Goal: Task Accomplishment & Management: Manage account settings

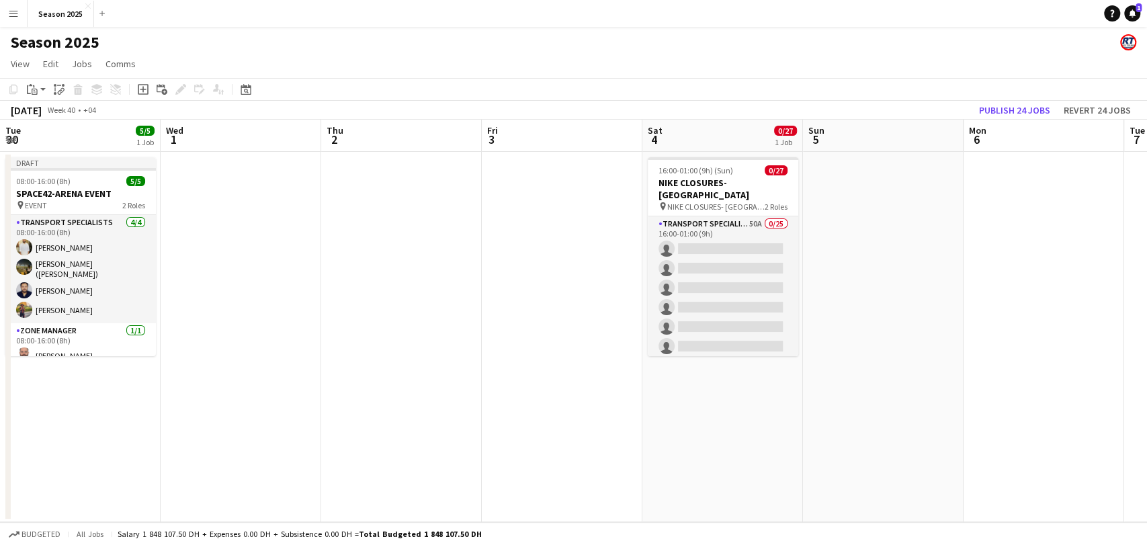
scroll to position [0, 284]
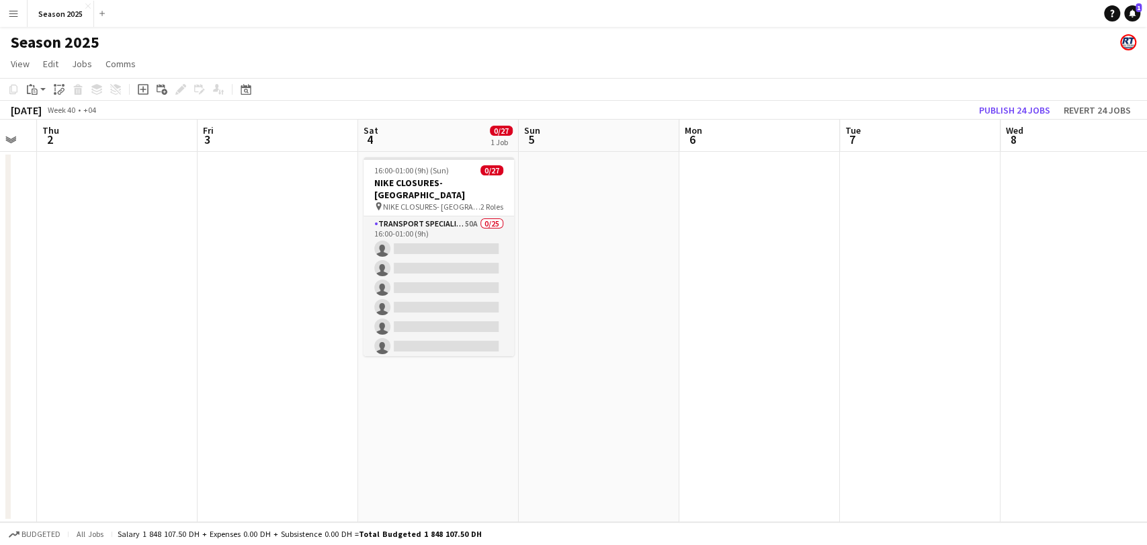
drag, startPoint x: 441, startPoint y: 280, endPoint x: 527, endPoint y: 226, distance: 101.8
click at [441, 278] on app-card-role "Transport Specialists 50A 0/25 16:00-01:00 (9h) single-neutral-actions single-n…" at bounding box center [439, 472] width 151 height 513
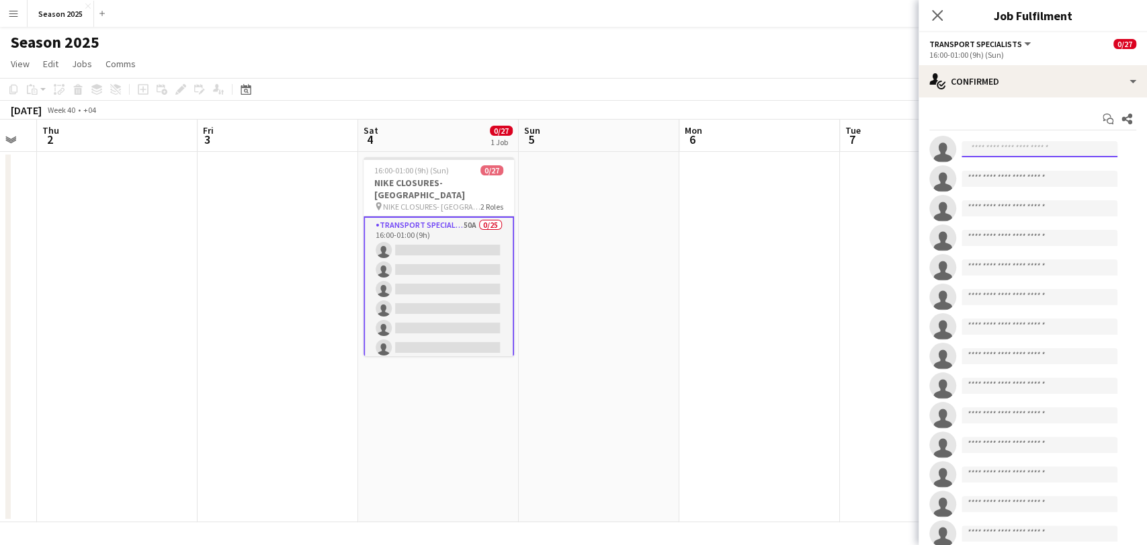
click at [986, 157] on input at bounding box center [1040, 149] width 156 height 16
type input "*********"
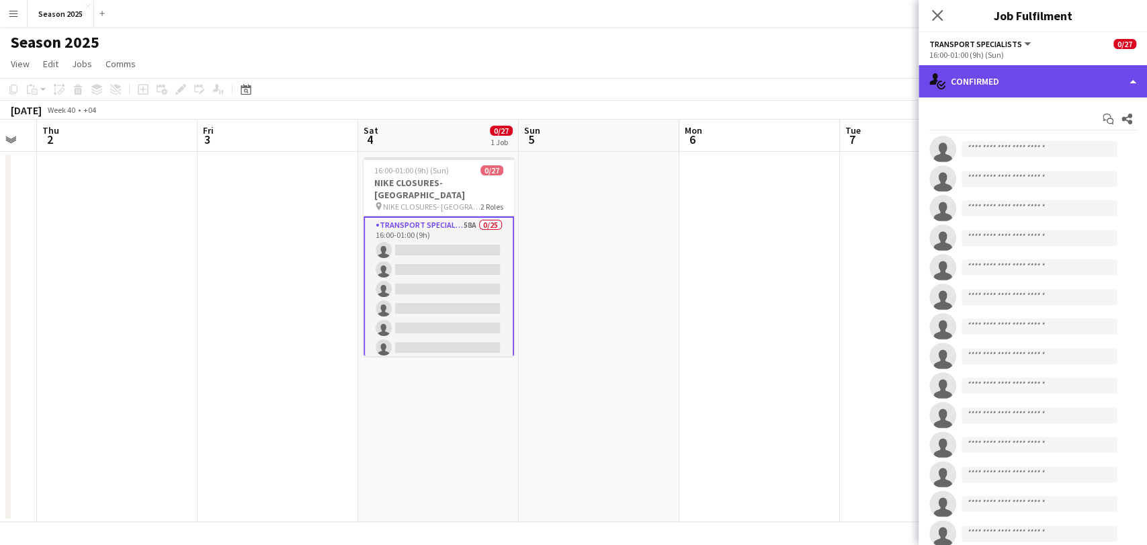
click at [960, 81] on div "single-neutral-actions-check-2 Confirmed" at bounding box center [1033, 81] width 228 height 32
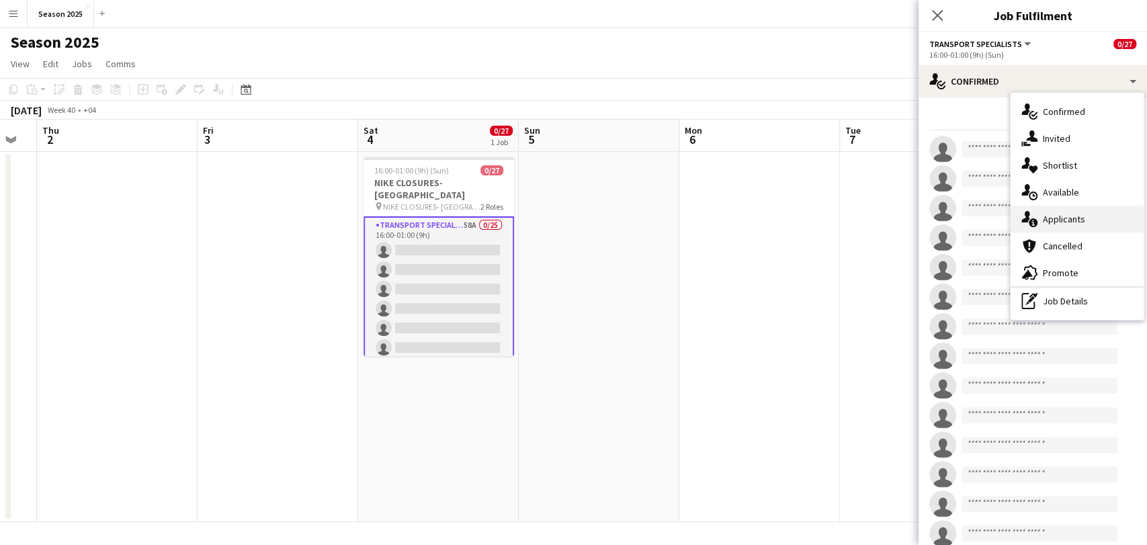
click at [1045, 222] on span "Applicants" at bounding box center [1064, 219] width 42 height 12
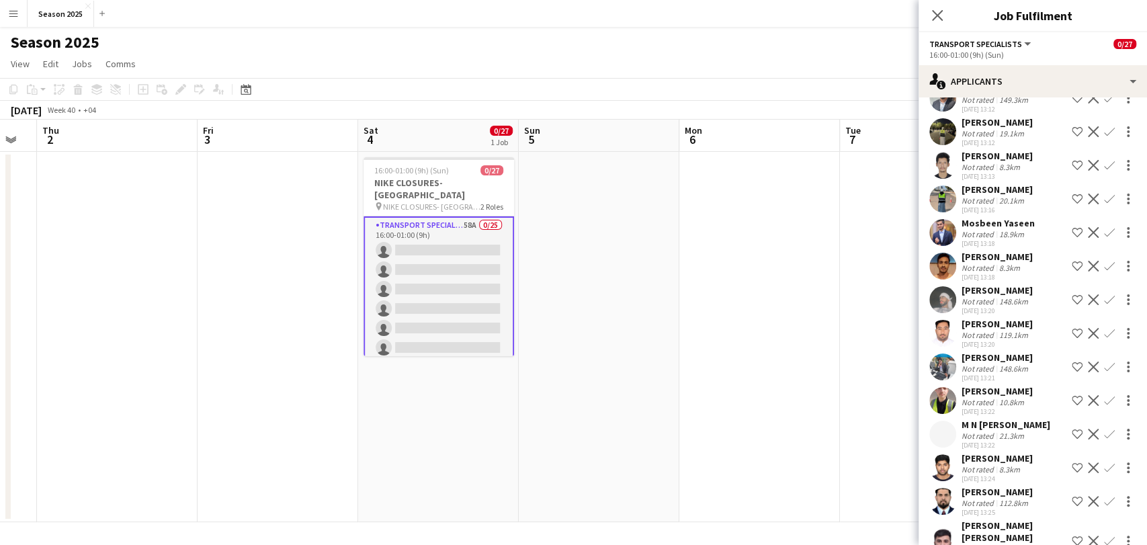
scroll to position [1697, 0]
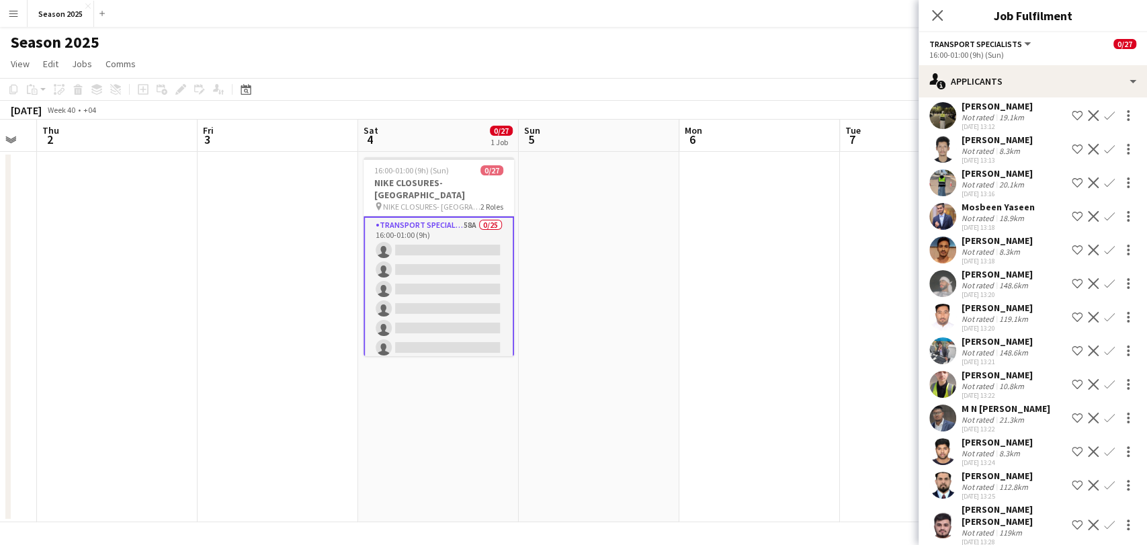
click at [942, 304] on app-user-avatar at bounding box center [942, 317] width 27 height 27
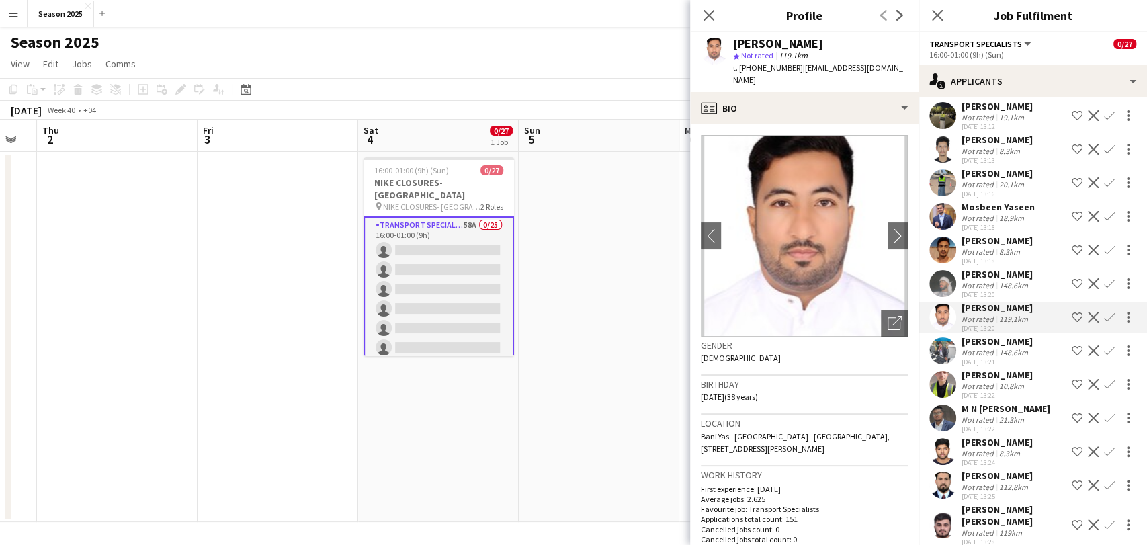
click at [945, 472] on app-user-avatar at bounding box center [942, 485] width 27 height 27
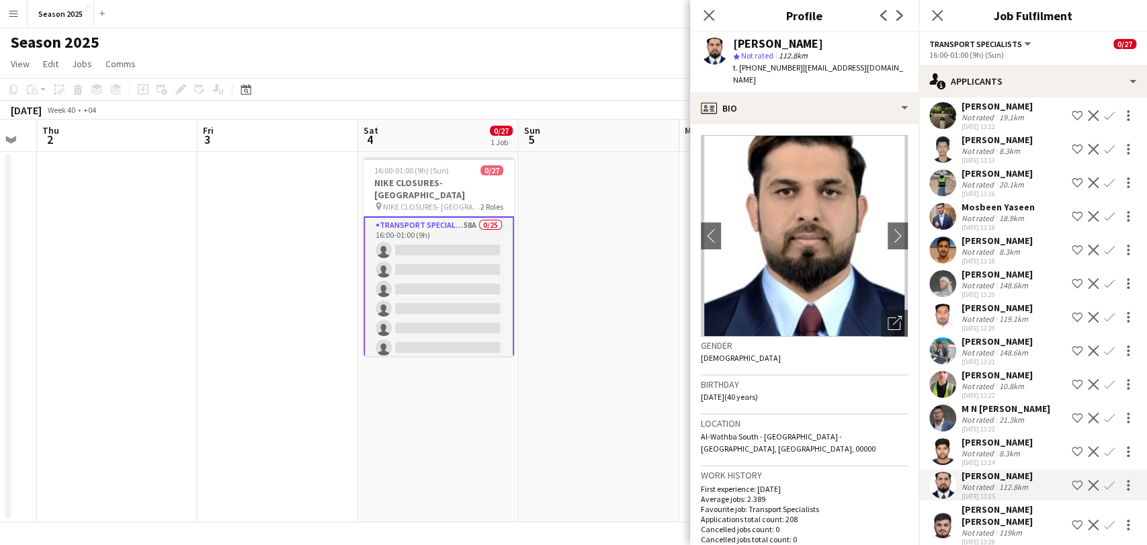
click at [1104, 480] on app-icon "Confirm" at bounding box center [1109, 485] width 11 height 11
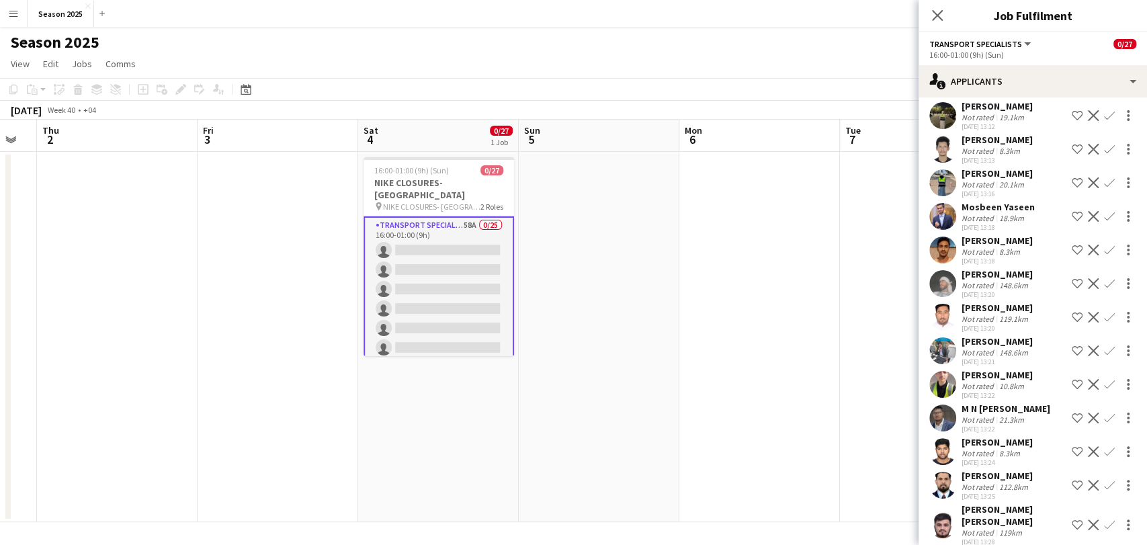
click at [1104, 480] on app-icon "Confirm" at bounding box center [1109, 485] width 11 height 11
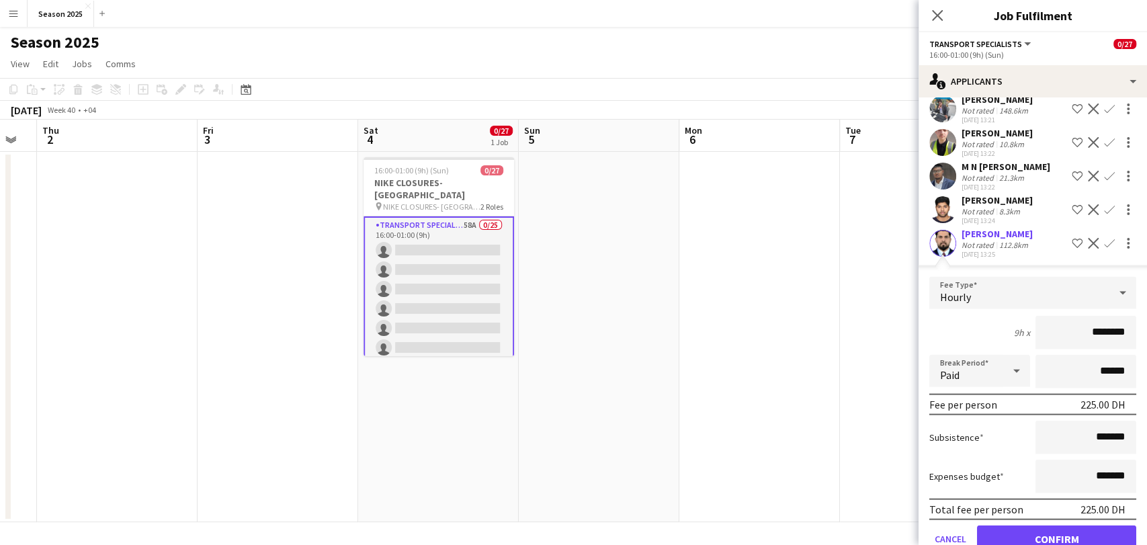
scroll to position [2000, 0]
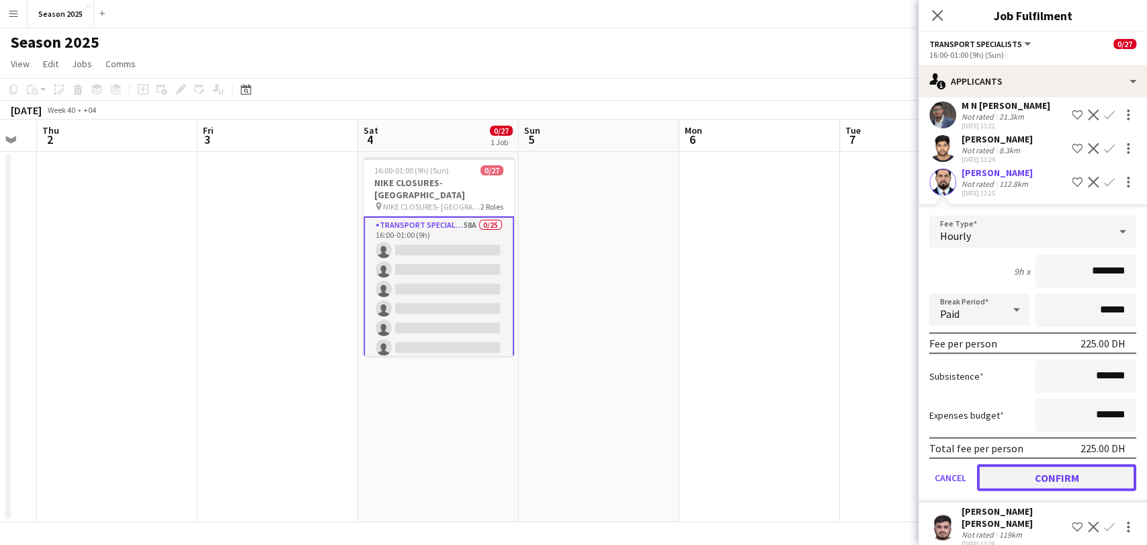
click at [1062, 464] on button "Confirm" at bounding box center [1056, 477] width 159 height 27
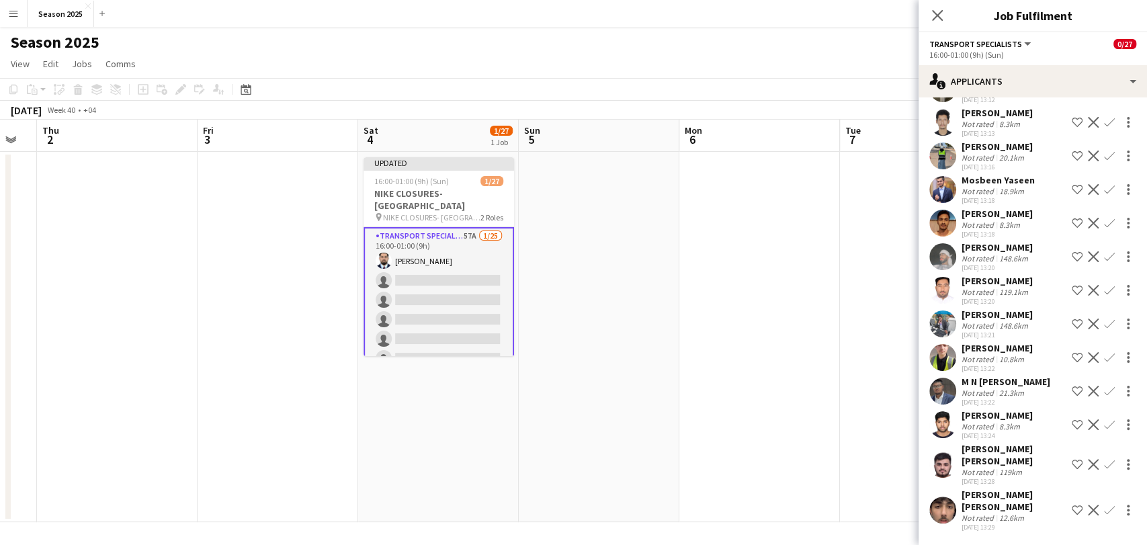
scroll to position [1664, 0]
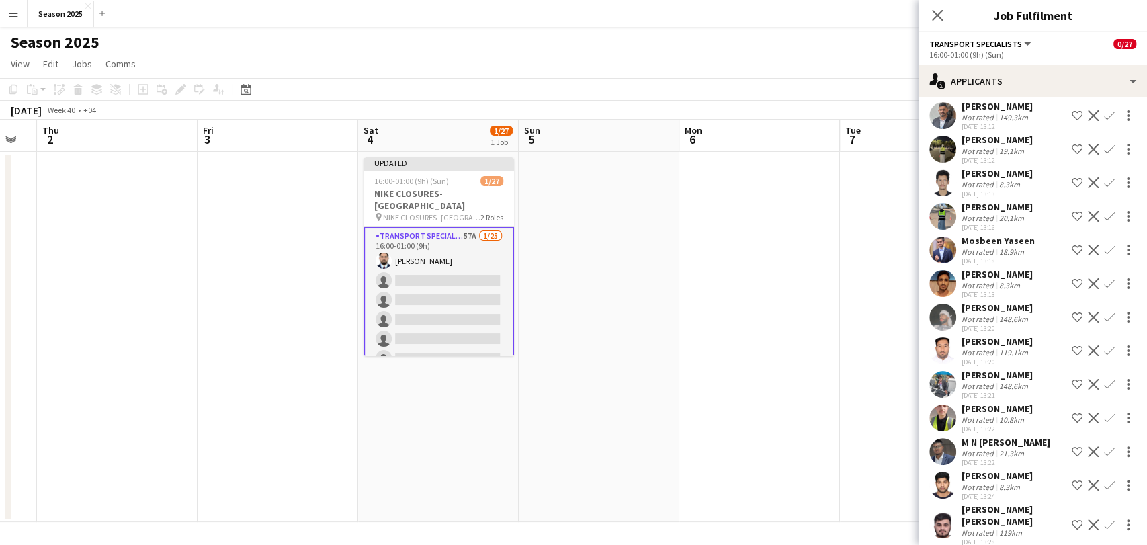
click at [947, 304] on app-user-avatar at bounding box center [942, 317] width 27 height 27
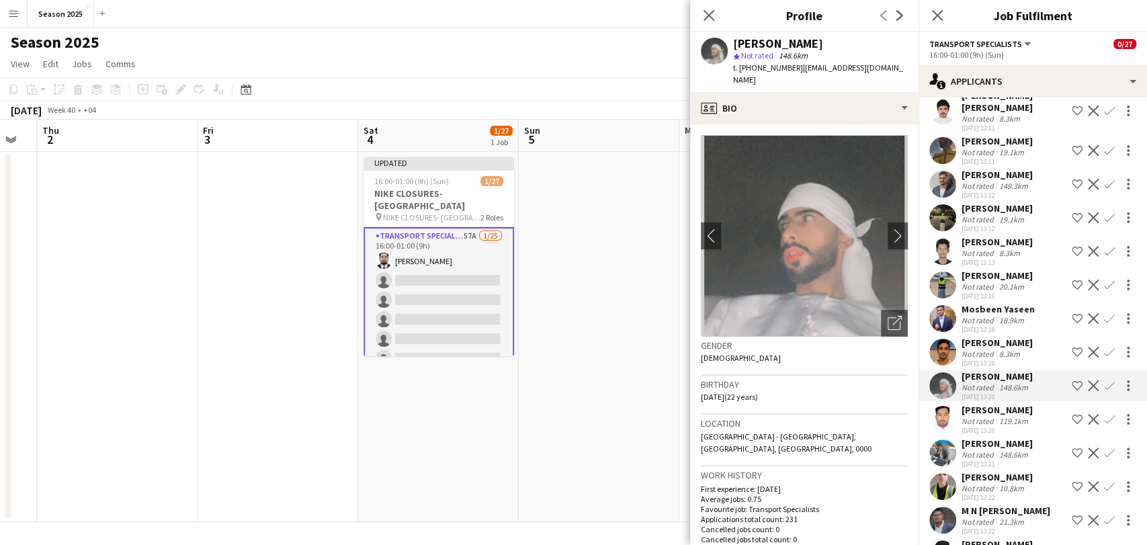
scroll to position [1515, 0]
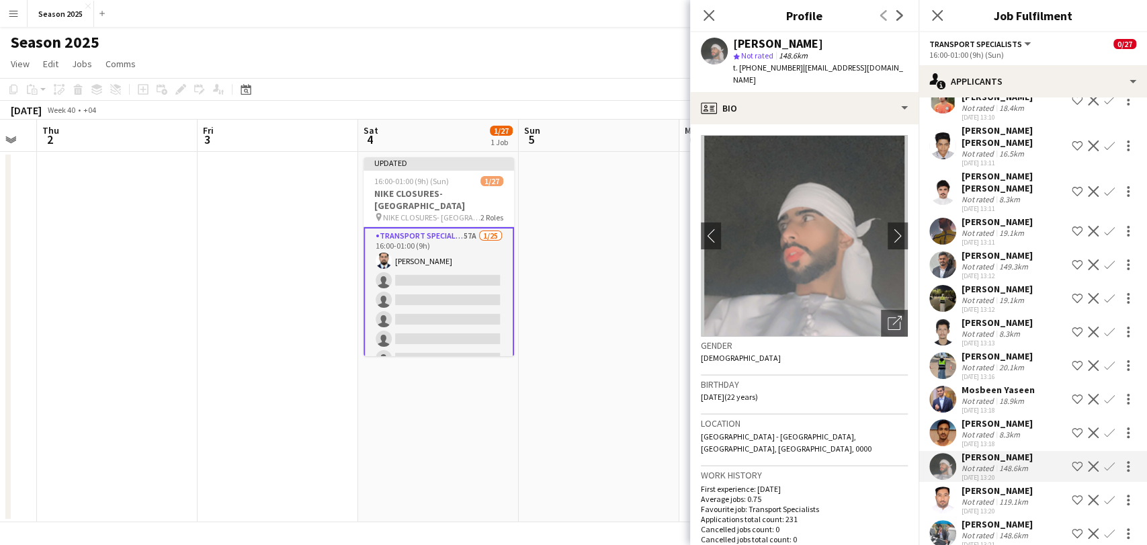
click at [944, 352] on app-user-avatar at bounding box center [942, 365] width 27 height 27
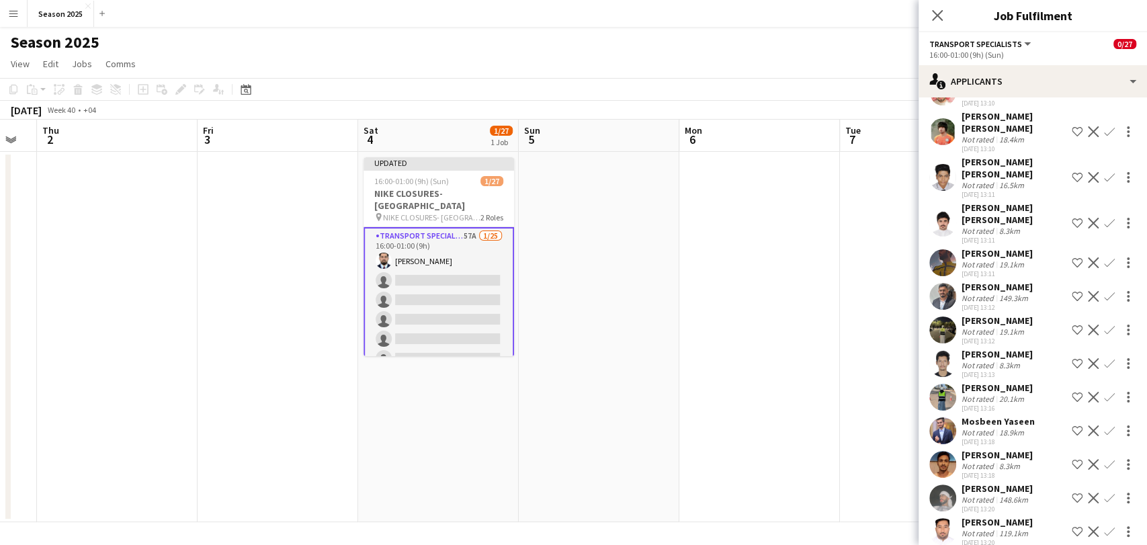
scroll to position [1440, 0]
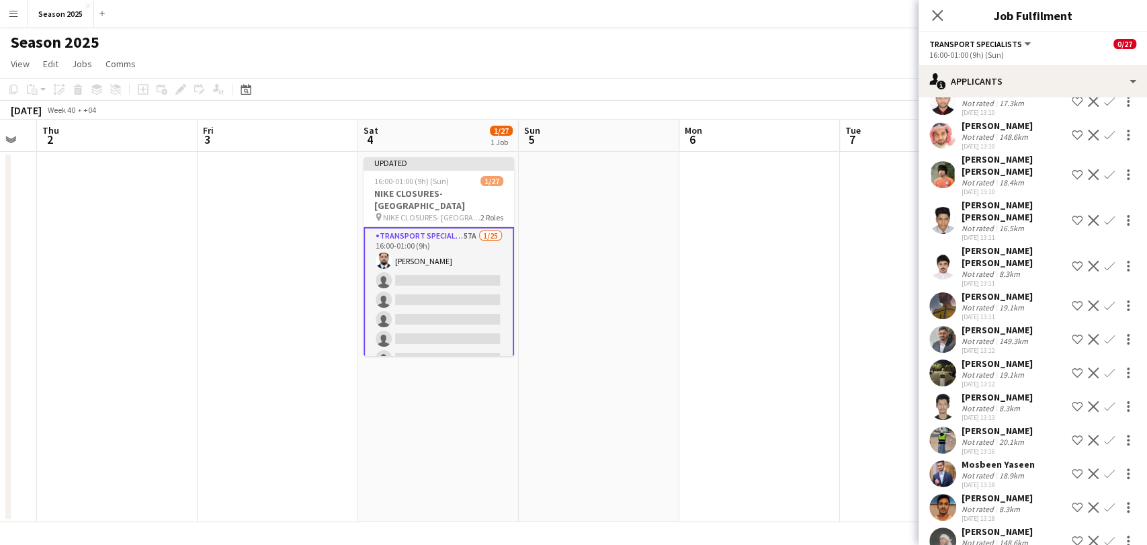
click at [943, 207] on app-user-avatar at bounding box center [942, 220] width 27 height 27
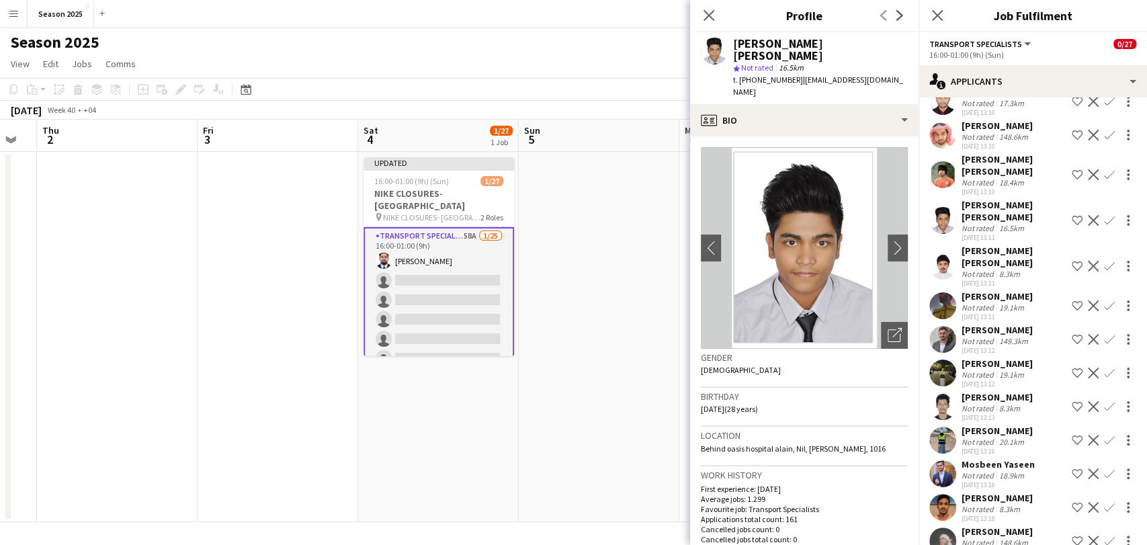
click at [1104, 215] on app-icon "Confirm" at bounding box center [1109, 220] width 11 height 11
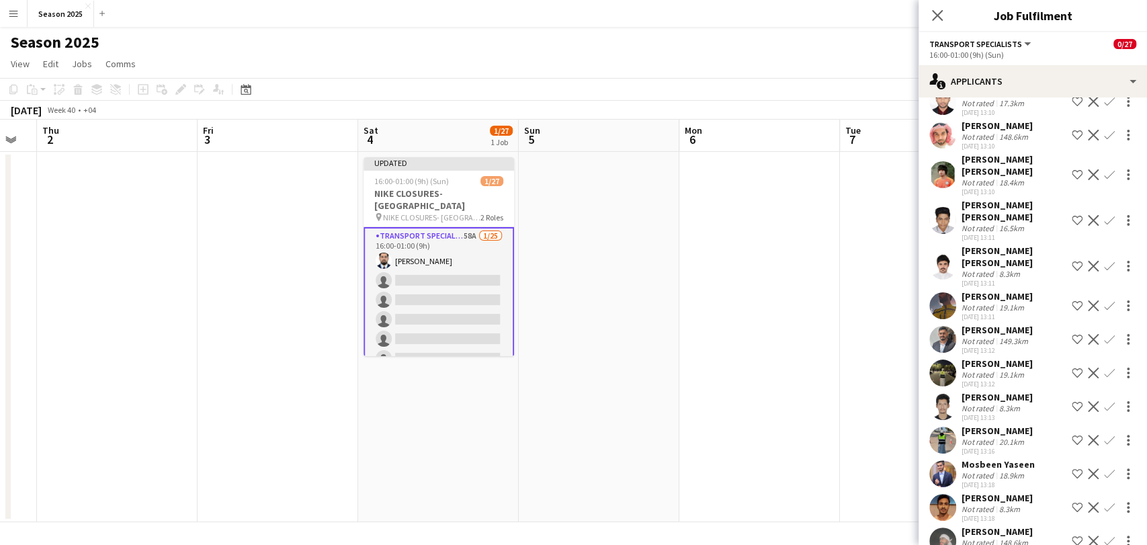
click at [1104, 215] on app-icon "Confirm" at bounding box center [1109, 220] width 11 height 11
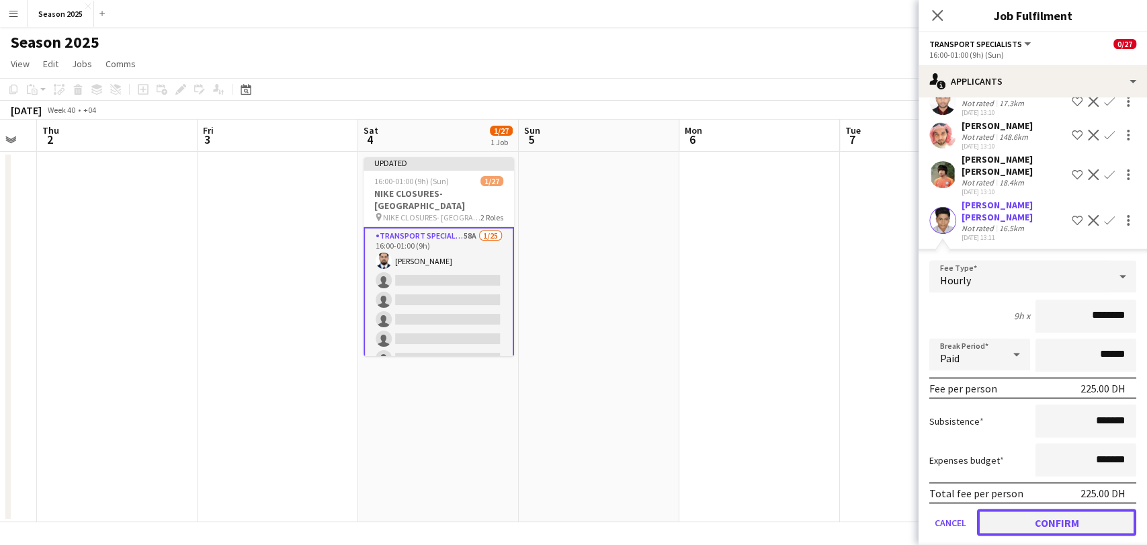
click at [1029, 509] on button "Confirm" at bounding box center [1056, 522] width 159 height 27
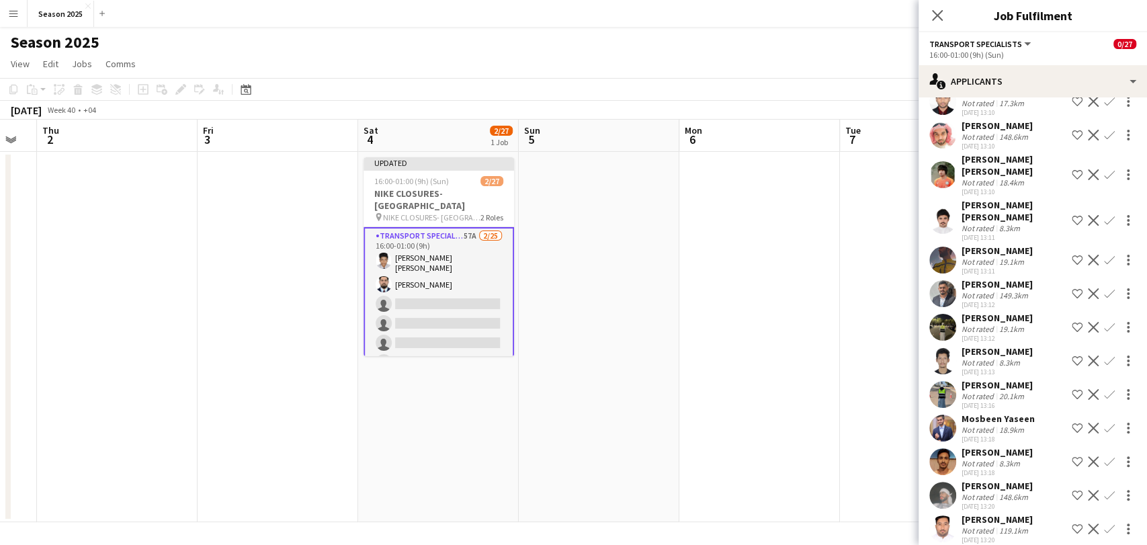
scroll to position [1365, 0]
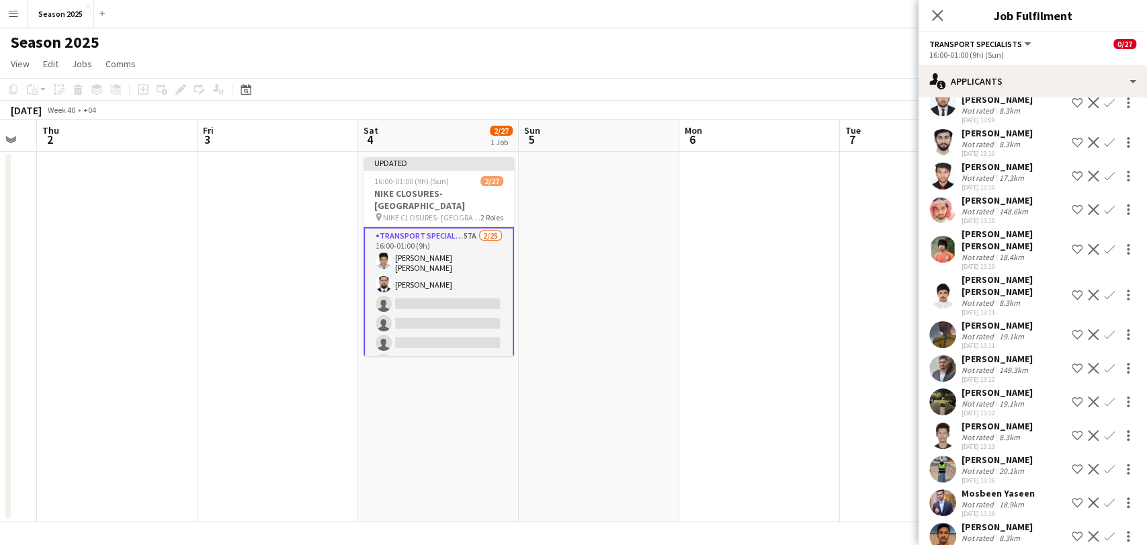
click at [945, 196] on app-user-avatar at bounding box center [942, 209] width 27 height 27
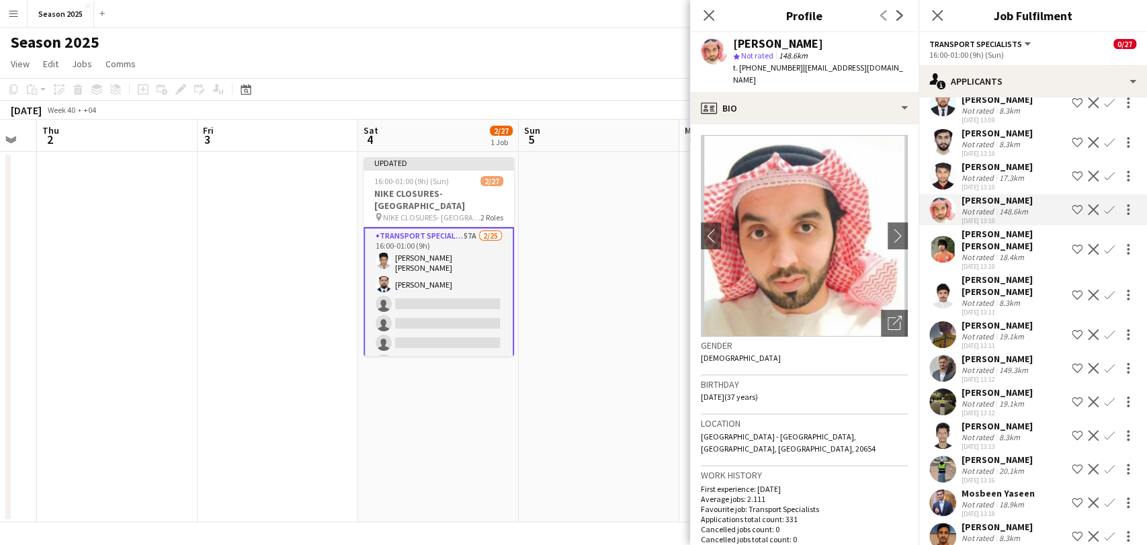
click at [1104, 204] on app-icon "Confirm" at bounding box center [1109, 209] width 11 height 11
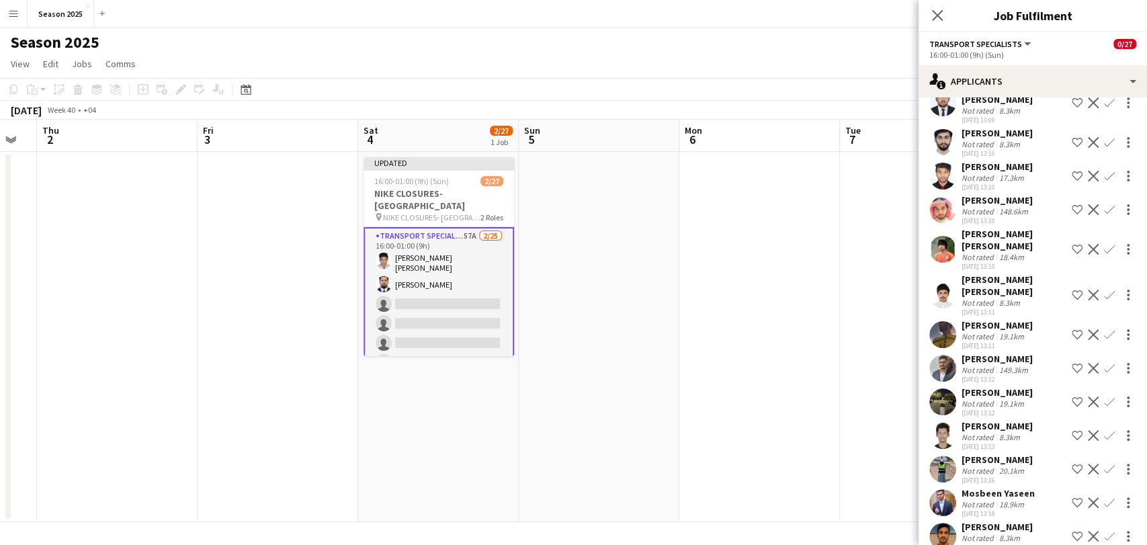
click at [1104, 204] on app-icon "Confirm" at bounding box center [1109, 209] width 11 height 11
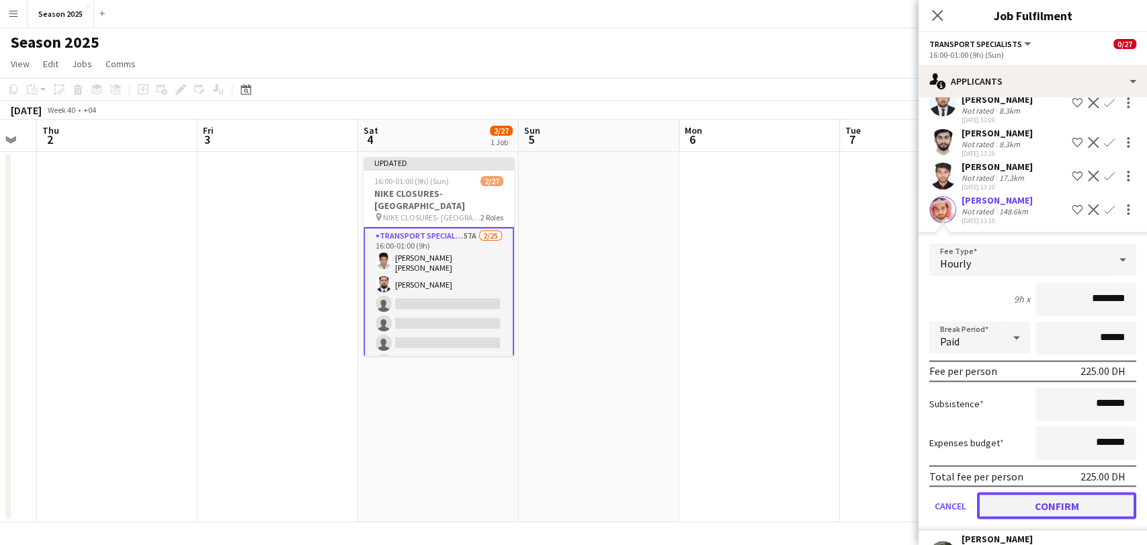
click at [1047, 492] on button "Confirm" at bounding box center [1056, 505] width 159 height 27
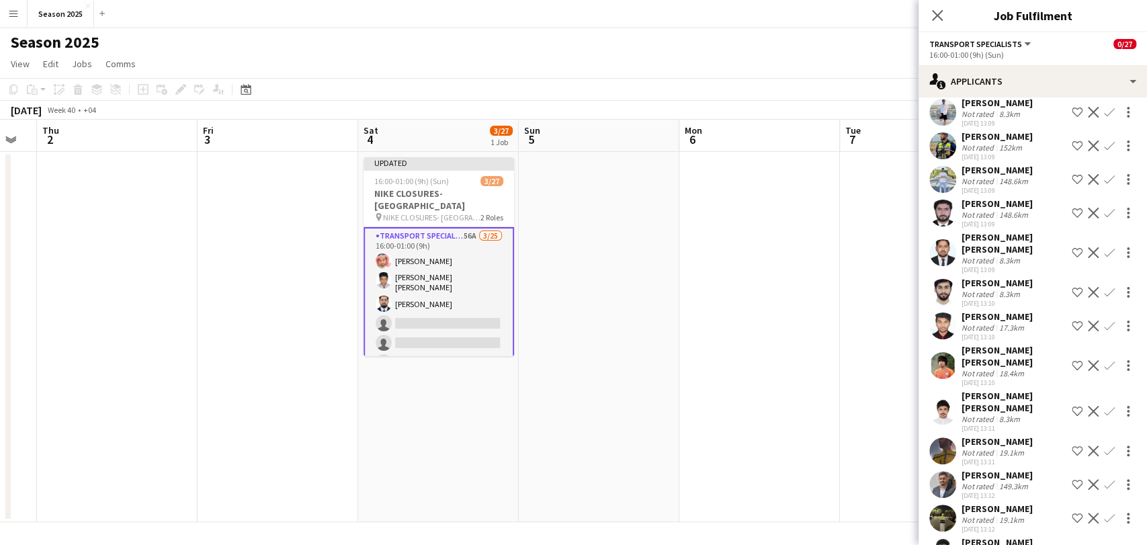
scroll to position [1141, 0]
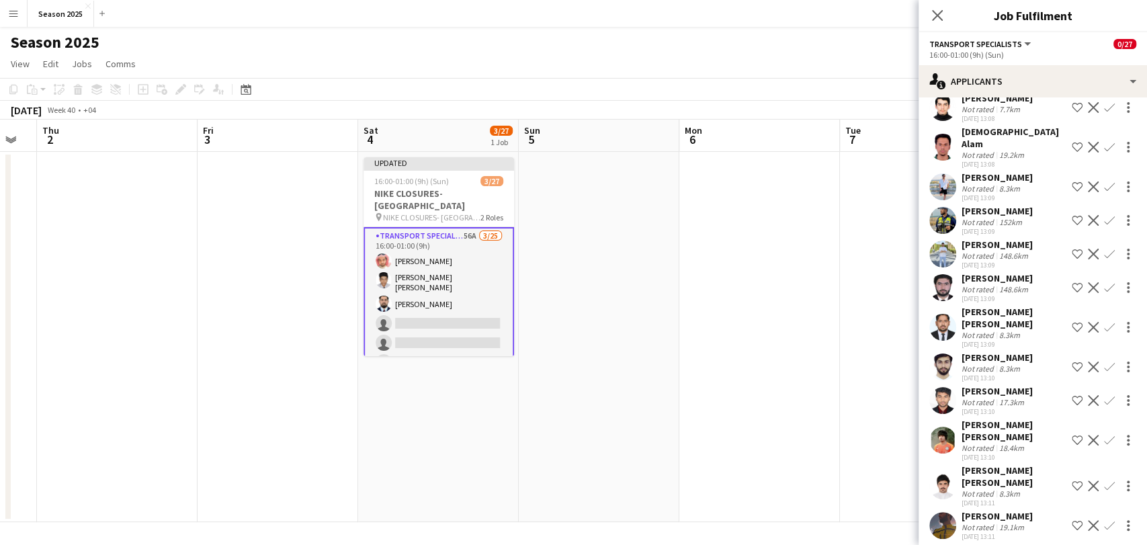
click at [952, 207] on app-user-avatar at bounding box center [942, 220] width 27 height 27
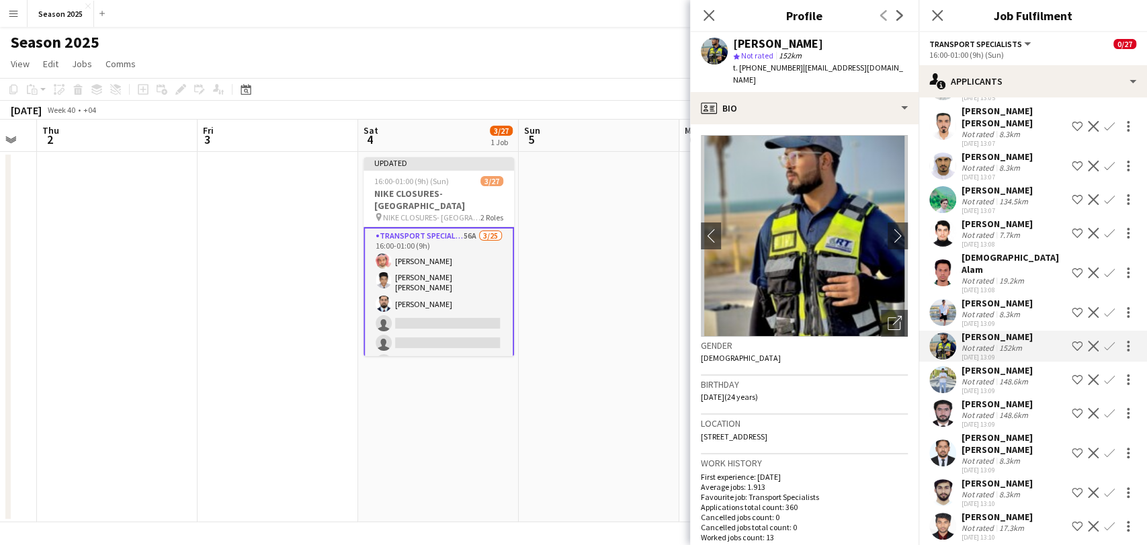
scroll to position [992, 0]
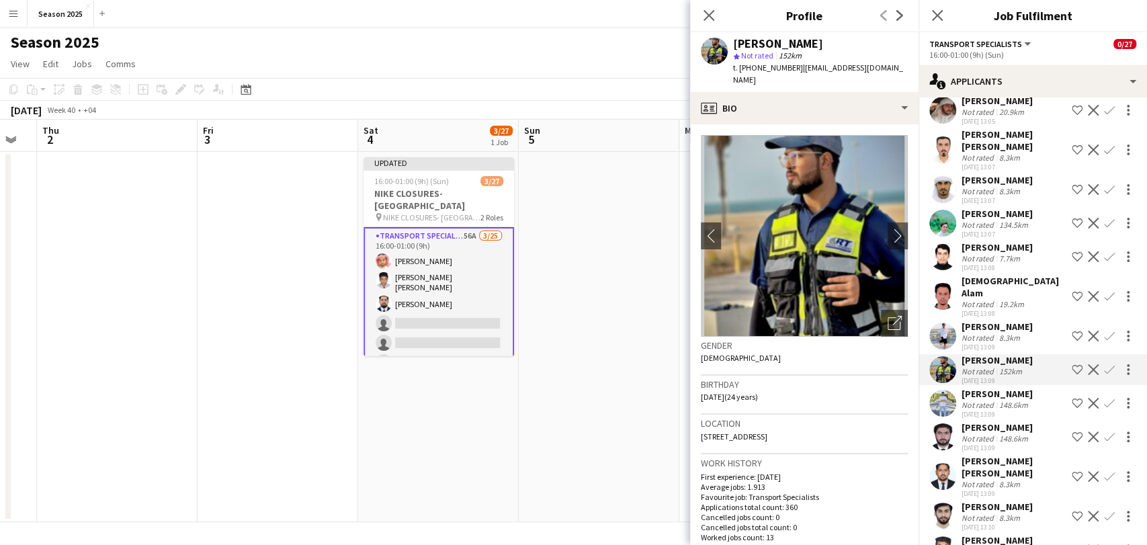
click at [941, 283] on app-user-avatar at bounding box center [942, 296] width 27 height 27
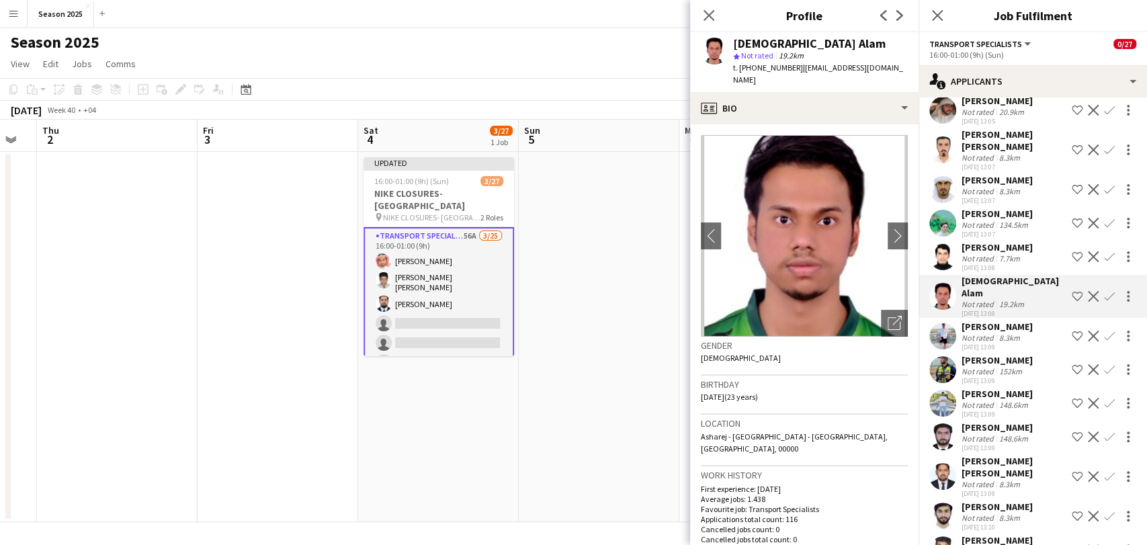
click at [1104, 291] on app-icon "Confirm" at bounding box center [1109, 296] width 11 height 11
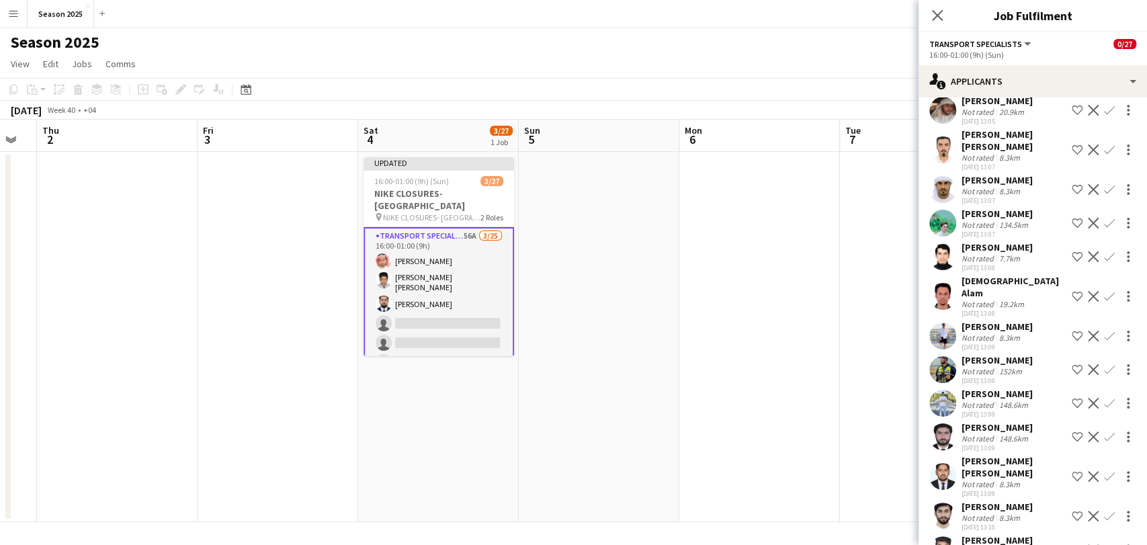
click at [1104, 291] on app-icon "Confirm" at bounding box center [1109, 296] width 11 height 11
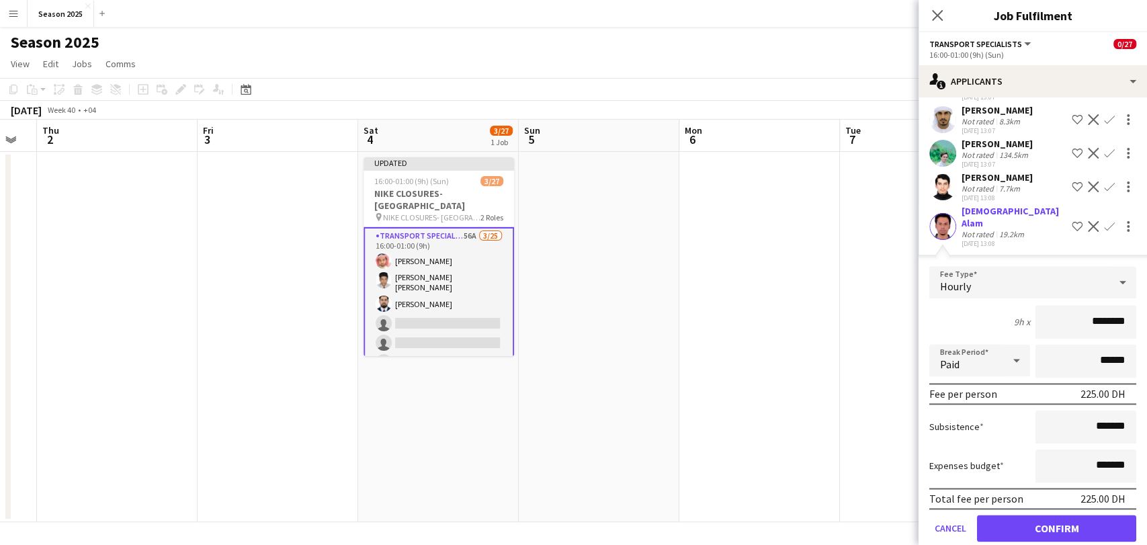
scroll to position [1141, 0]
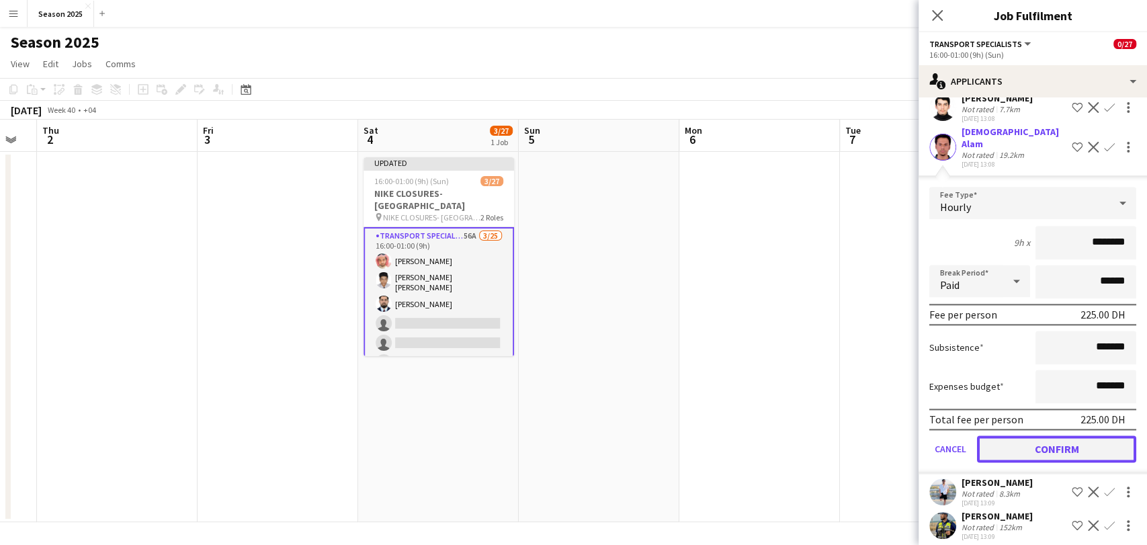
click at [1068, 435] on button "Confirm" at bounding box center [1056, 448] width 159 height 27
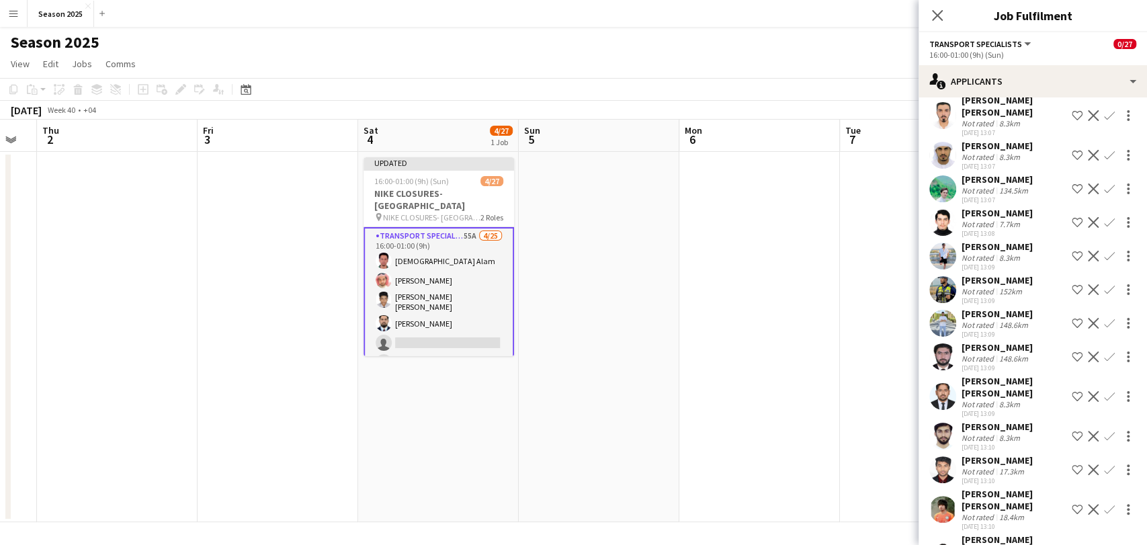
scroll to position [992, 0]
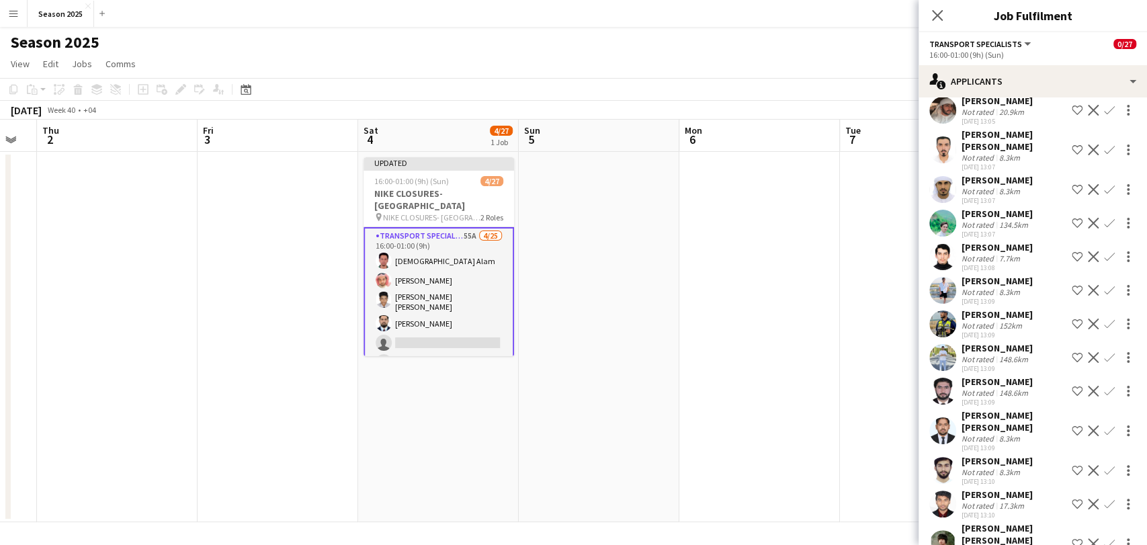
click at [954, 210] on app-user-avatar at bounding box center [942, 223] width 27 height 27
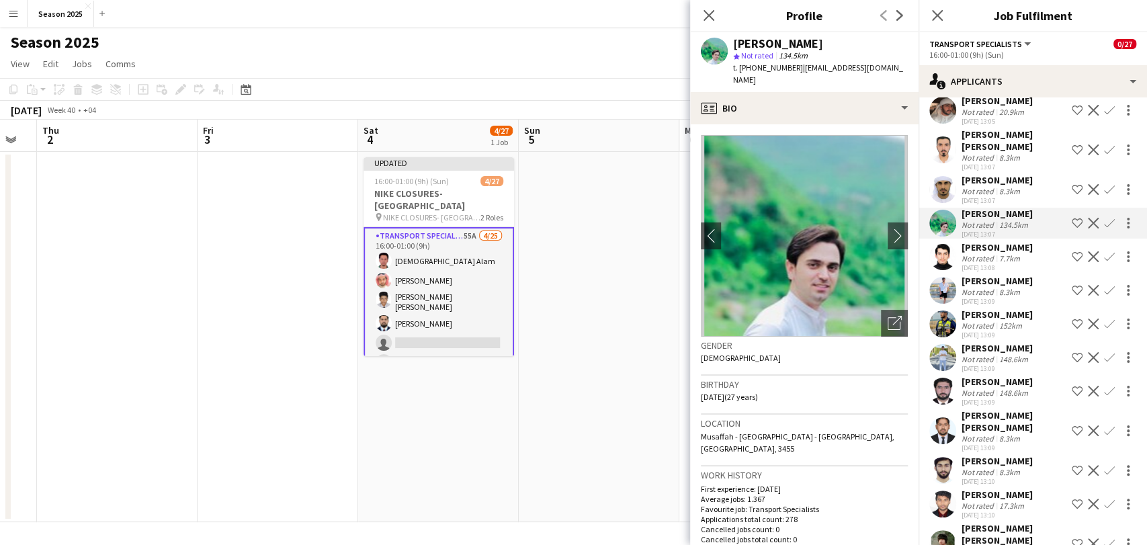
click at [1104, 218] on app-icon "Confirm" at bounding box center [1109, 223] width 11 height 11
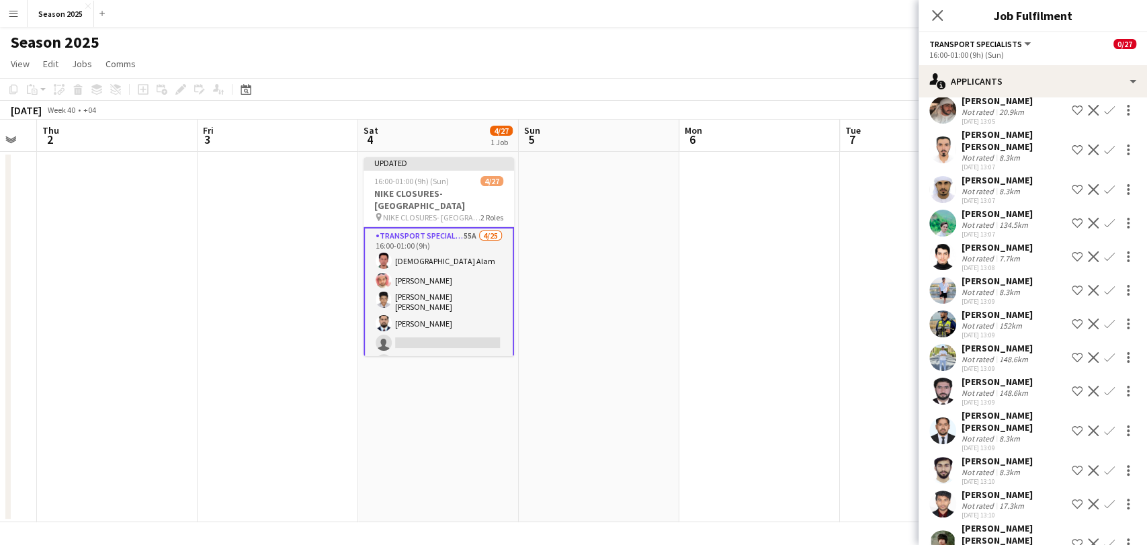
click at [1104, 218] on app-icon "Confirm" at bounding box center [1109, 223] width 11 height 11
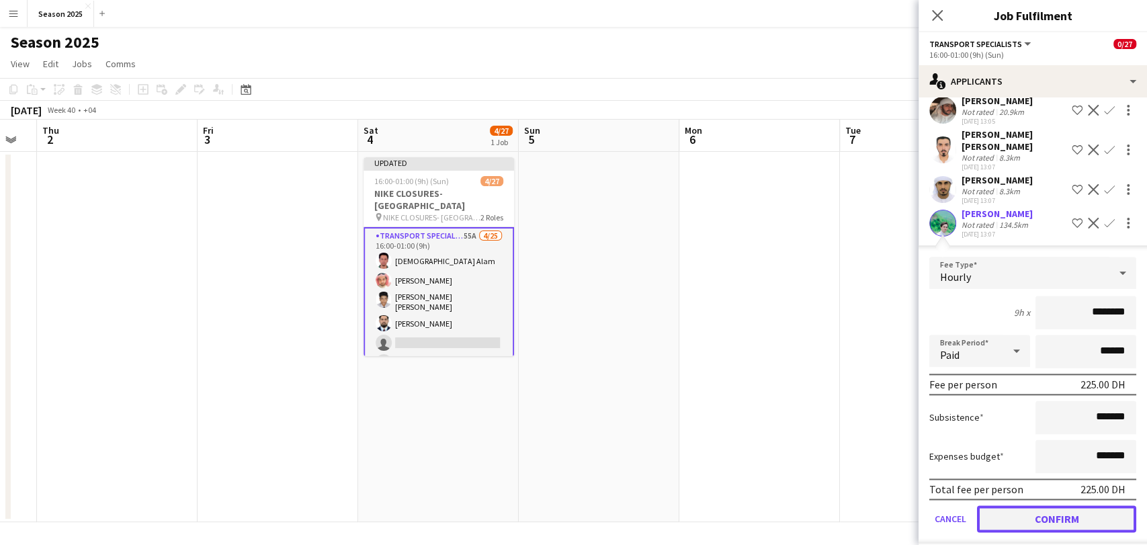
drag, startPoint x: 1052, startPoint y: 493, endPoint x: 1046, endPoint y: 469, distance: 24.3
click at [1052, 505] on button "Confirm" at bounding box center [1056, 518] width 159 height 27
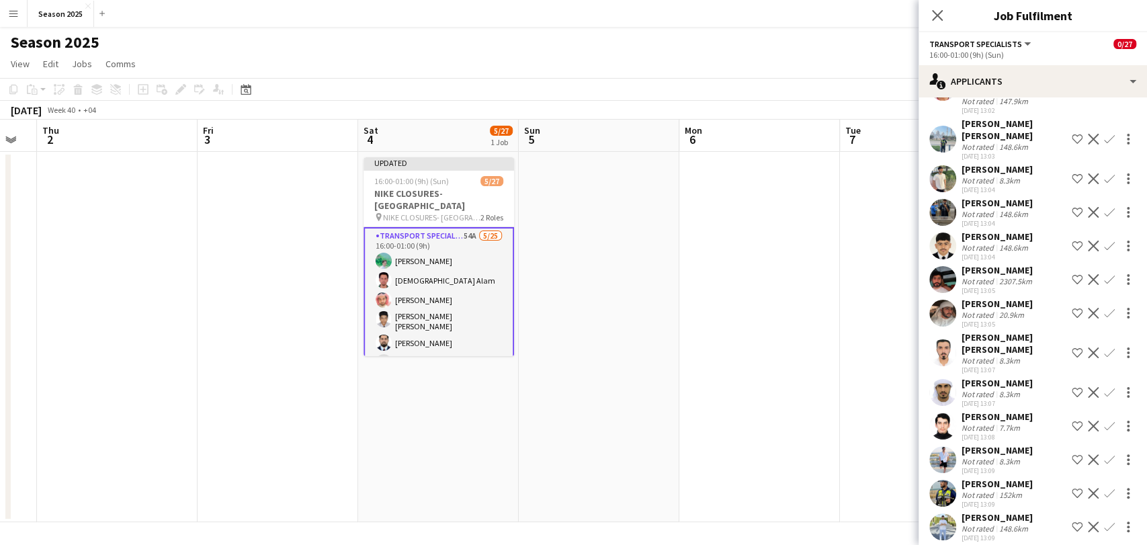
scroll to position [768, 0]
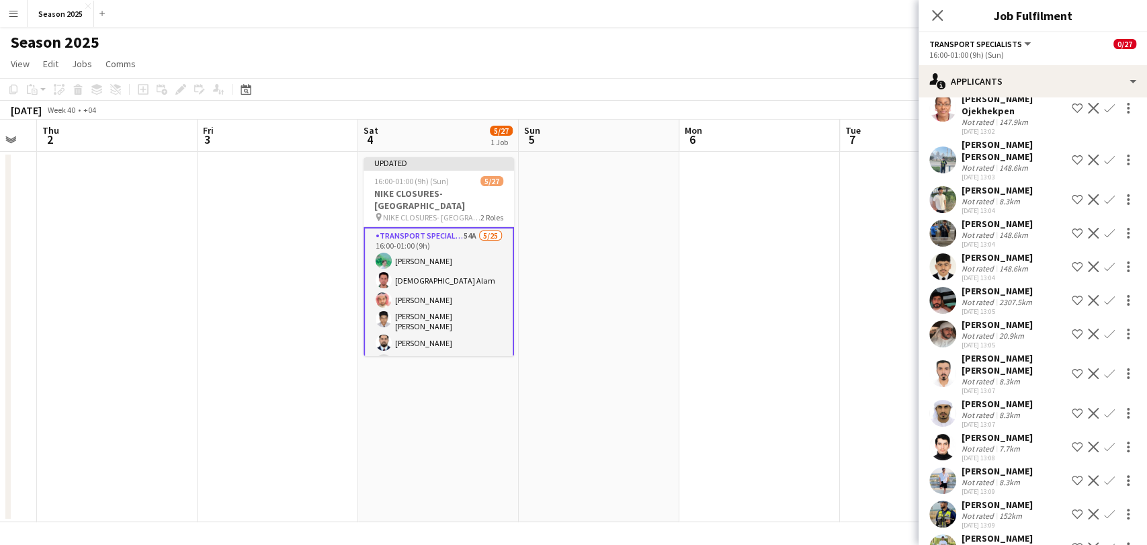
click at [947, 220] on app-user-avatar at bounding box center [942, 233] width 27 height 27
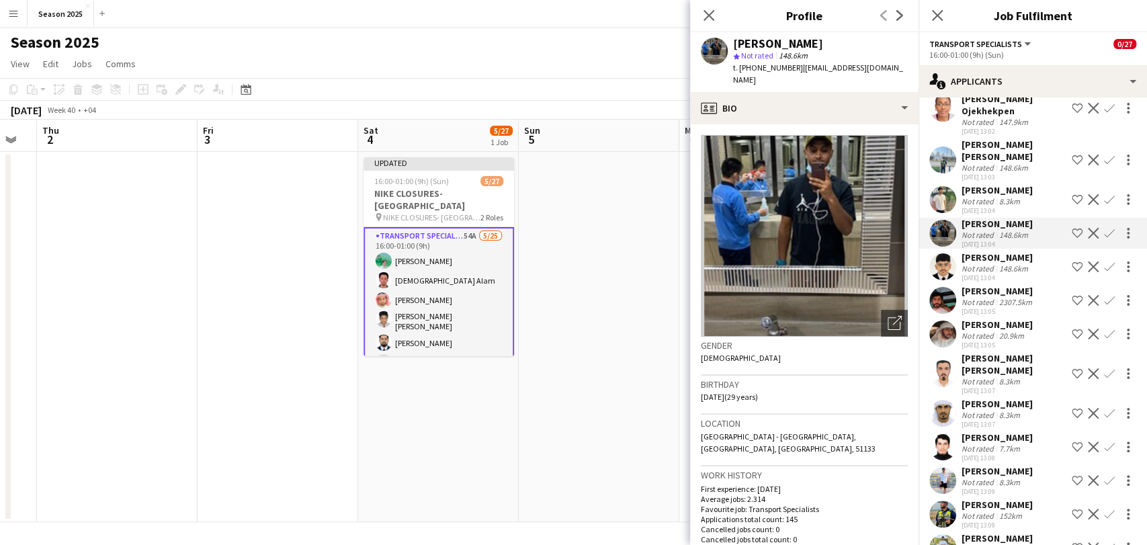
click at [1104, 228] on app-icon "Confirm" at bounding box center [1109, 233] width 11 height 11
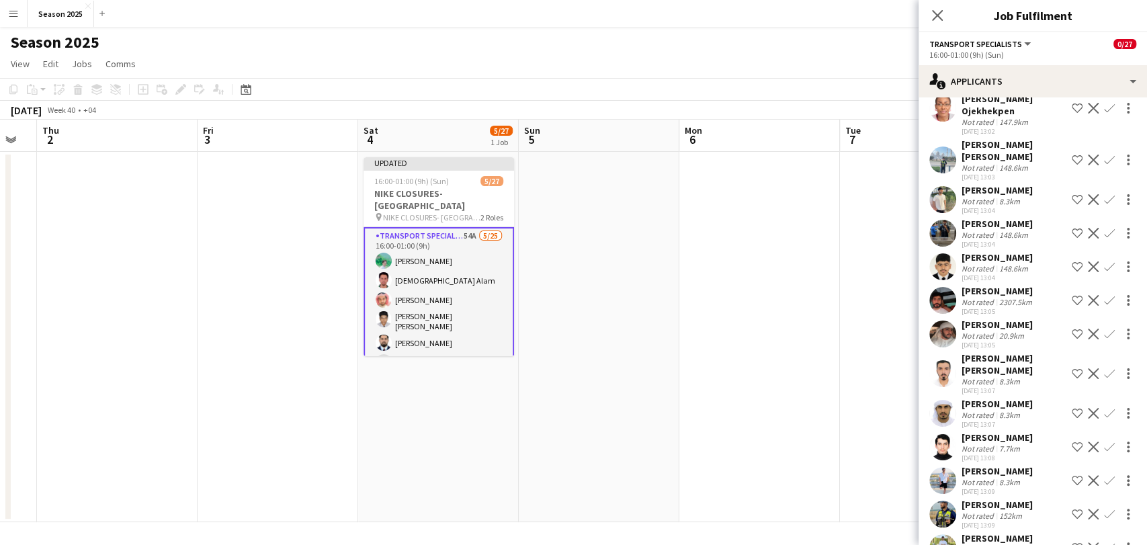
click at [1104, 228] on app-icon "Confirm" at bounding box center [1109, 233] width 11 height 11
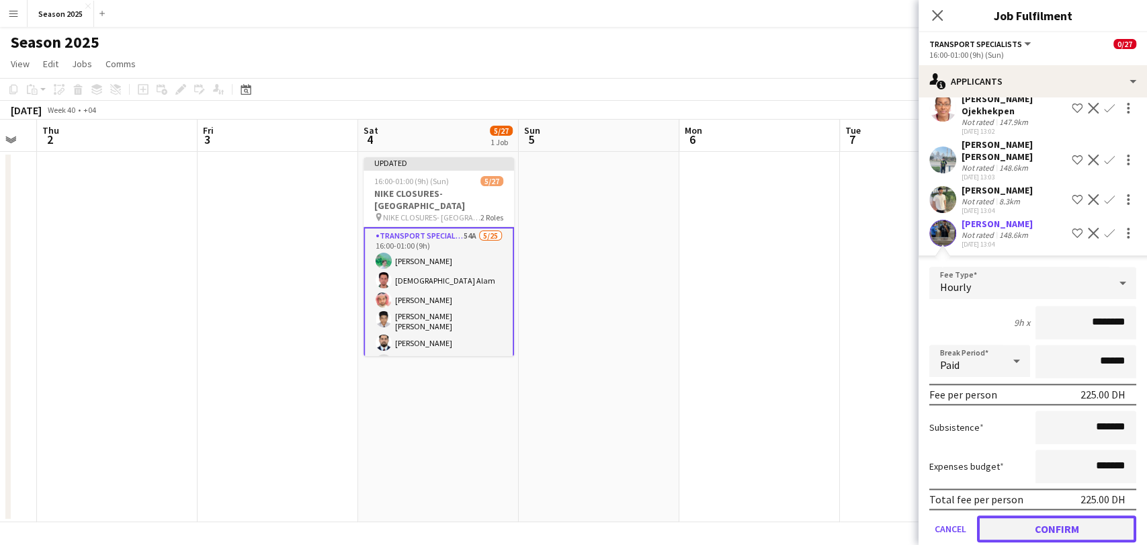
drag, startPoint x: 1048, startPoint y: 514, endPoint x: 1035, endPoint y: 472, distance: 44.4
click at [1048, 515] on button "Confirm" at bounding box center [1056, 528] width 159 height 27
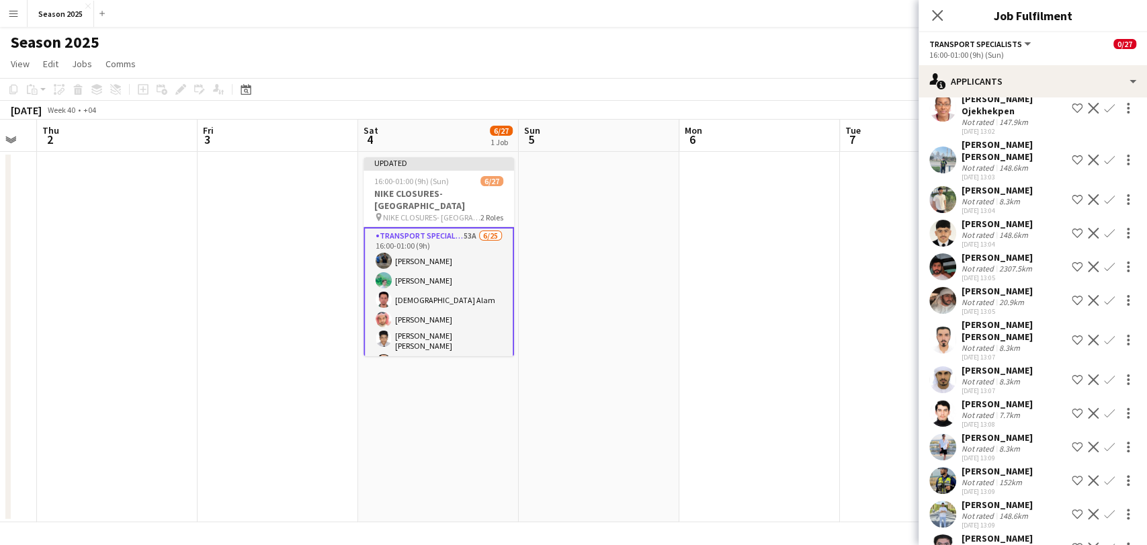
click at [935, 151] on app-user-avatar at bounding box center [942, 159] width 27 height 27
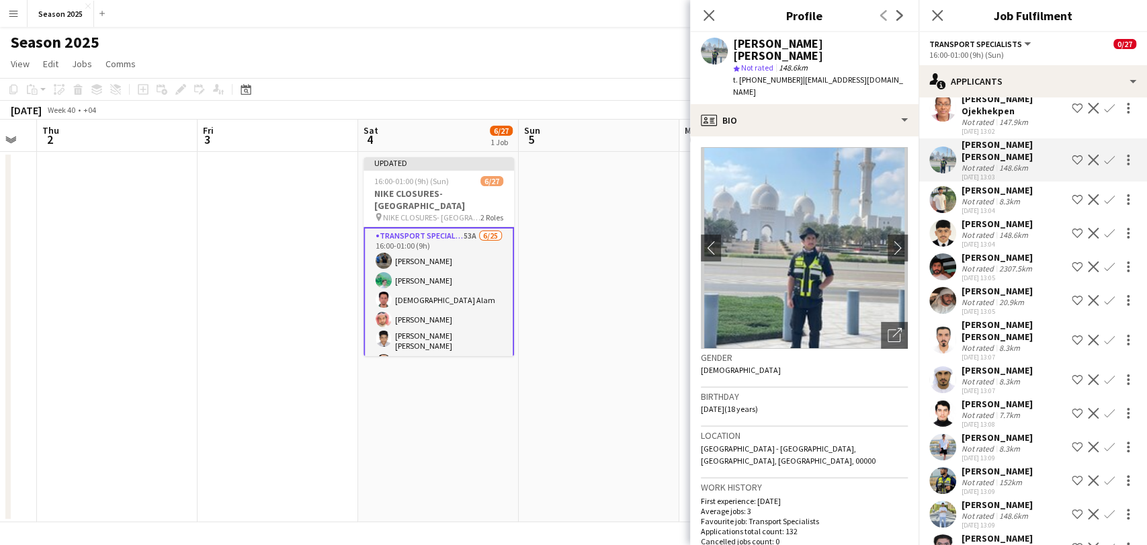
click at [1104, 155] on app-icon "Confirm" at bounding box center [1109, 160] width 11 height 11
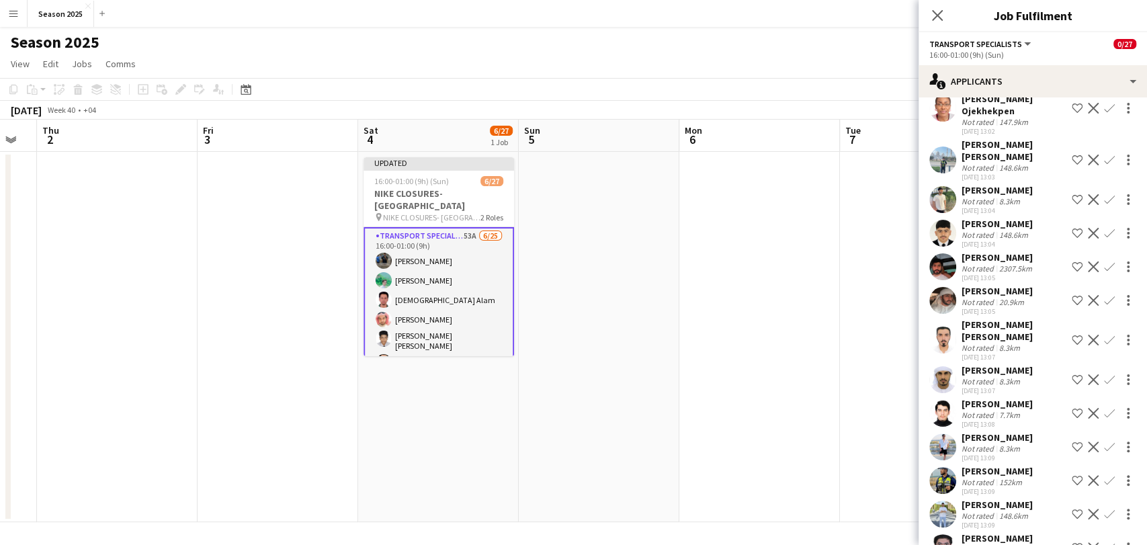
click at [1104, 155] on app-icon "Confirm" at bounding box center [1109, 160] width 11 height 11
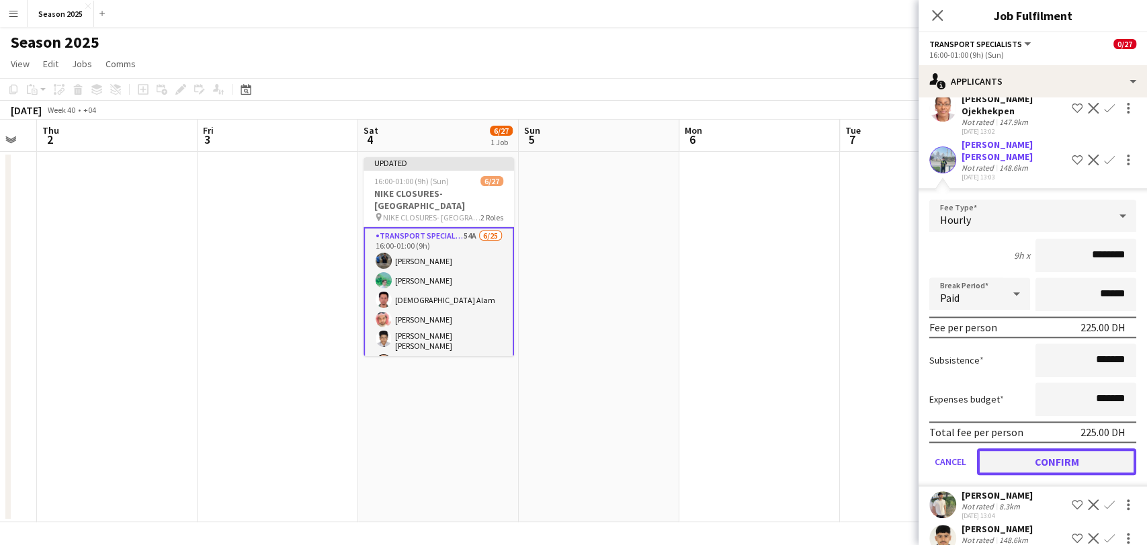
click at [1034, 448] on button "Confirm" at bounding box center [1056, 461] width 159 height 27
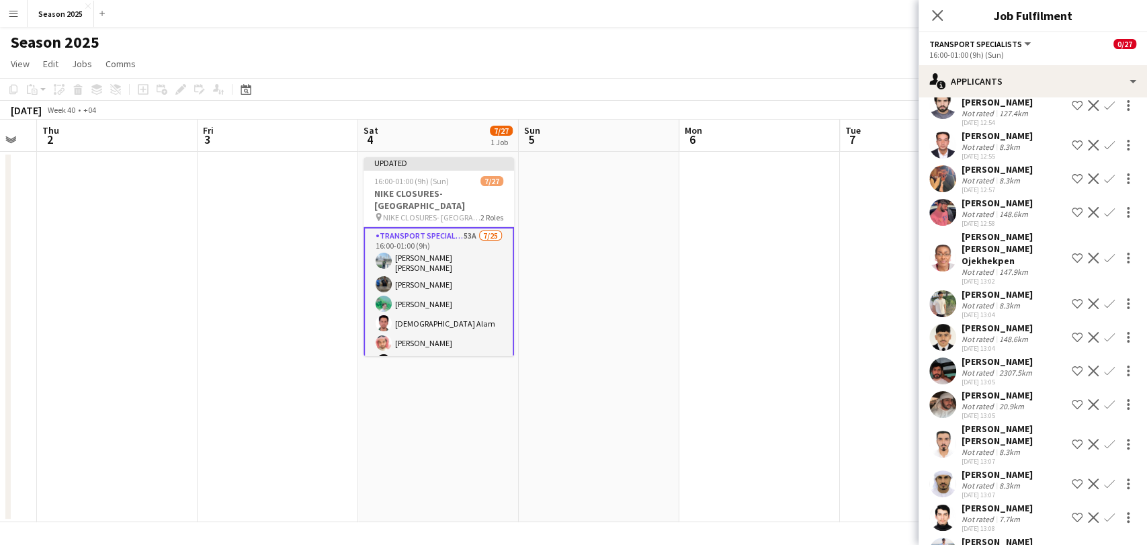
scroll to position [544, 0]
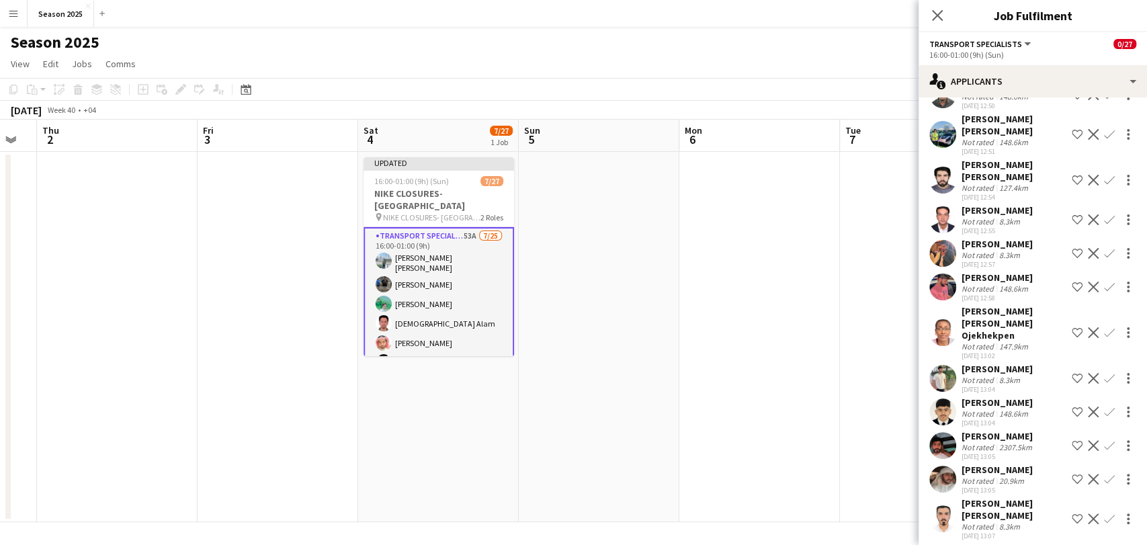
click at [946, 253] on app-user-avatar at bounding box center [942, 253] width 27 height 27
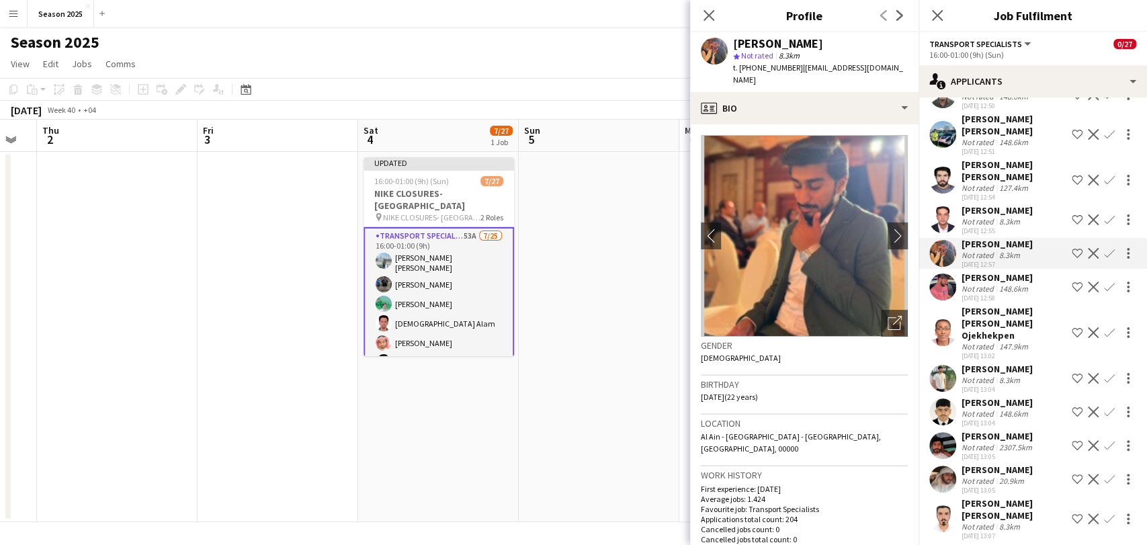
click at [1104, 248] on app-icon "Confirm" at bounding box center [1109, 253] width 11 height 11
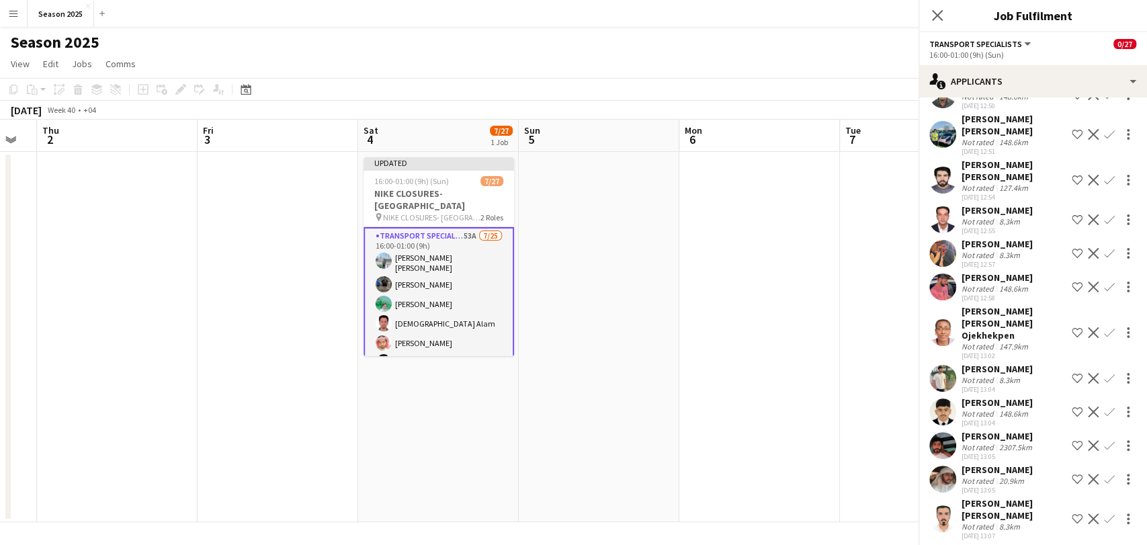
click at [1104, 249] on app-icon "Confirm" at bounding box center [1109, 253] width 11 height 11
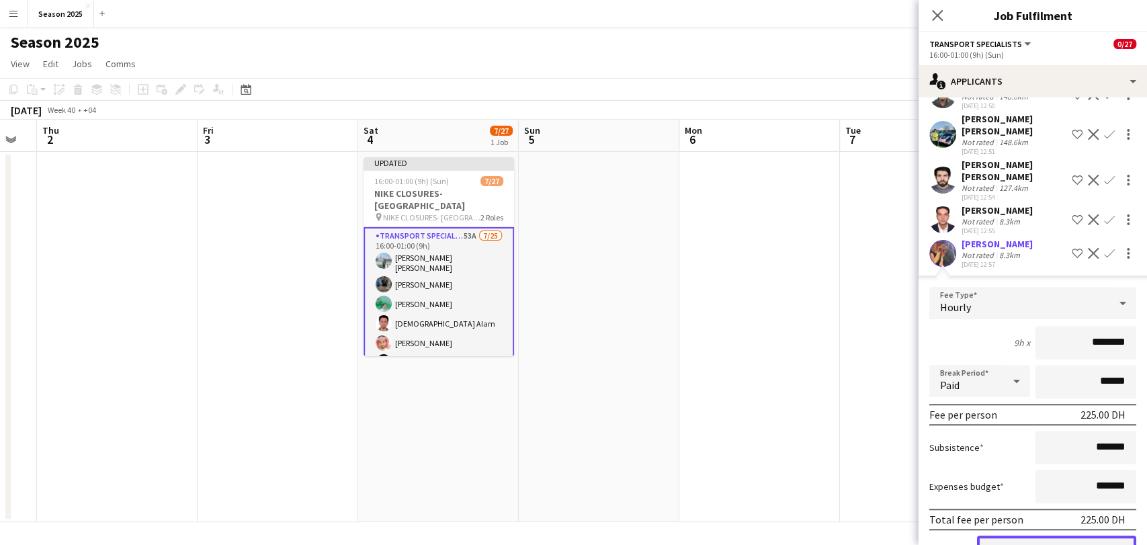
click at [1066, 539] on button "Confirm" at bounding box center [1056, 549] width 159 height 27
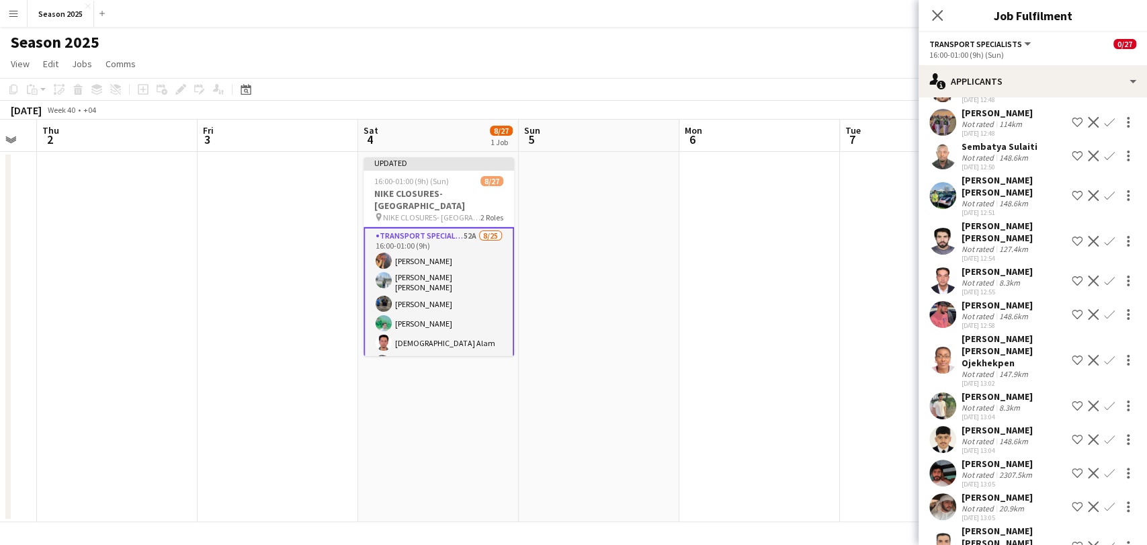
scroll to position [469, 0]
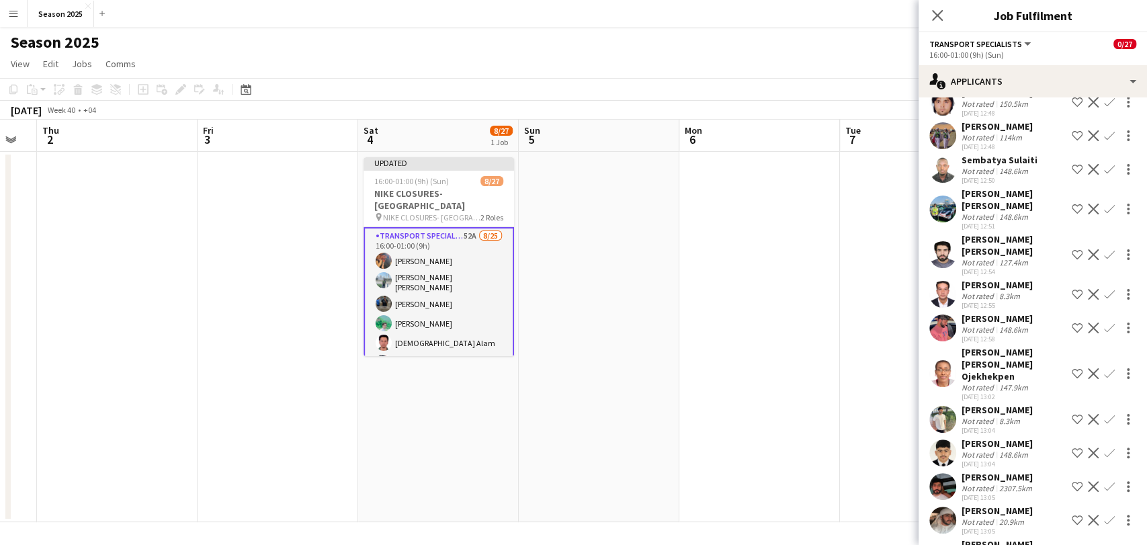
click at [947, 216] on app-user-avatar at bounding box center [942, 209] width 27 height 27
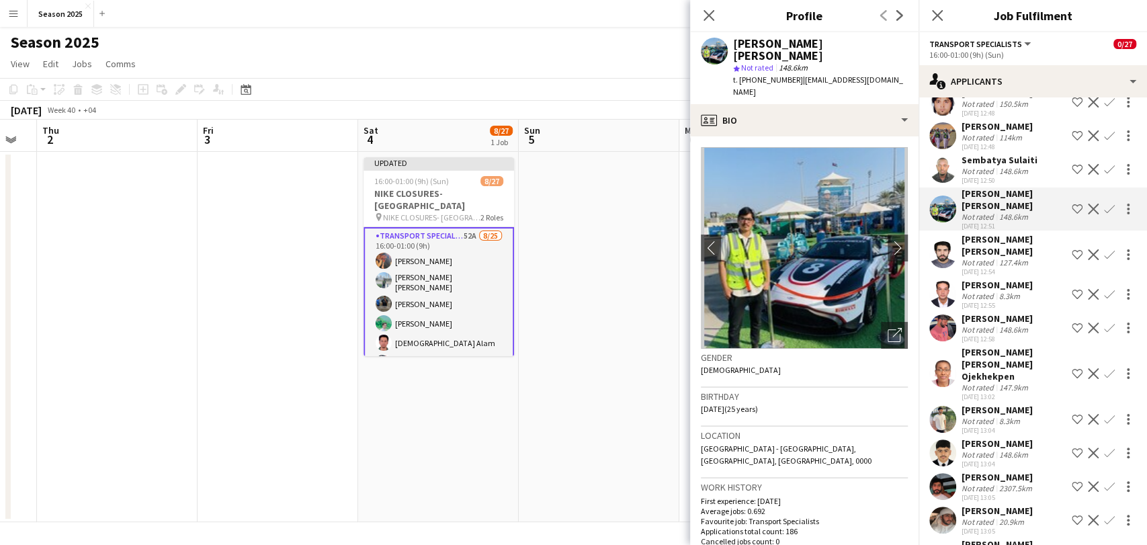
click at [949, 171] on app-user-avatar at bounding box center [942, 169] width 27 height 27
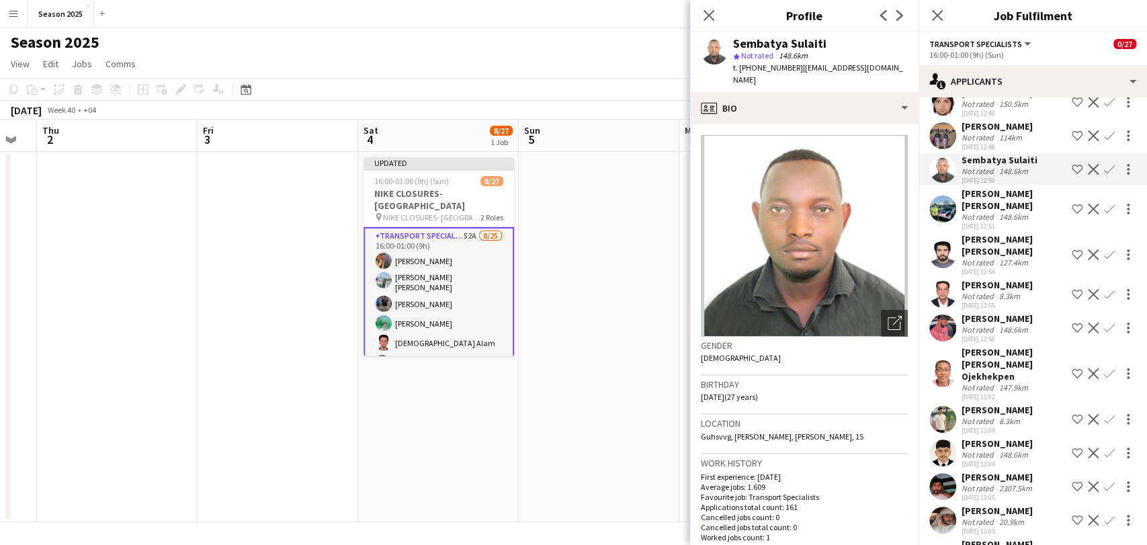
scroll to position [394, 0]
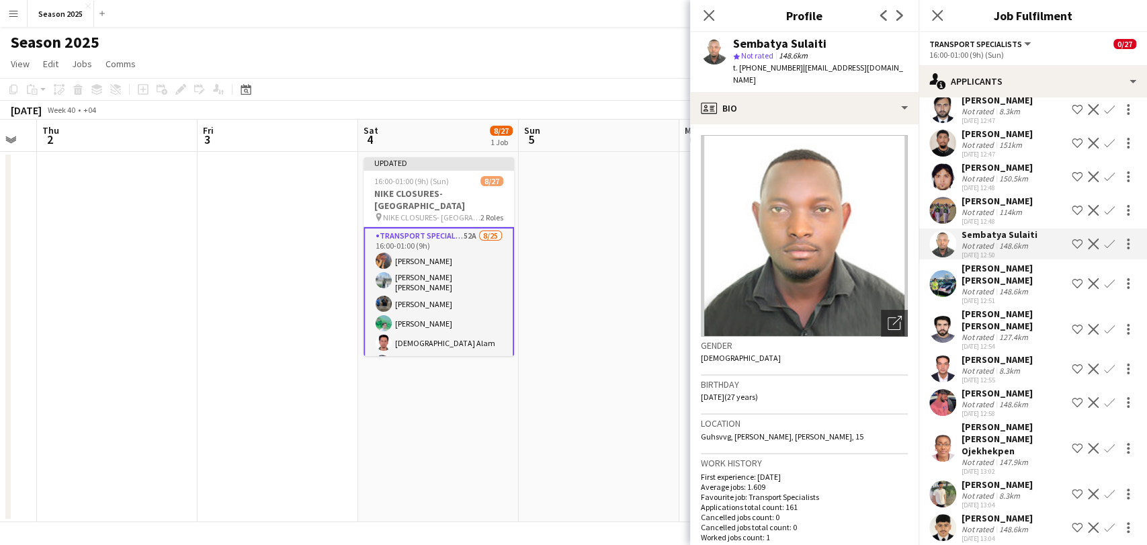
click at [948, 221] on app-user-avatar at bounding box center [942, 210] width 27 height 27
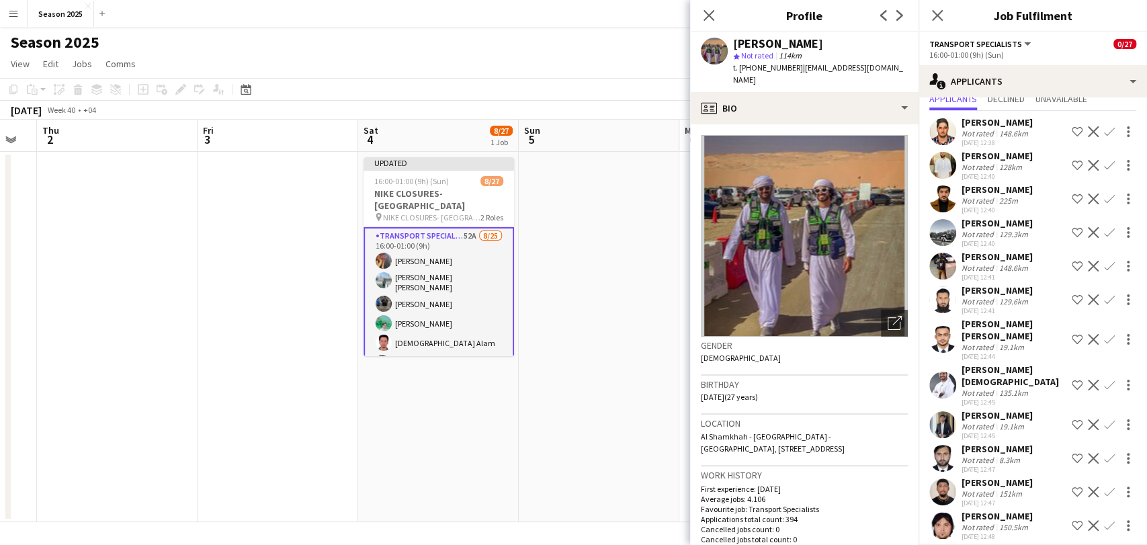
scroll to position [22, 0]
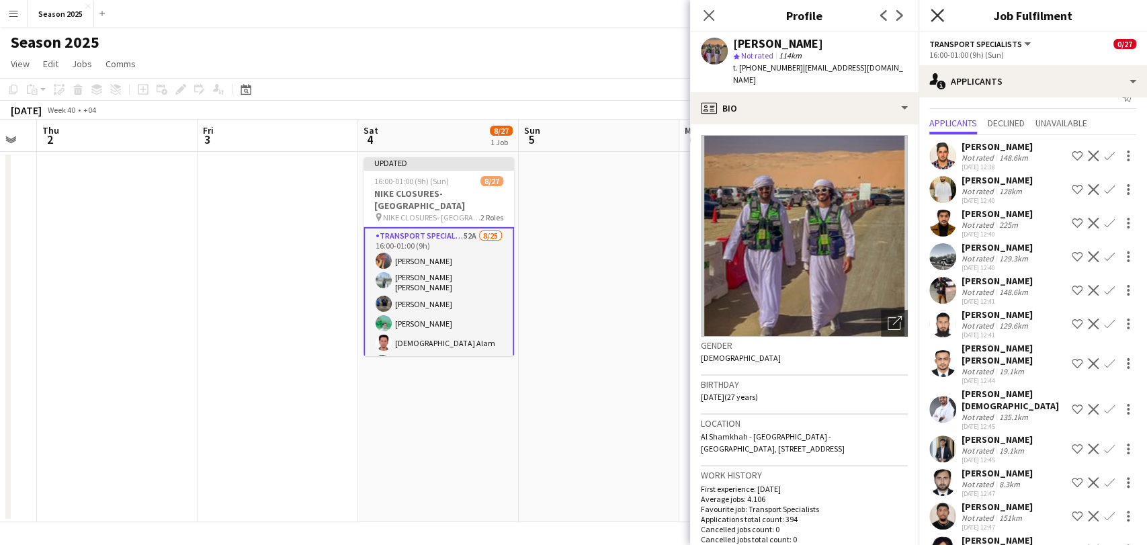
click at [937, 16] on icon at bounding box center [937, 15] width 13 height 13
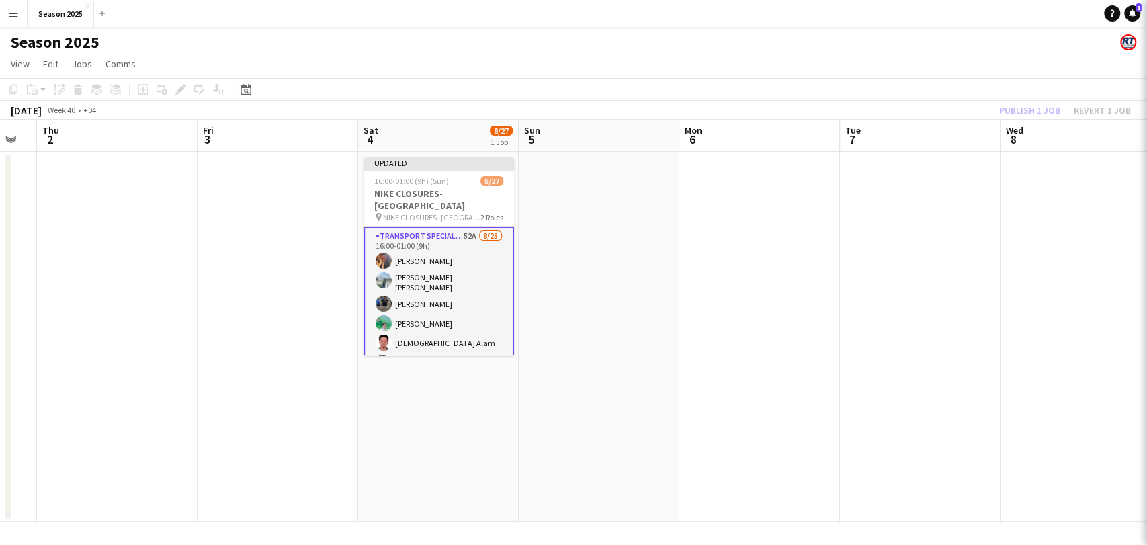
scroll to position [0, 0]
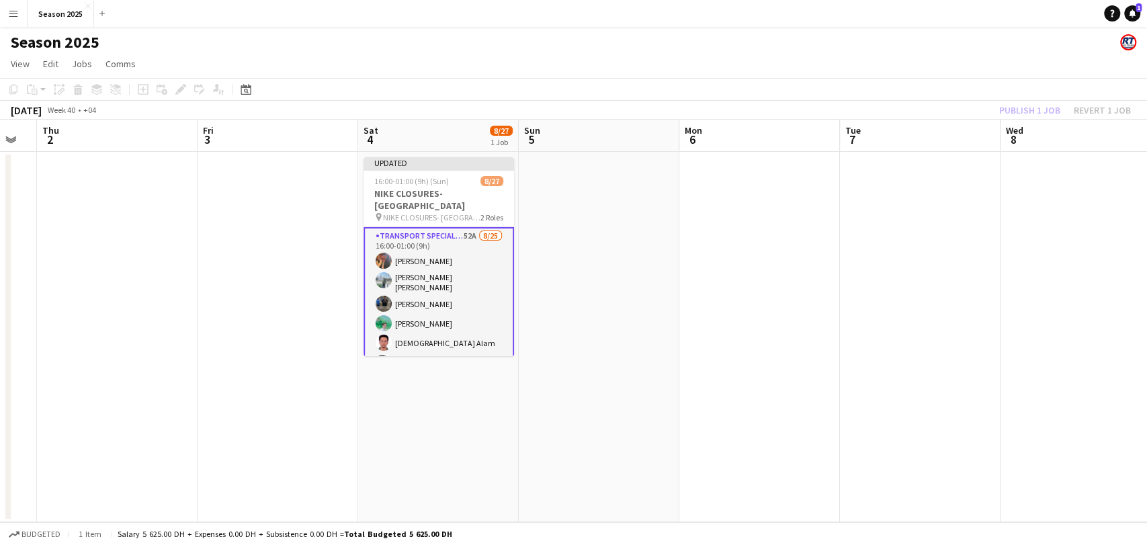
click at [687, 198] on app-date-cell at bounding box center [759, 337] width 161 height 370
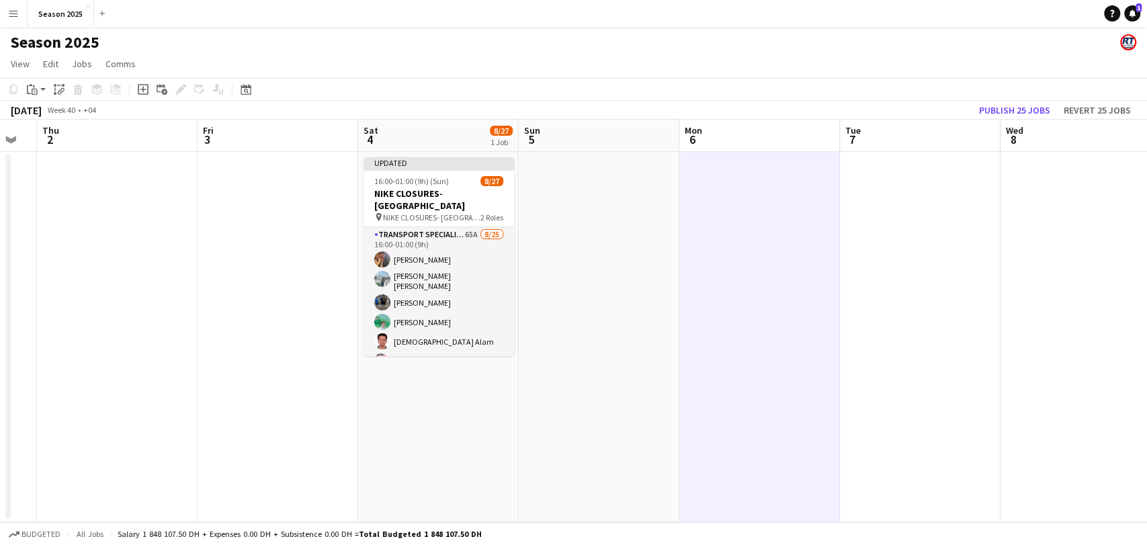
click at [897, 295] on app-date-cell at bounding box center [920, 337] width 161 height 370
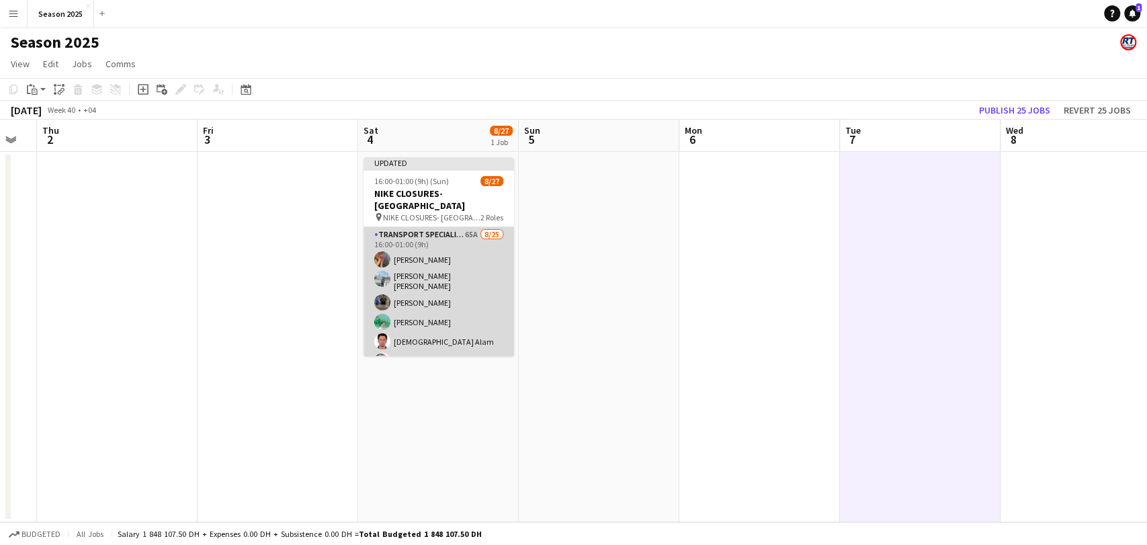
click at [426, 292] on app-card-role "Transport Specialists 65A [DATE] 16:00-01:00 (9h) [PERSON_NAME] [PERSON_NAME] […" at bounding box center [439, 487] width 151 height 521
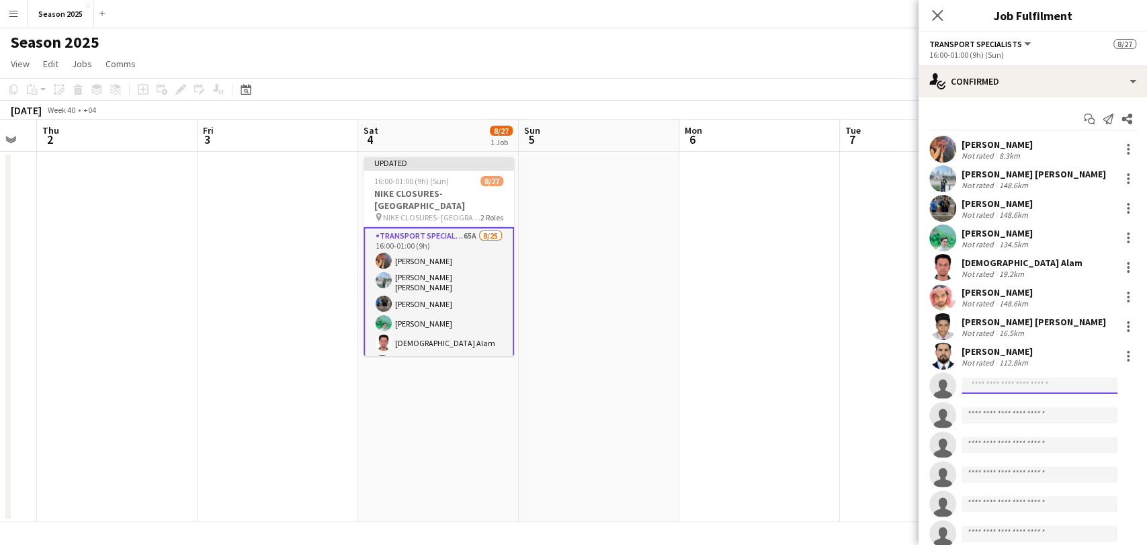
click at [1031, 380] on input at bounding box center [1040, 386] width 156 height 16
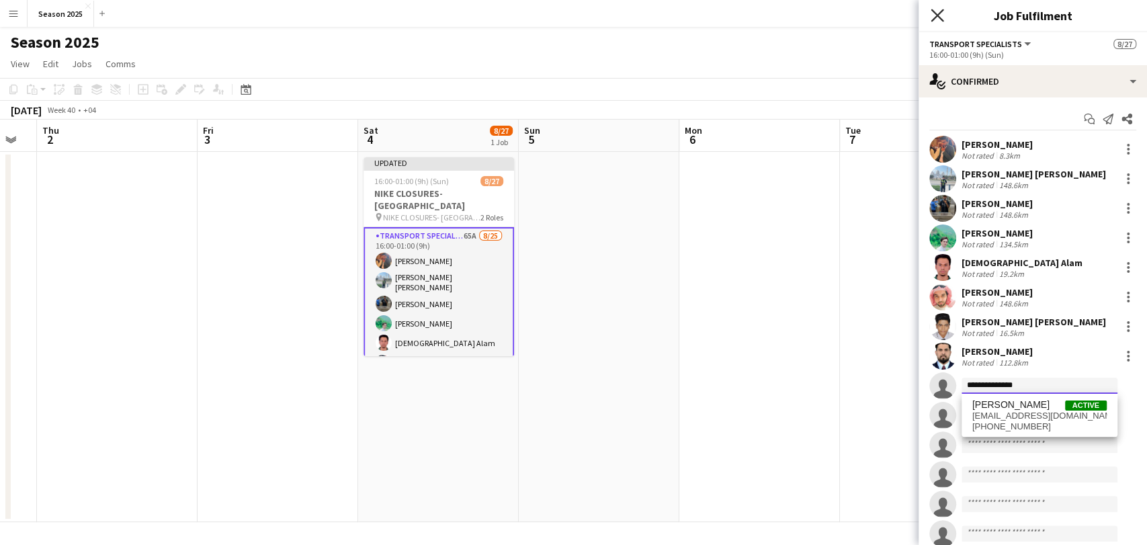
type input "**********"
click at [936, 11] on icon "Close pop-in" at bounding box center [937, 15] width 13 height 13
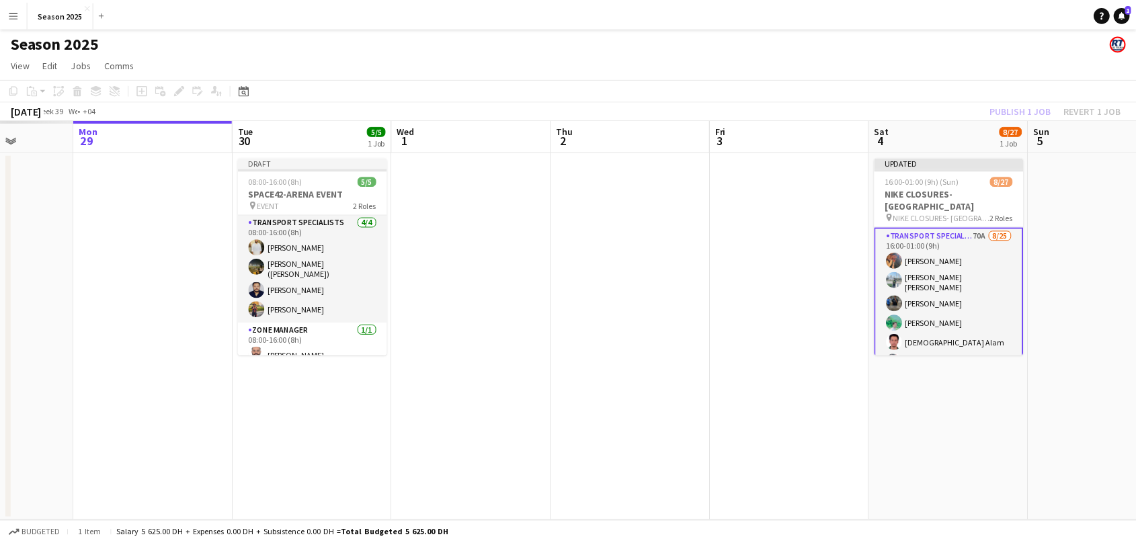
scroll to position [0, 328]
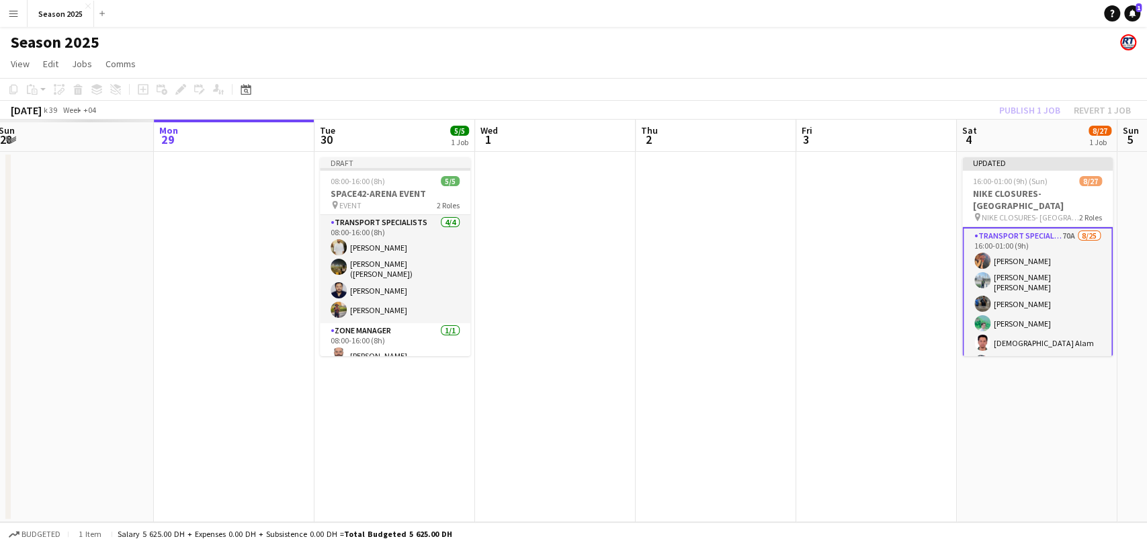
drag, startPoint x: 285, startPoint y: 264, endPoint x: 883, endPoint y: 270, distance: 598.1
click at [883, 270] on app-calendar-viewport "Fri 26 Sat 27 Sun 28 Mon 29 Tue 30 5/5 1 Job Wed 1 Thu 2 Fri 3 Sat 4 8/27 1 Job…" at bounding box center [573, 321] width 1147 height 403
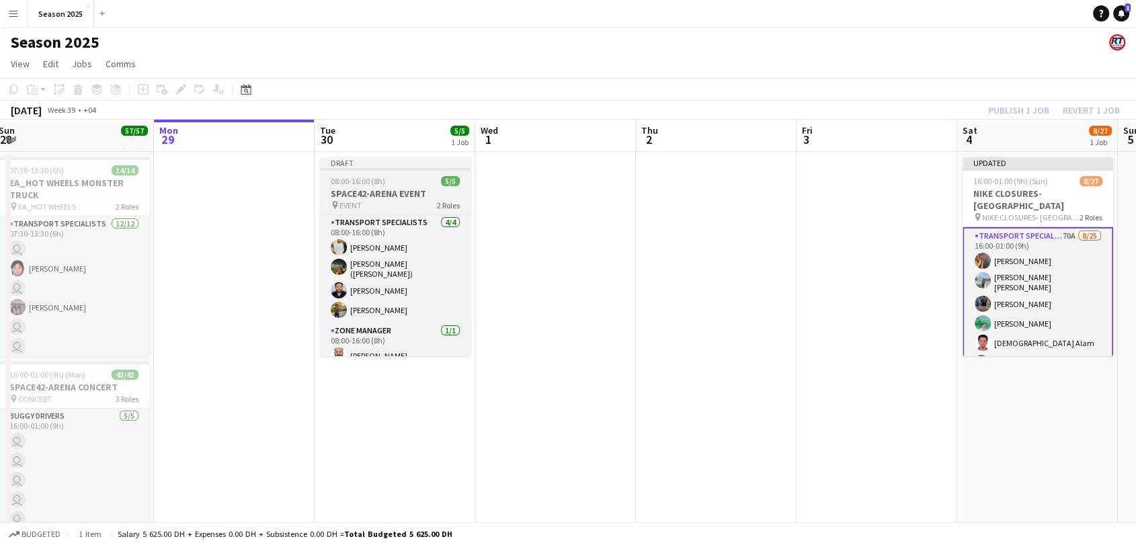
click at [348, 181] on span "08:00-16:00 (8h)" at bounding box center [358, 181] width 54 height 10
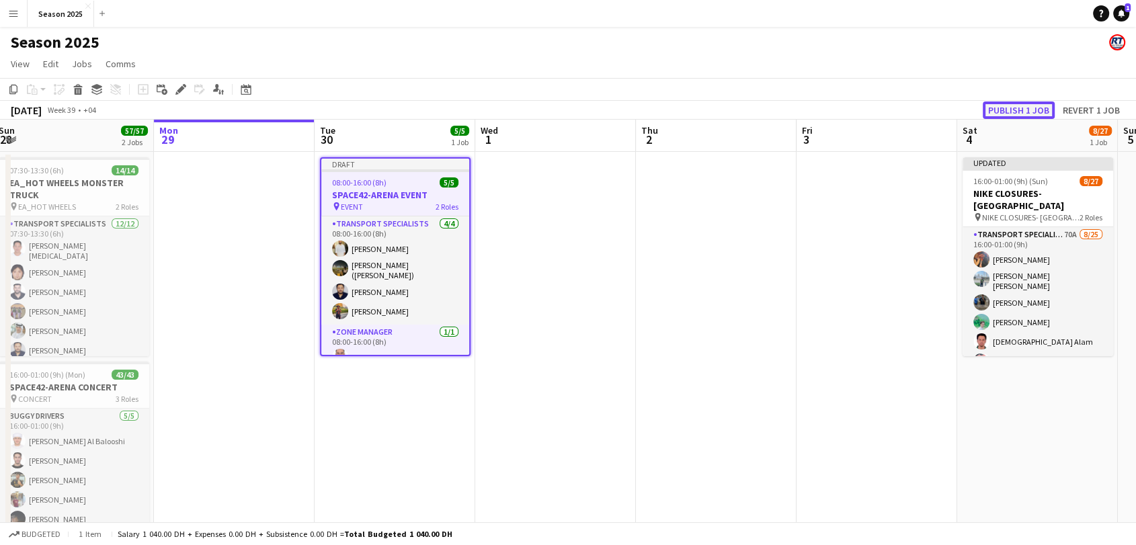
click at [1003, 105] on button "Publish 1 job" at bounding box center [1018, 109] width 72 height 17
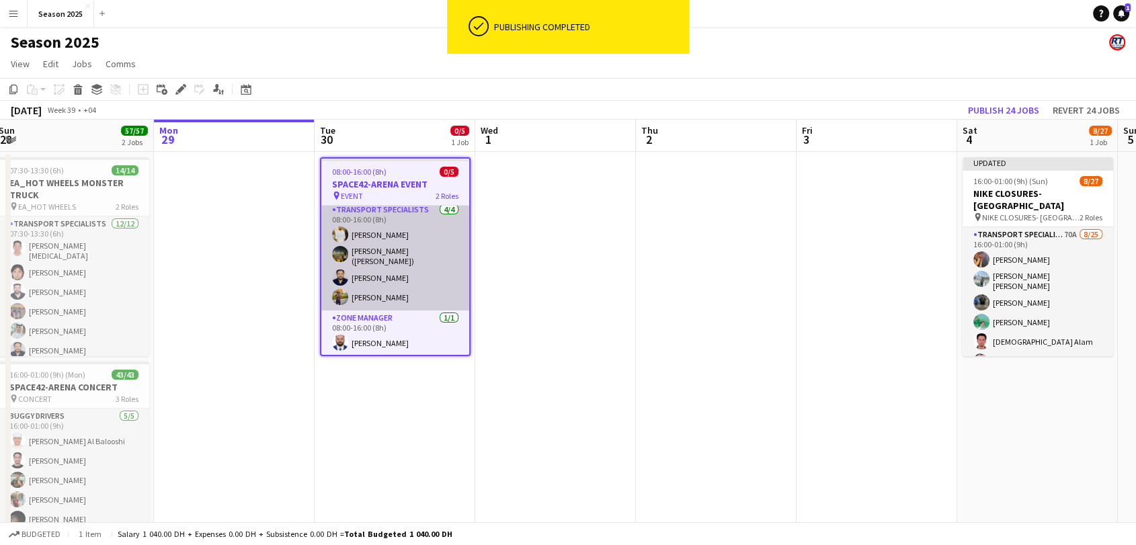
scroll to position [4, 0]
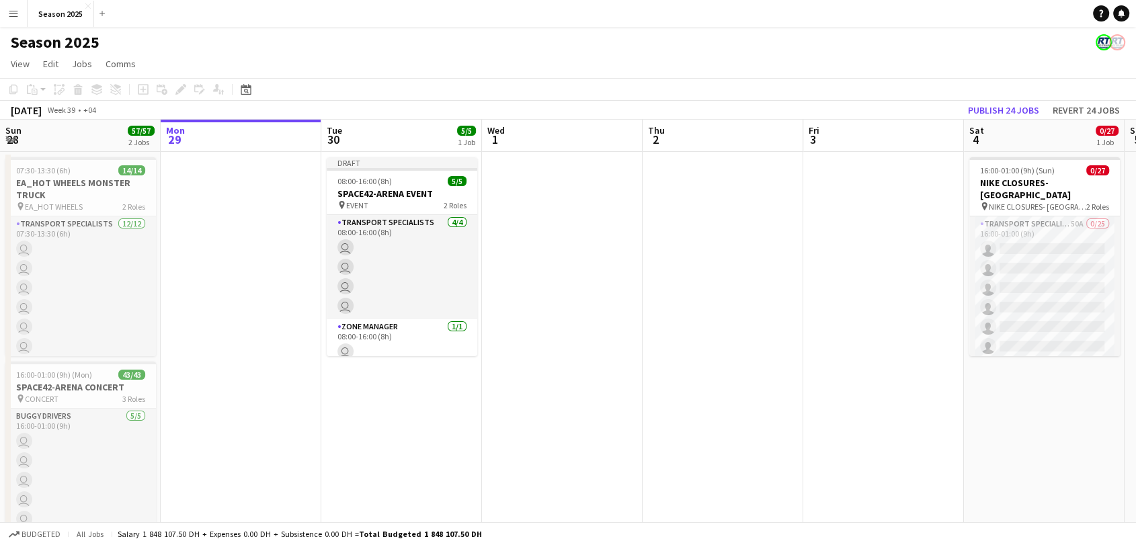
click at [13, 17] on app-icon "Menu" at bounding box center [13, 13] width 11 height 11
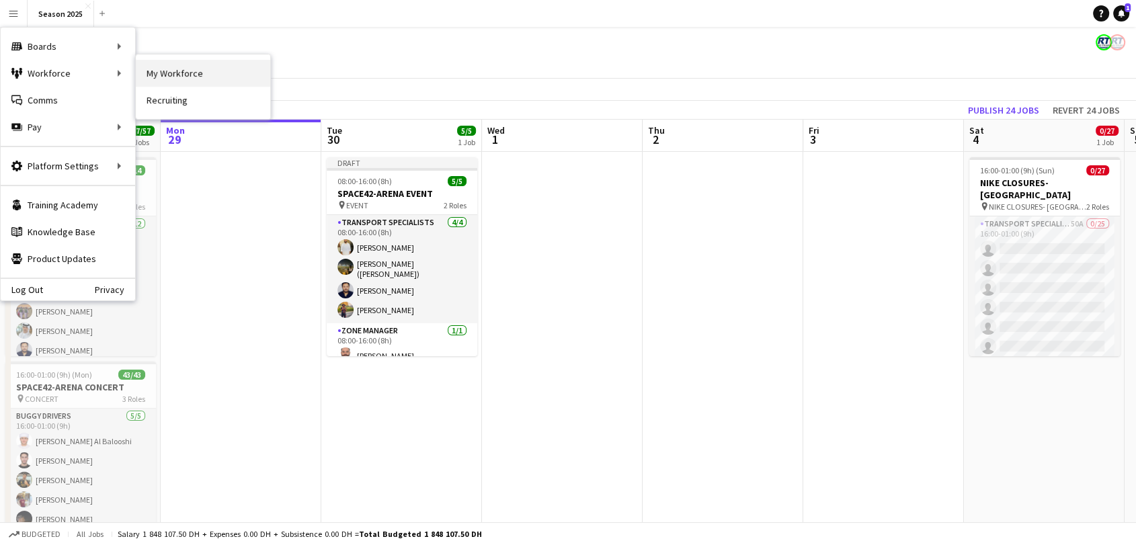
click at [190, 72] on link "My Workforce" at bounding box center [203, 73] width 134 height 27
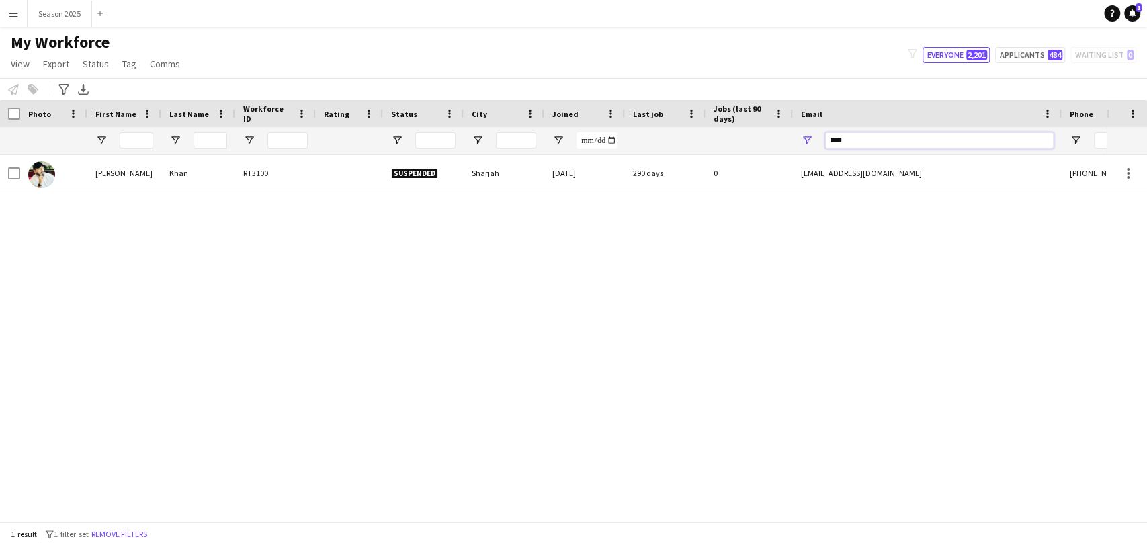
drag, startPoint x: 907, startPoint y: 146, endPoint x: 586, endPoint y: 114, distance: 322.2
click at [586, 114] on div "Workforce Details Photo First Name" at bounding box center [728, 127] width 1457 height 54
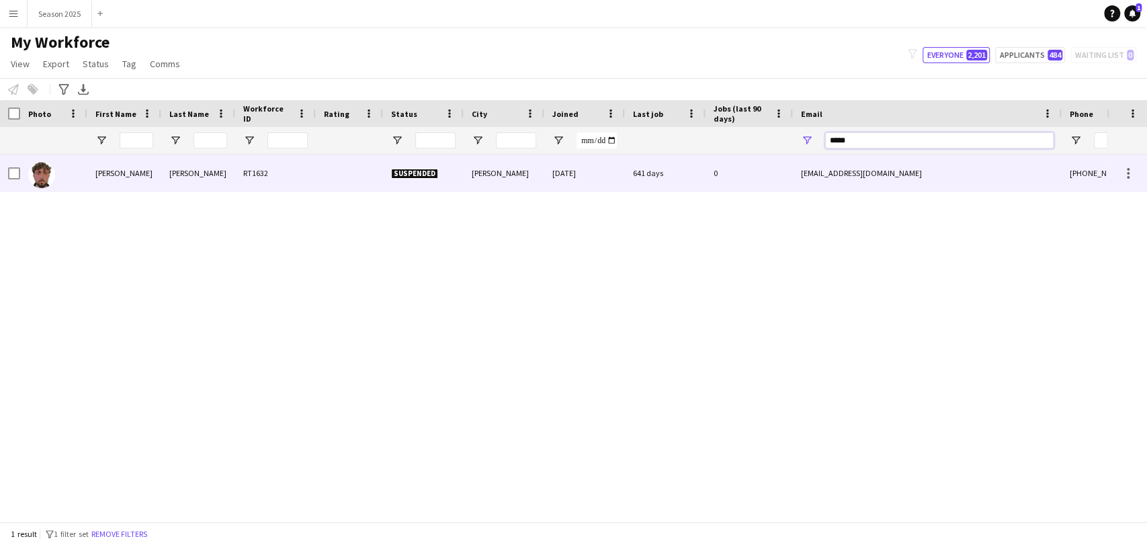
type input "*****"
click at [38, 184] on img at bounding box center [41, 174] width 27 height 27
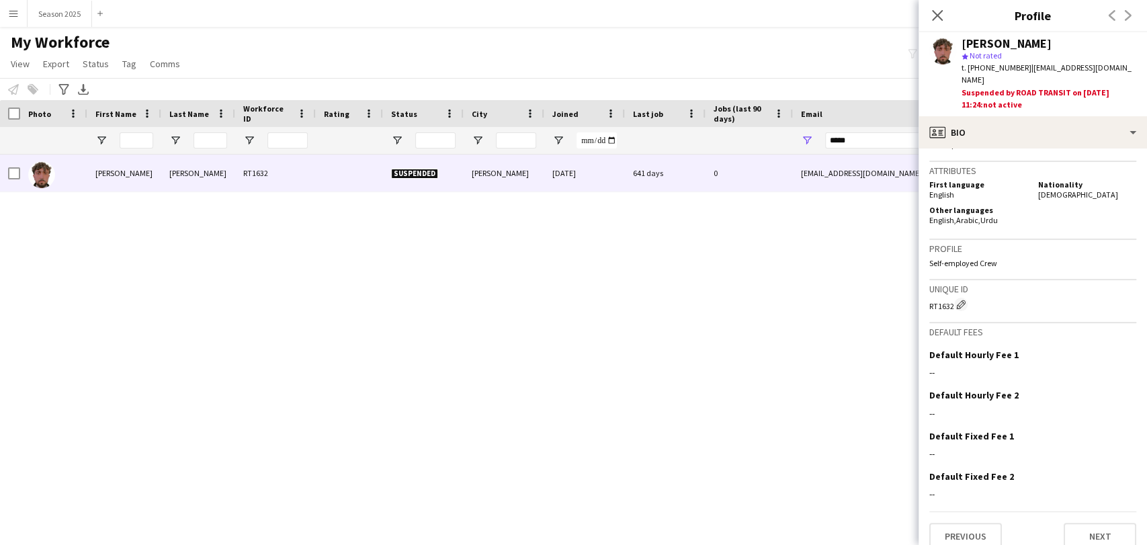
scroll to position [693, 0]
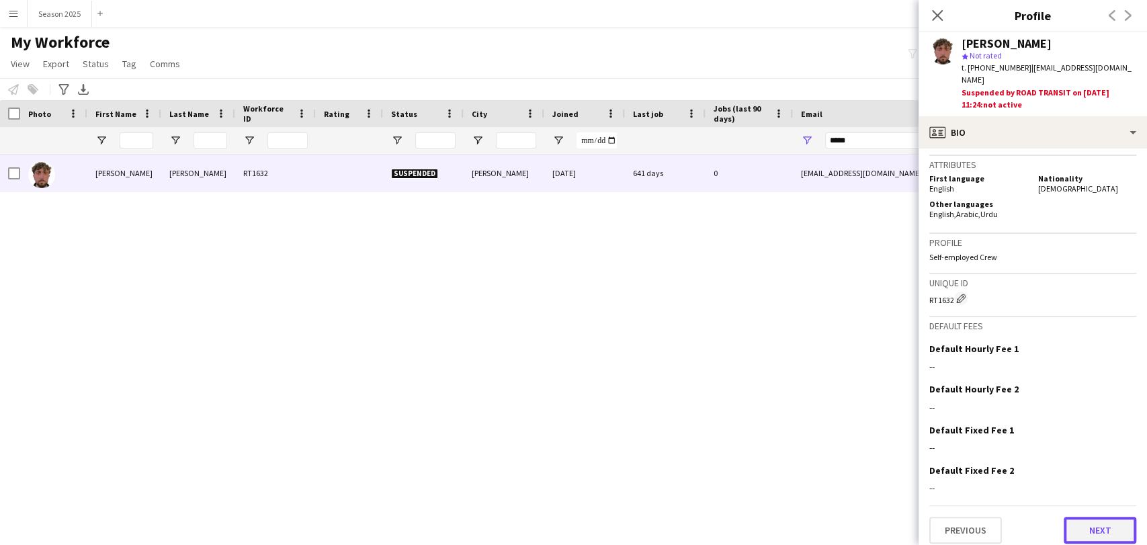
click at [1084, 521] on button "Next" at bounding box center [1100, 530] width 73 height 27
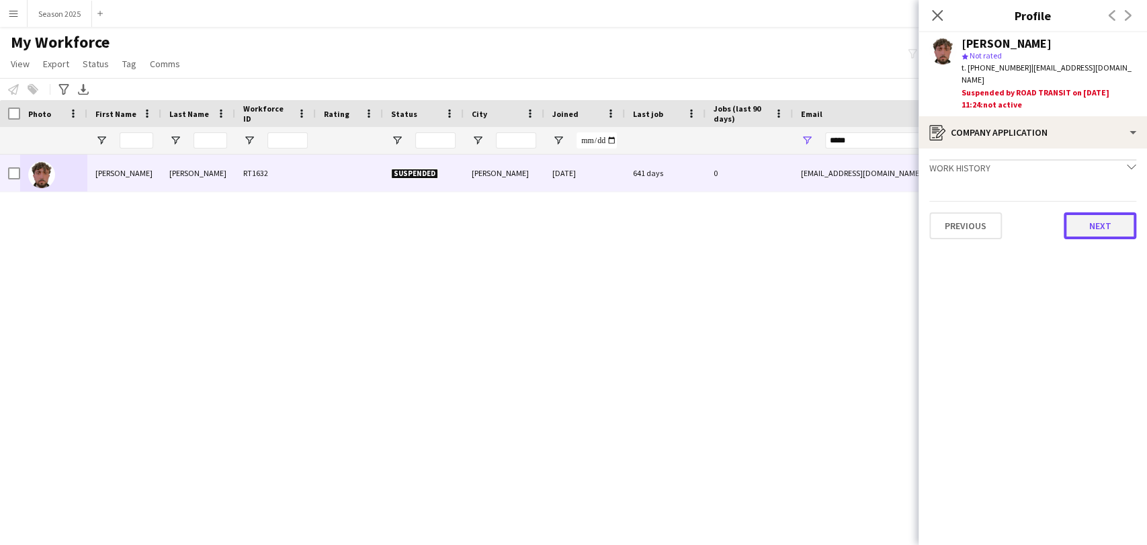
click at [1091, 218] on button "Next" at bounding box center [1100, 225] width 73 height 27
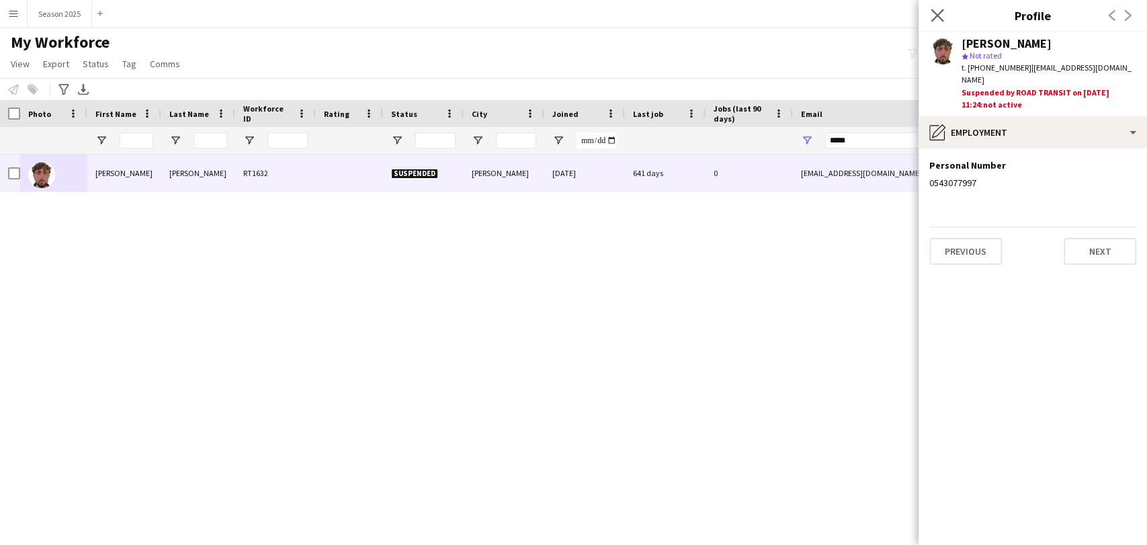
click at [937, 23] on app-icon "Close pop-in" at bounding box center [937, 15] width 19 height 19
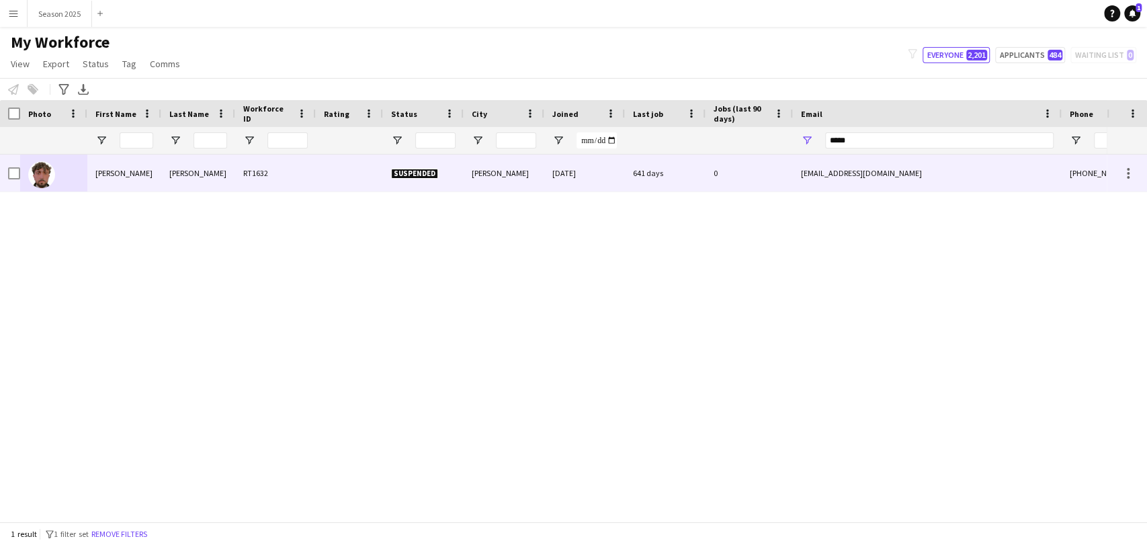
click at [36, 168] on img at bounding box center [41, 174] width 27 height 27
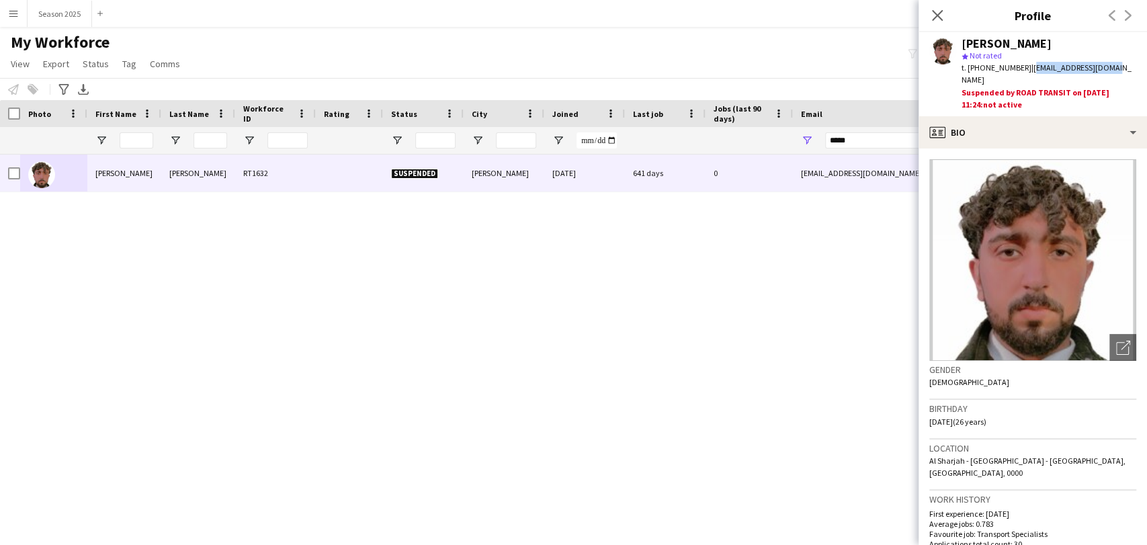
drag, startPoint x: 1027, startPoint y: 66, endPoint x: 1107, endPoint y: 65, distance: 80.6
click at [1107, 65] on div "t. +971543077997 | netsohail7@gmail.com" at bounding box center [1049, 74] width 175 height 24
copy span "netsohail7@gmail.com"
click at [18, 12] on app-icon "Menu" at bounding box center [13, 13] width 11 height 11
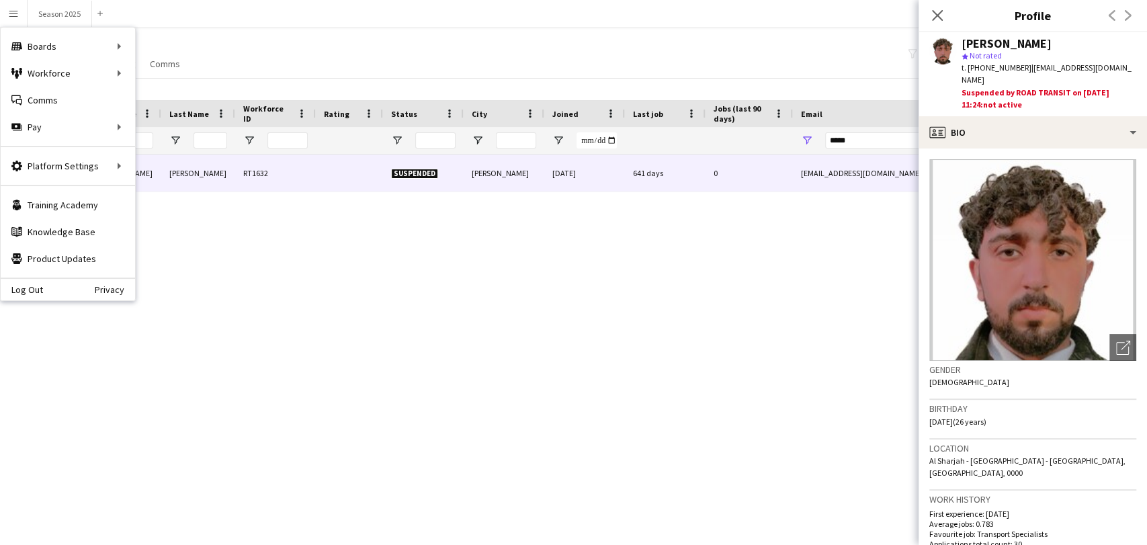
drag, startPoint x: 155, startPoint y: 95, endPoint x: 137, endPoint y: 80, distance: 23.4
click at [155, 93] on div "Notify workforce Add to tag Select at least one crew to tag him or her. Advance…" at bounding box center [573, 89] width 1147 height 22
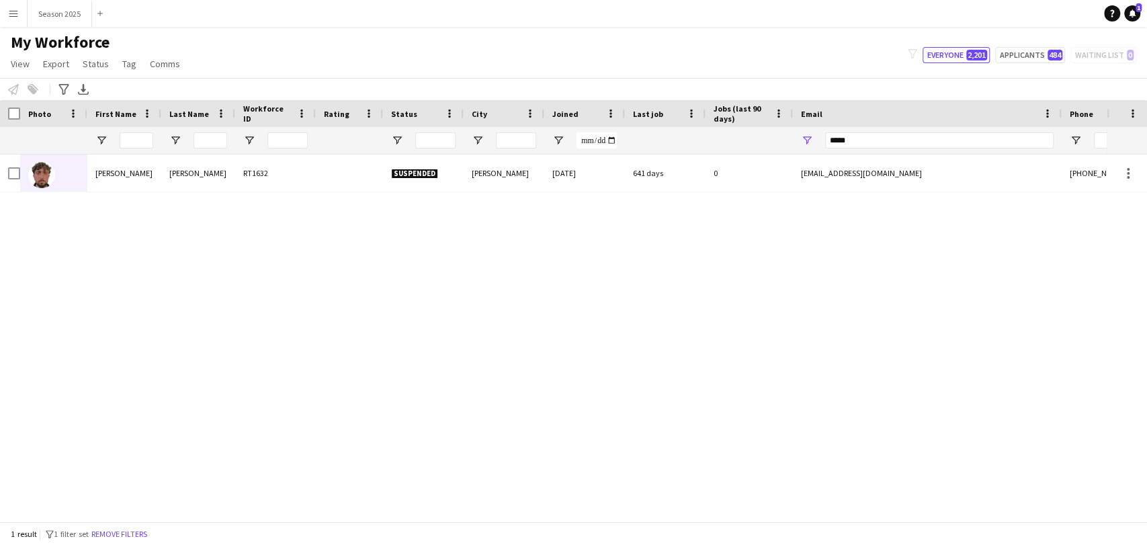
click at [8, 21] on button "Menu" at bounding box center [13, 13] width 27 height 27
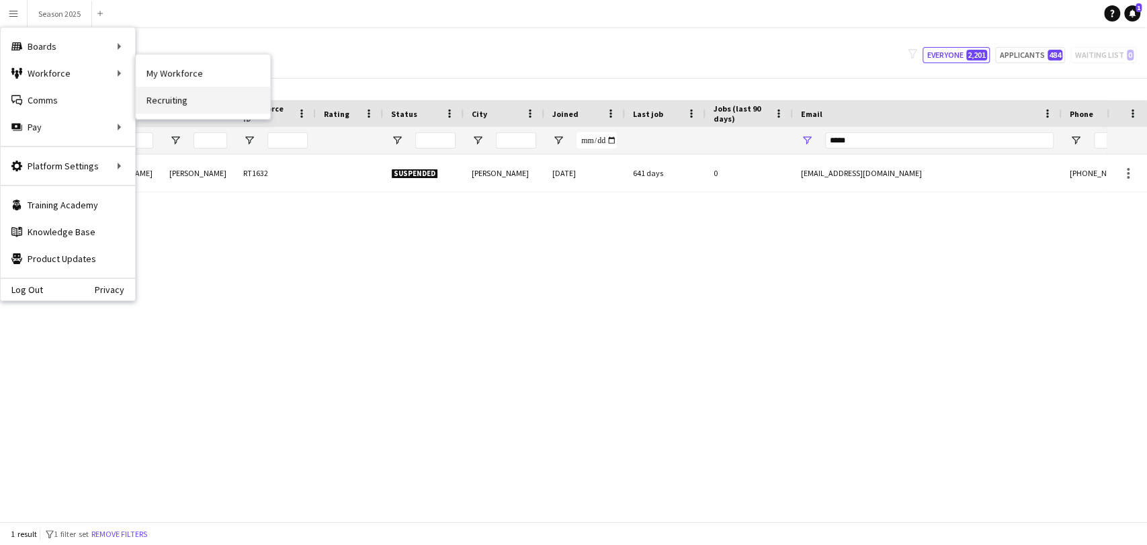
click at [166, 103] on link "Recruiting" at bounding box center [203, 100] width 134 height 27
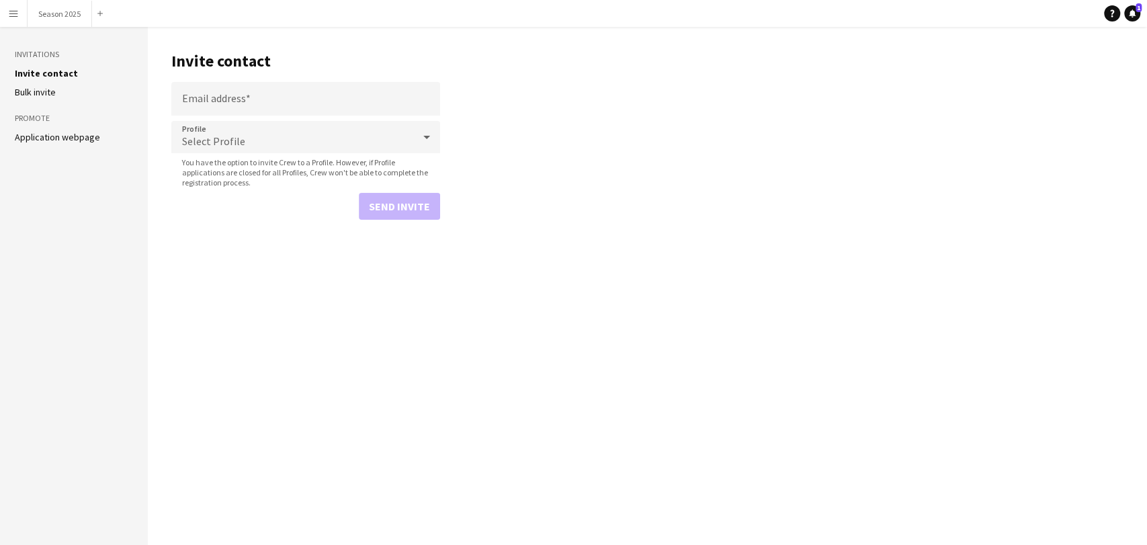
click at [372, 116] on form "Email address Profile Select Profile You have the option to invite Crew to a Pr…" at bounding box center [305, 151] width 269 height 138
click at [367, 103] on input "Email address" at bounding box center [305, 99] width 269 height 34
paste input "**********"
type input "**********"
click at [388, 138] on div "Select Profile" at bounding box center [292, 137] width 242 height 32
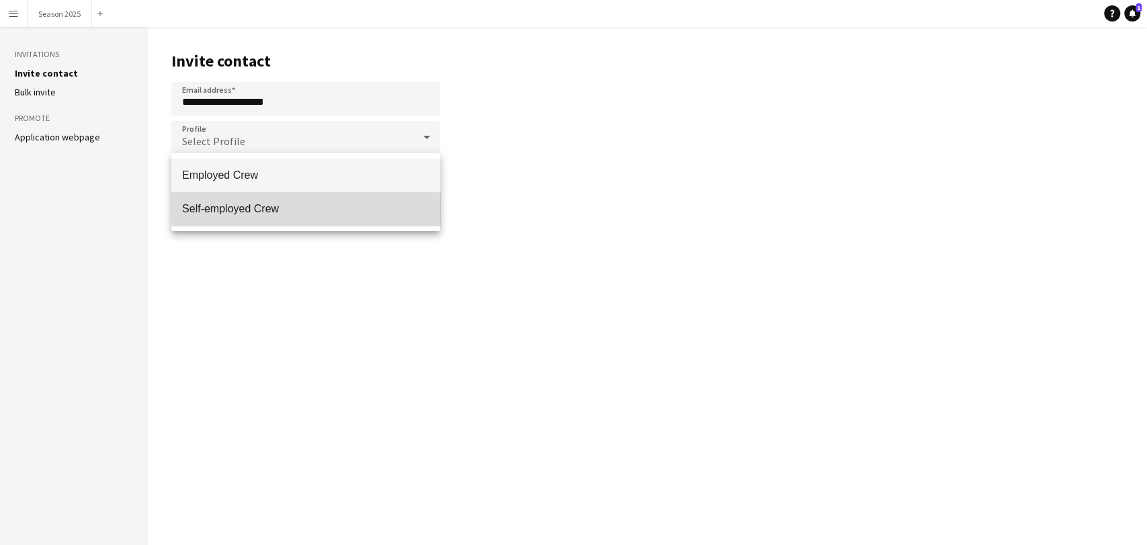
click at [378, 200] on mat-option "Self-employed Crew" at bounding box center [305, 209] width 269 height 34
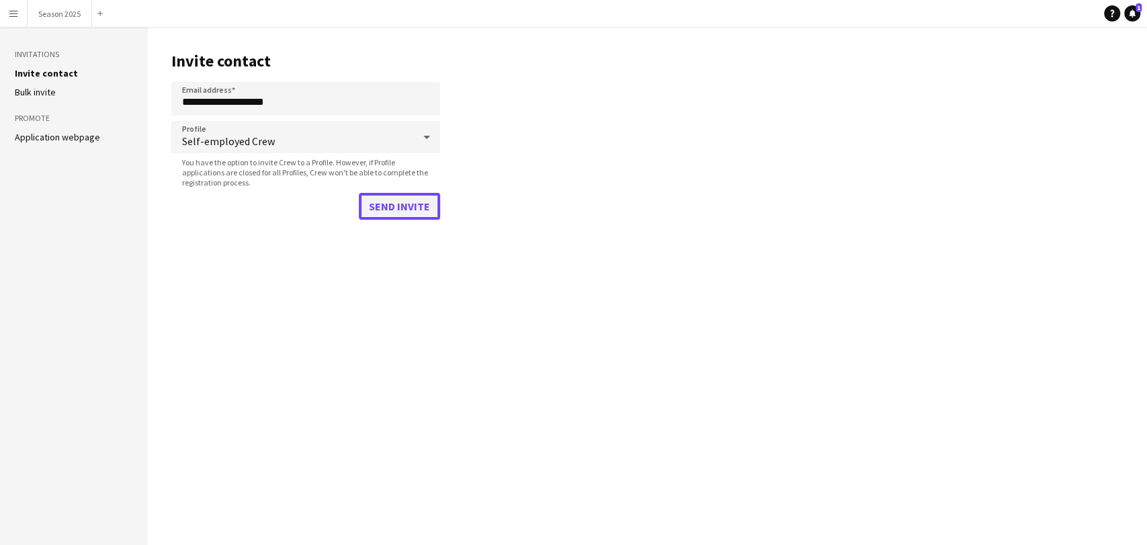
click at [418, 199] on button "Send invite" at bounding box center [399, 206] width 81 height 27
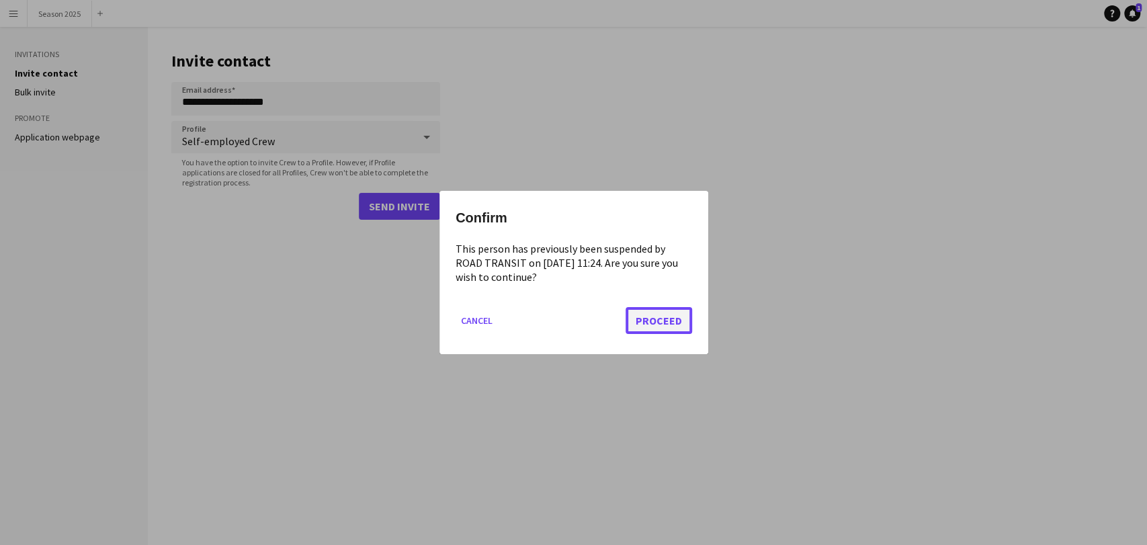
click at [678, 324] on button "Proceed" at bounding box center [659, 320] width 67 height 27
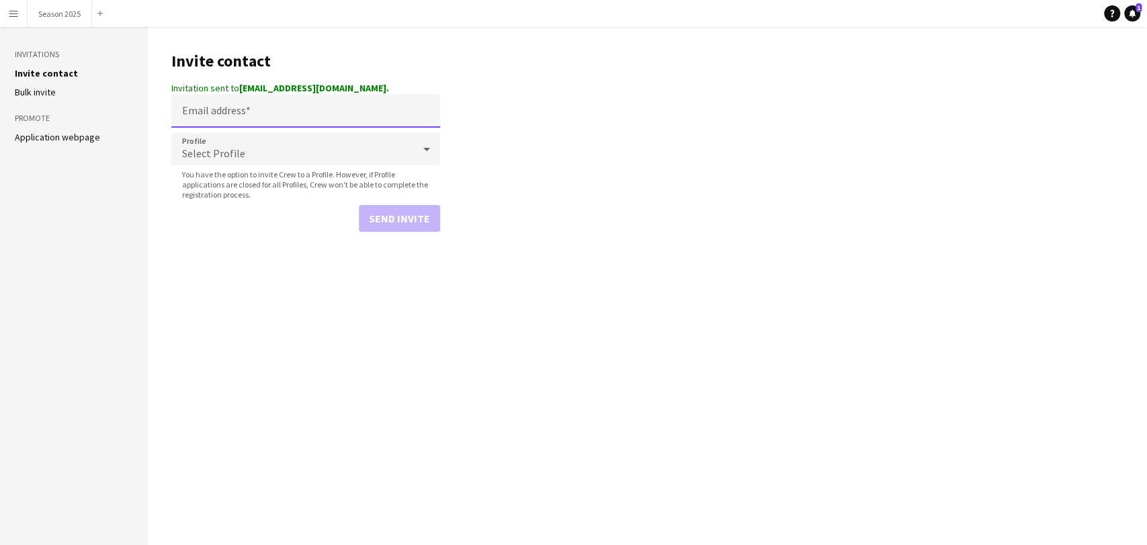
click at [328, 113] on input "Email address" at bounding box center [305, 111] width 269 height 34
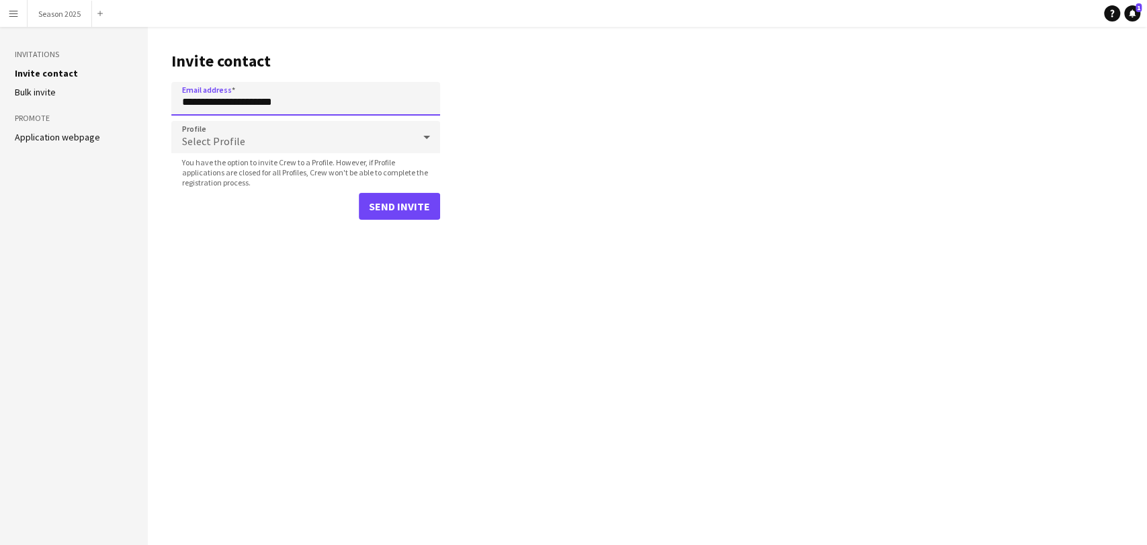
type input "**********"
click at [323, 123] on div "Select Profile" at bounding box center [292, 137] width 242 height 32
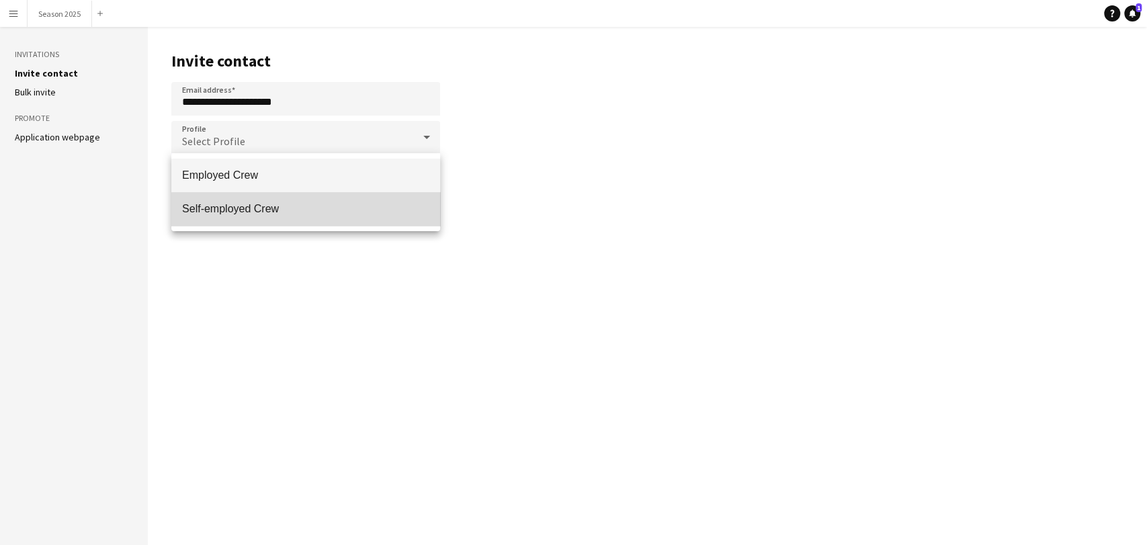
click at [322, 217] on mat-option "Self-employed Crew" at bounding box center [305, 209] width 269 height 34
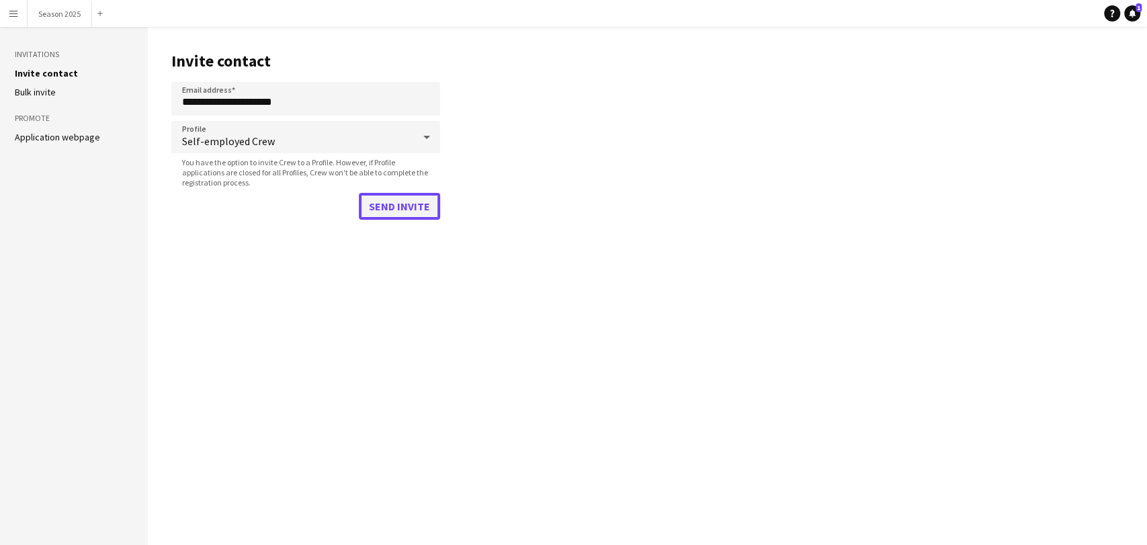
click at [373, 199] on button "Send invite" at bounding box center [399, 206] width 81 height 27
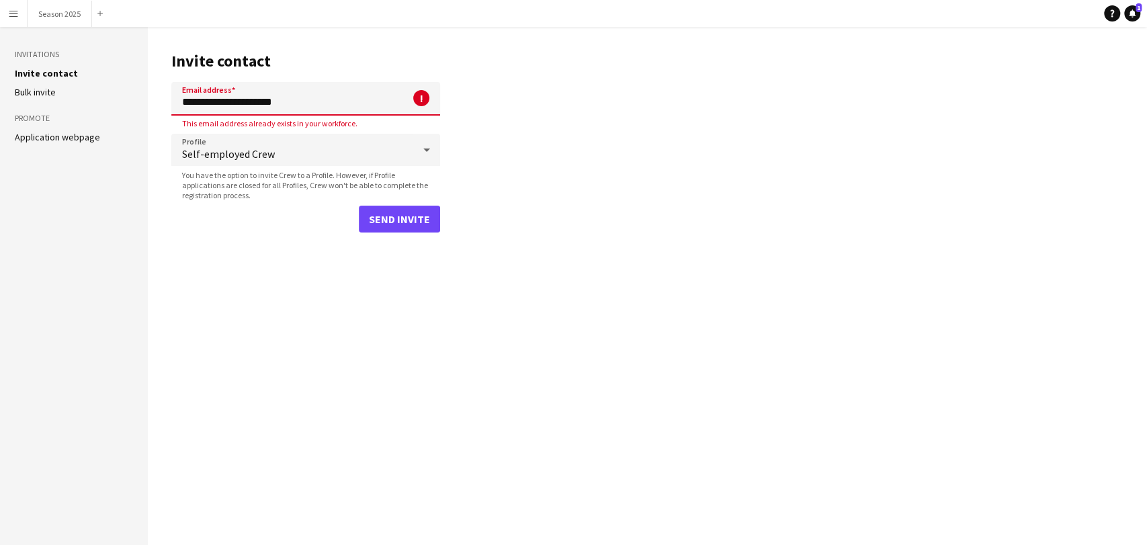
drag, startPoint x: 338, startPoint y: 98, endPoint x: 156, endPoint y: 96, distance: 182.1
click at [156, 96] on main "**********" at bounding box center [647, 286] width 999 height 518
click at [9, 12] on app-icon "Menu" at bounding box center [13, 13] width 11 height 11
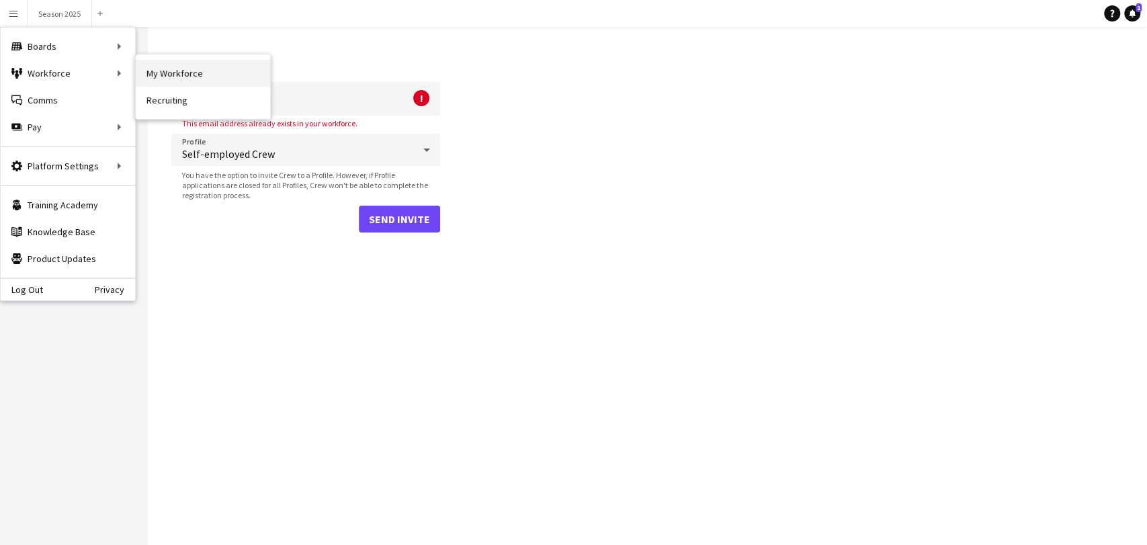
click at [186, 71] on link "My Workforce" at bounding box center [203, 73] width 134 height 27
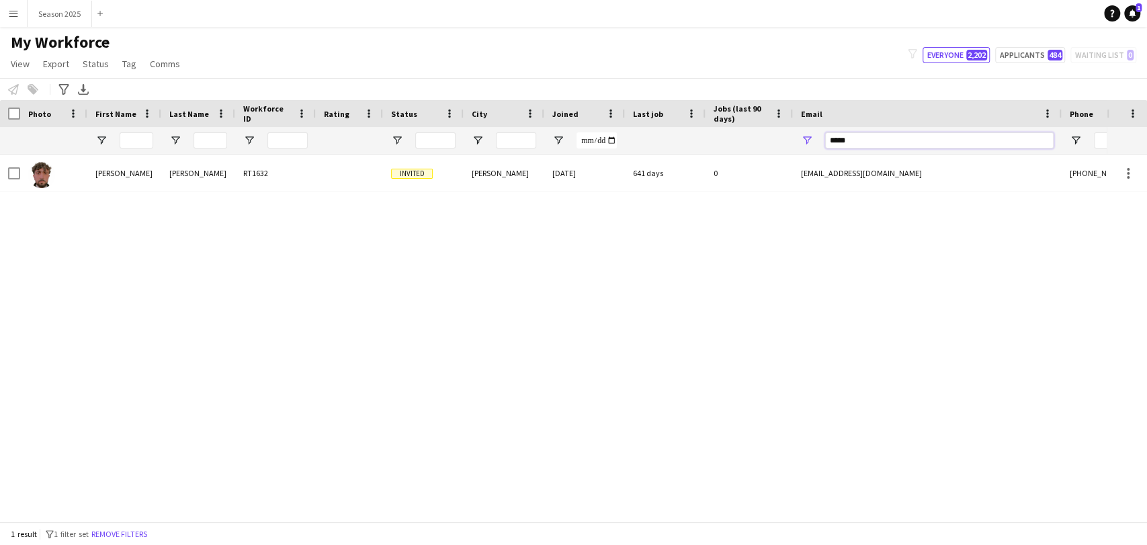
drag, startPoint x: 882, startPoint y: 142, endPoint x: 769, endPoint y: 136, distance: 113.8
click at [769, 136] on div at bounding box center [728, 140] width 1457 height 27
paste input "**********"
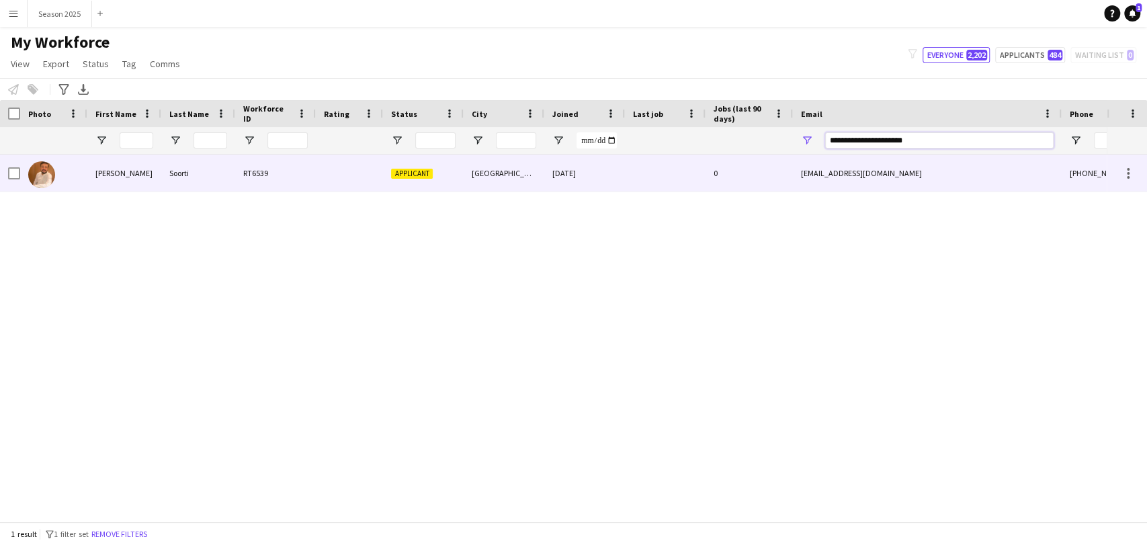
type input "**********"
click at [48, 172] on img at bounding box center [41, 174] width 27 height 27
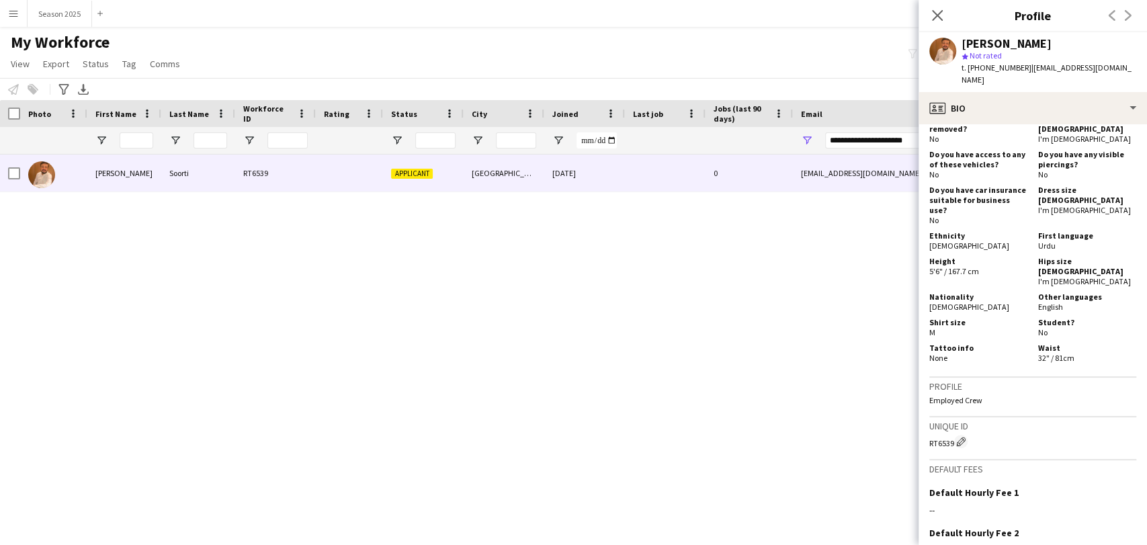
scroll to position [745, 0]
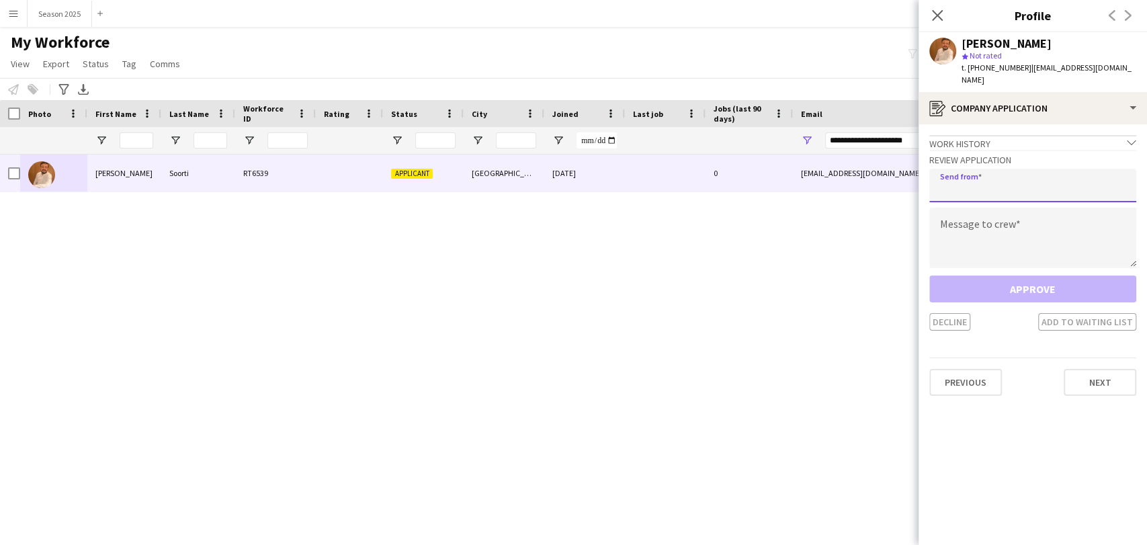
click at [1006, 178] on input "email" at bounding box center [1032, 186] width 207 height 34
type input "**********"
click at [1006, 215] on textarea at bounding box center [1032, 238] width 207 height 60
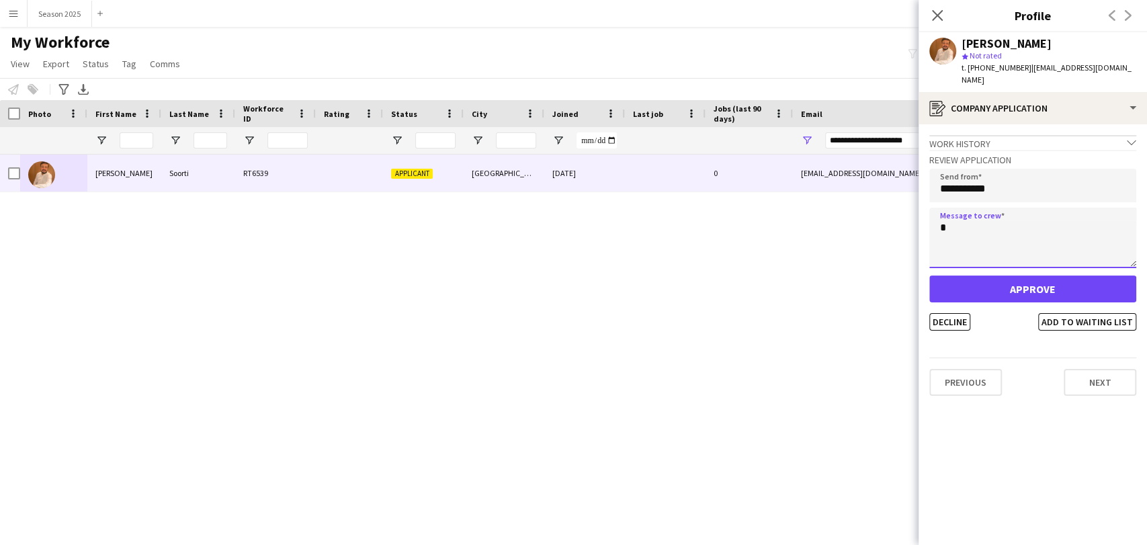
type textarea "*"
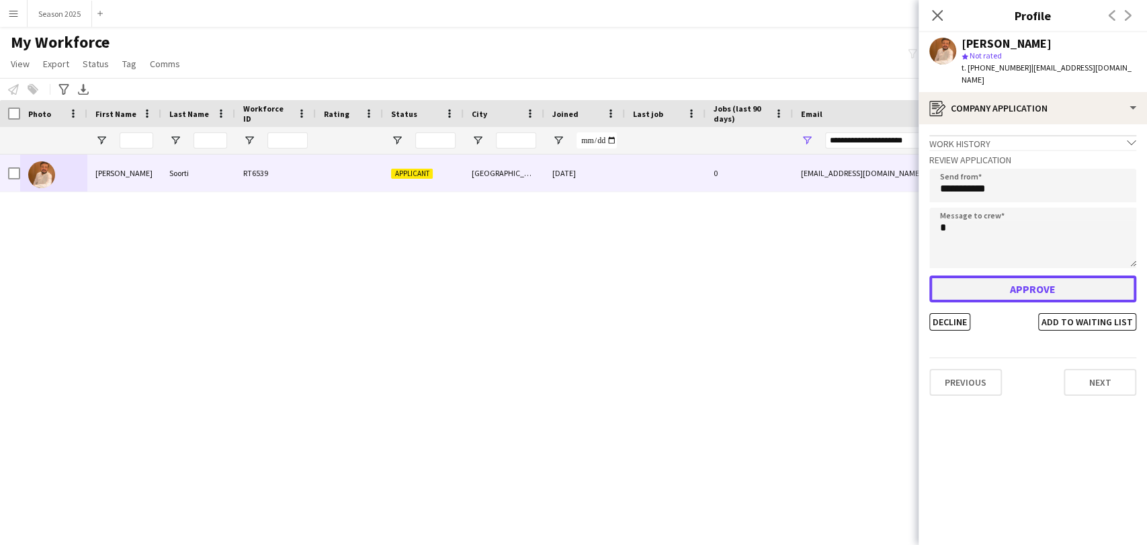
click at [1010, 276] on button "Approve" at bounding box center [1032, 289] width 207 height 27
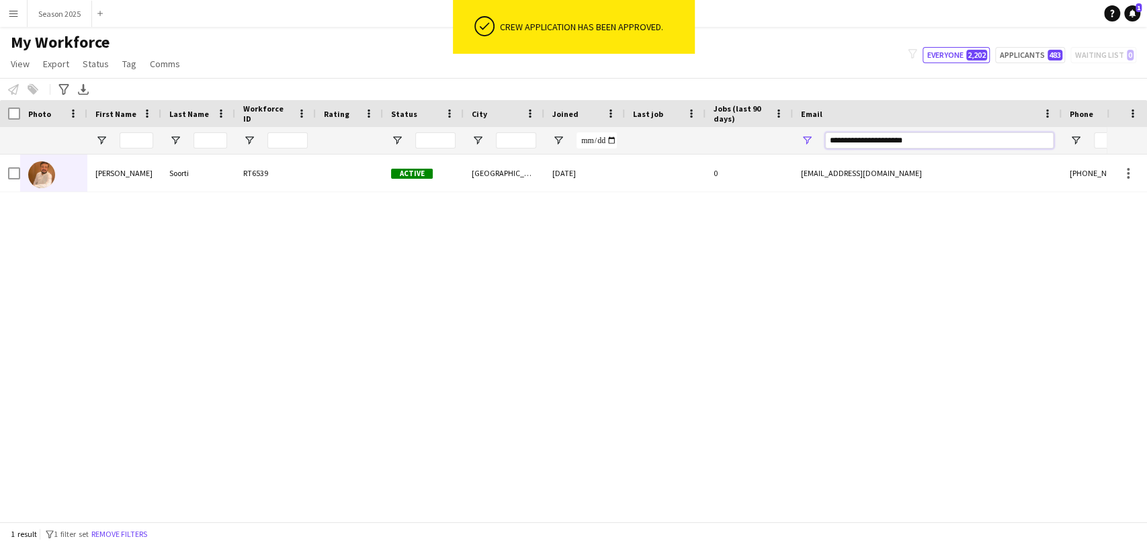
drag, startPoint x: 930, startPoint y: 140, endPoint x: 766, endPoint y: 127, distance: 164.5
click at [767, 128] on div at bounding box center [728, 140] width 1457 height 27
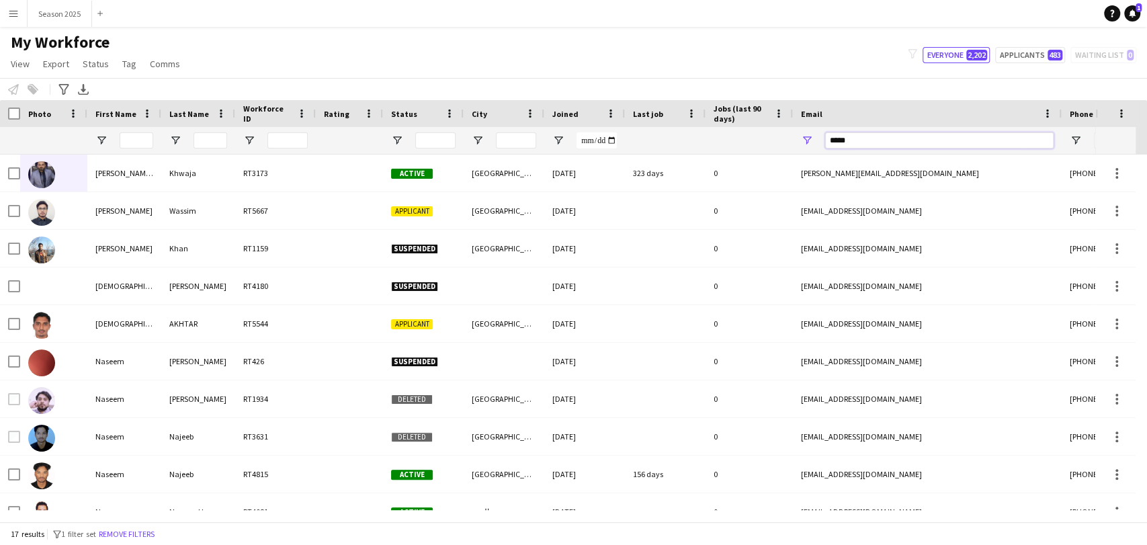
type input "*****"
click at [142, 139] on input "First Name Filter Input" at bounding box center [137, 140] width 34 height 16
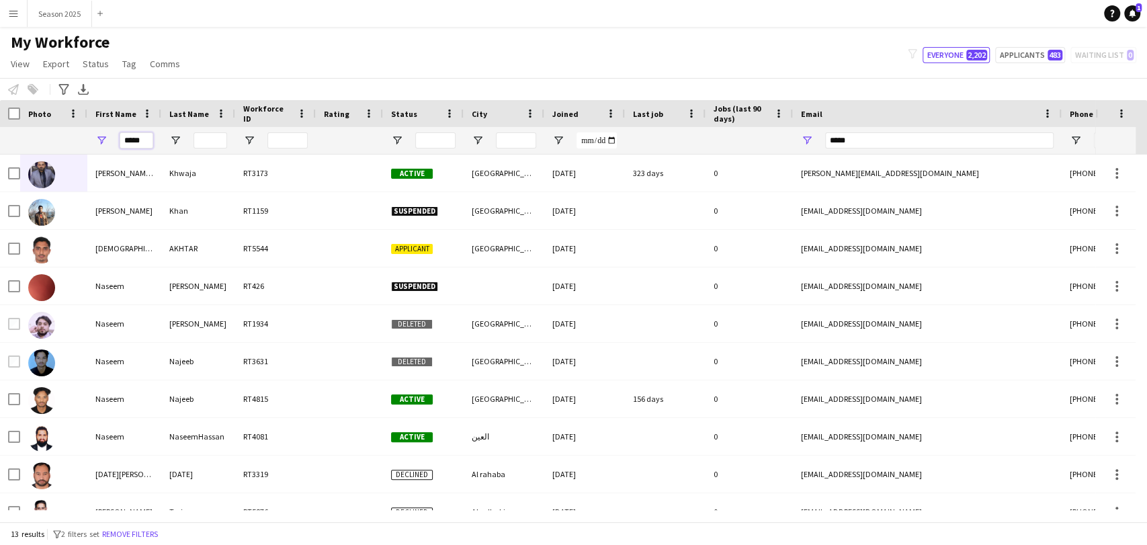
type input "*****"
drag, startPoint x: 866, startPoint y: 137, endPoint x: 817, endPoint y: 134, distance: 48.5
click at [817, 134] on div "*****" at bounding box center [927, 140] width 269 height 27
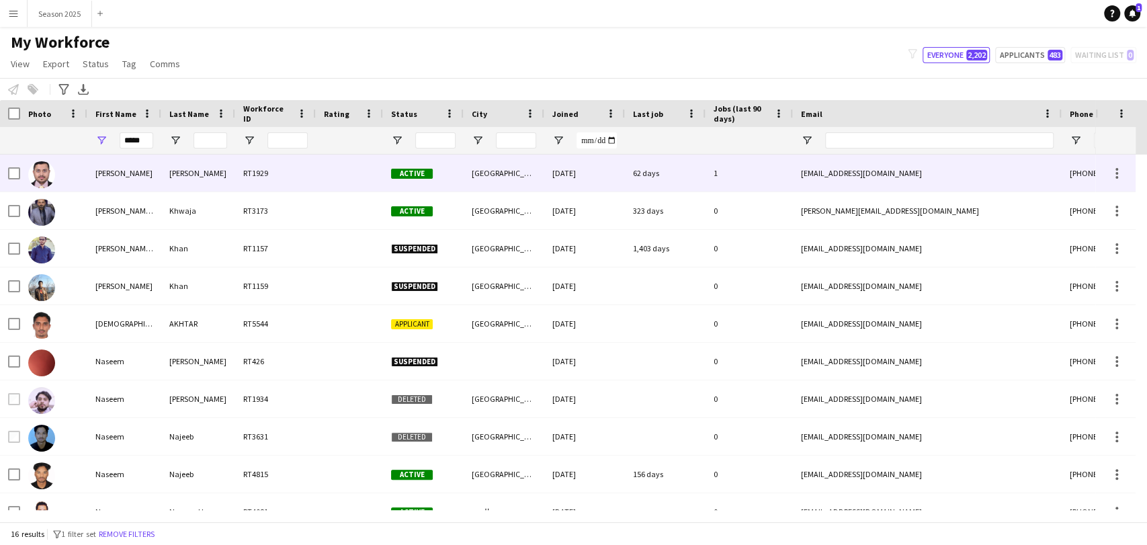
click at [40, 171] on img at bounding box center [41, 174] width 27 height 27
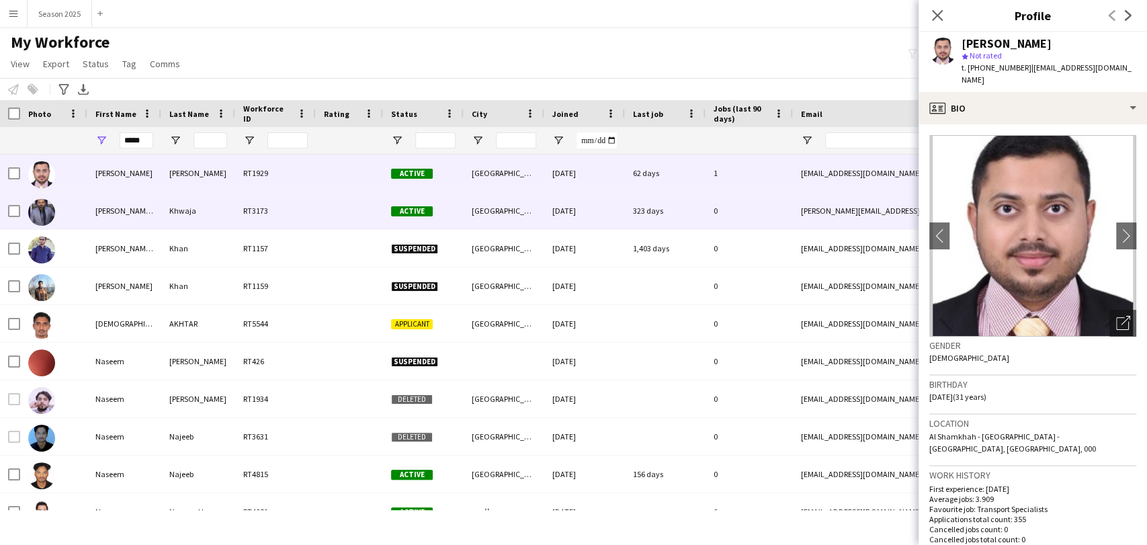
click at [44, 215] on img at bounding box center [41, 212] width 27 height 27
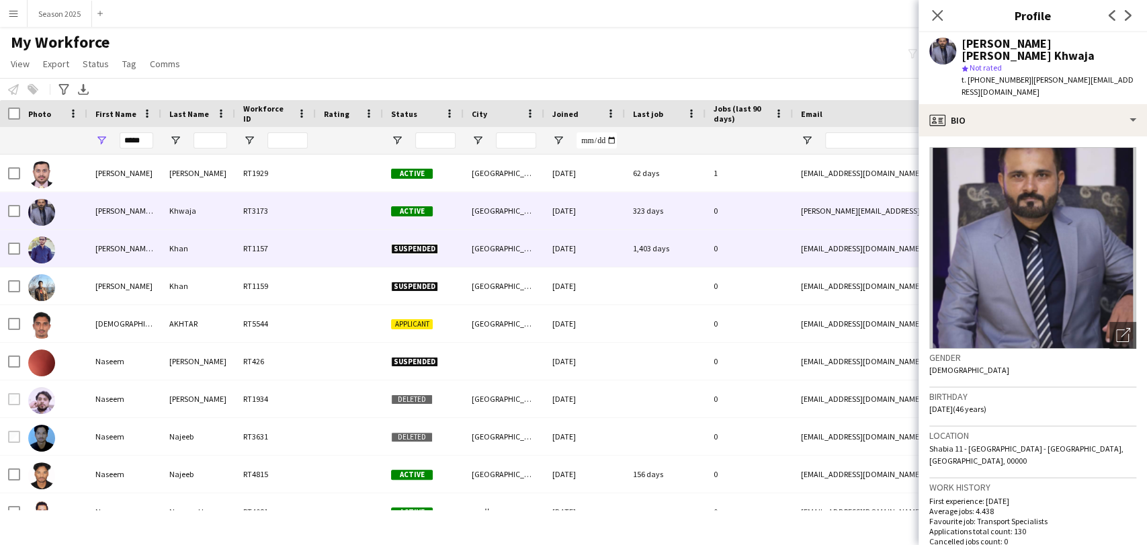
click at [40, 253] on img at bounding box center [41, 250] width 27 height 27
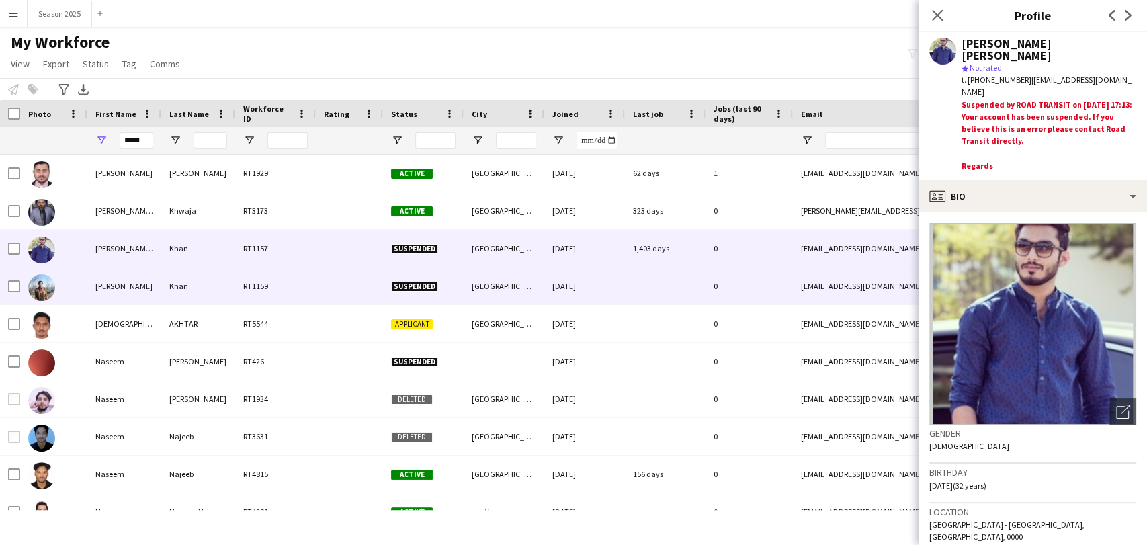
click at [48, 283] on img at bounding box center [41, 287] width 27 height 27
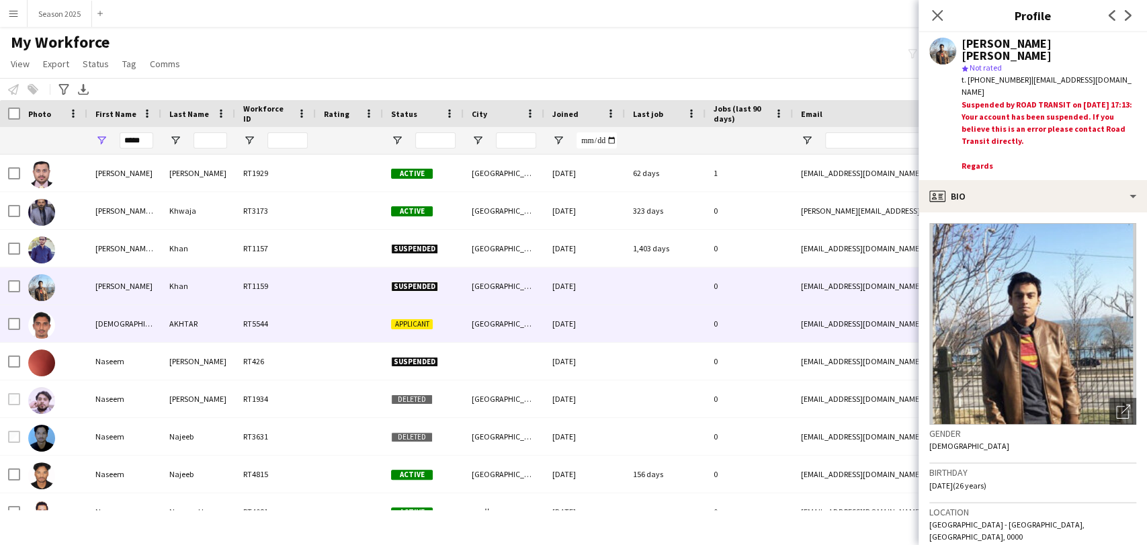
click at [44, 324] on img at bounding box center [41, 325] width 27 height 27
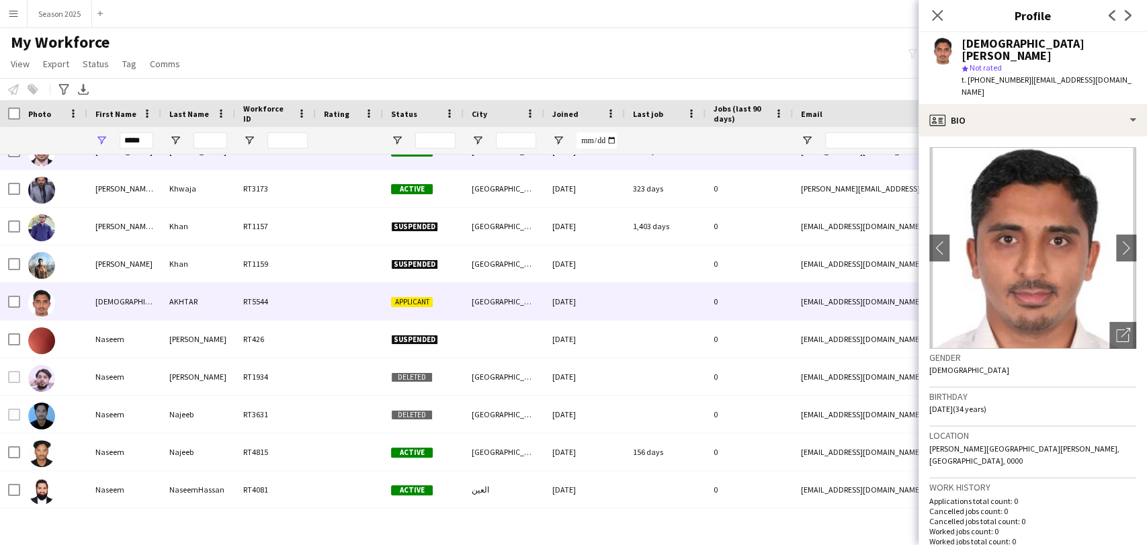
scroll to position [0, 0]
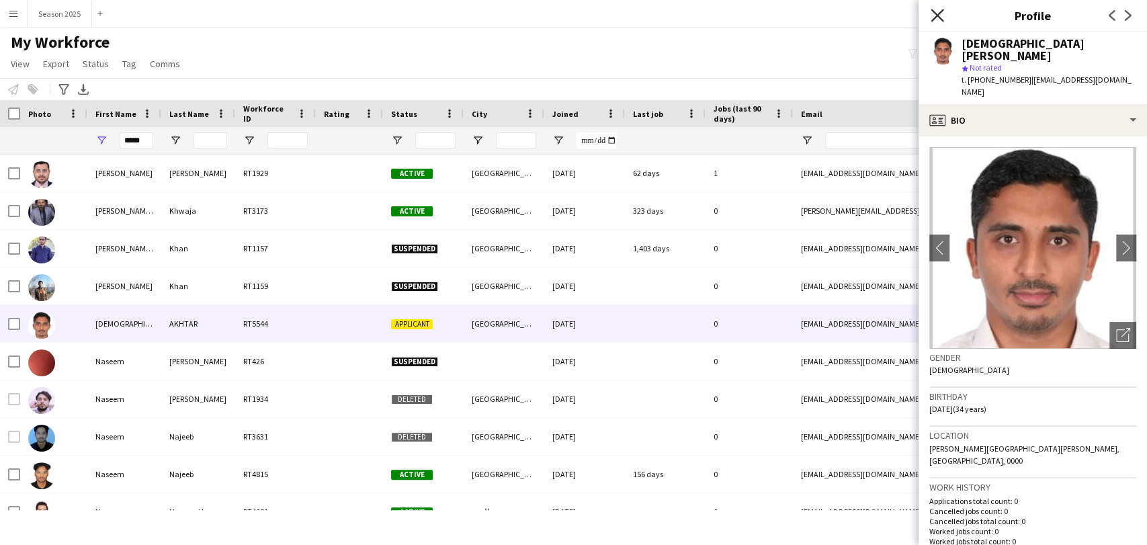
click at [939, 20] on icon "Close pop-in" at bounding box center [937, 15] width 13 height 13
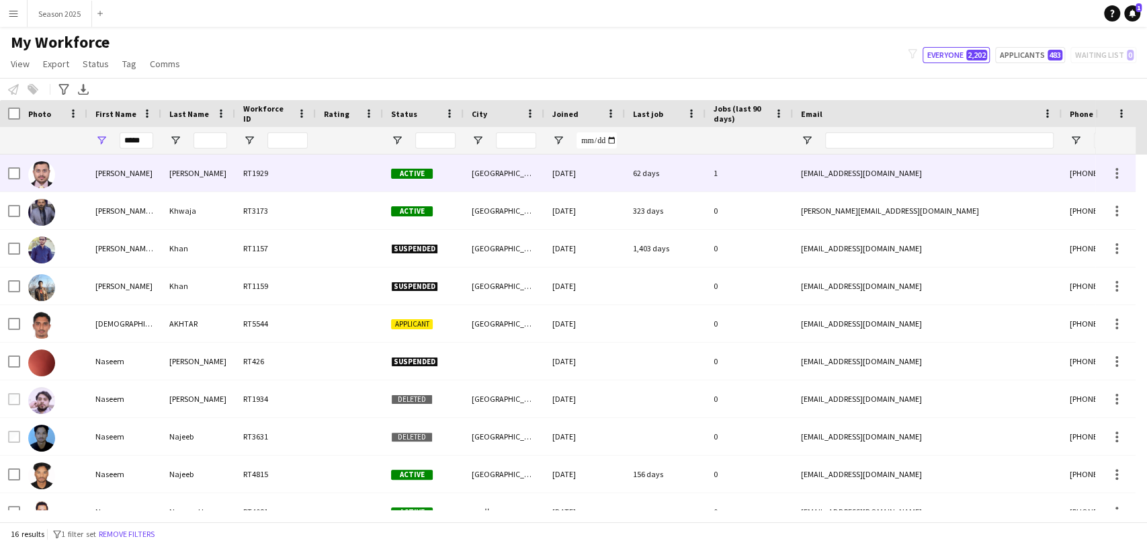
click at [654, 175] on div "62 days" at bounding box center [665, 173] width 81 height 37
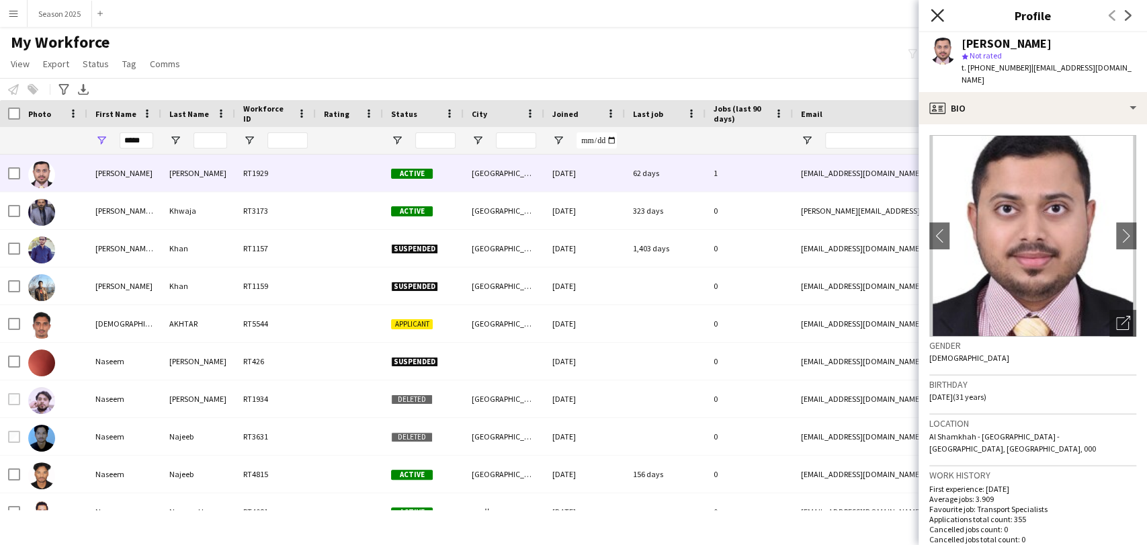
click at [937, 19] on icon "Close pop-in" at bounding box center [937, 15] width 13 height 13
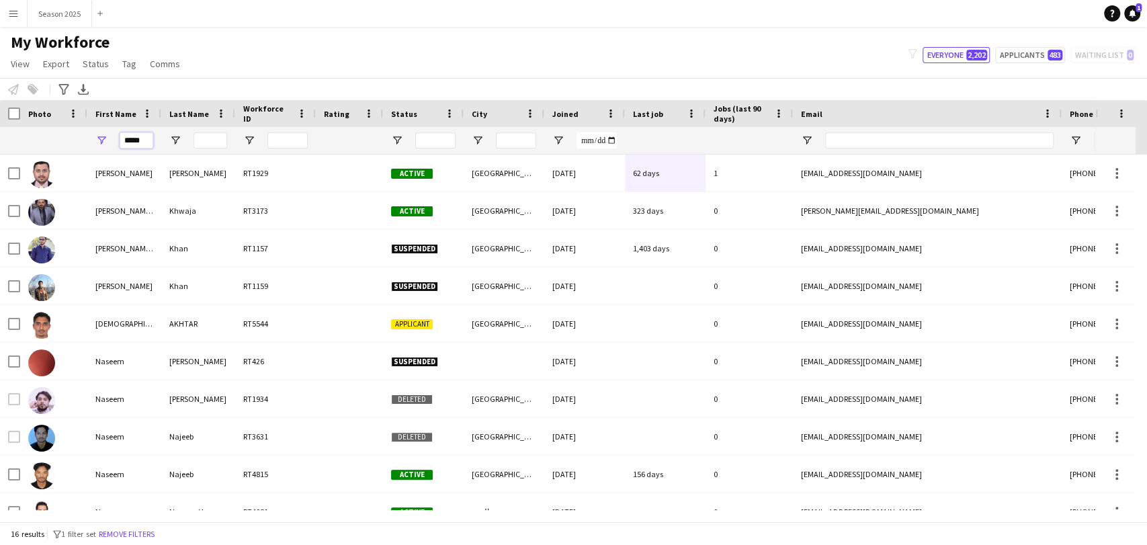
click at [137, 142] on input "*****" at bounding box center [137, 140] width 34 height 16
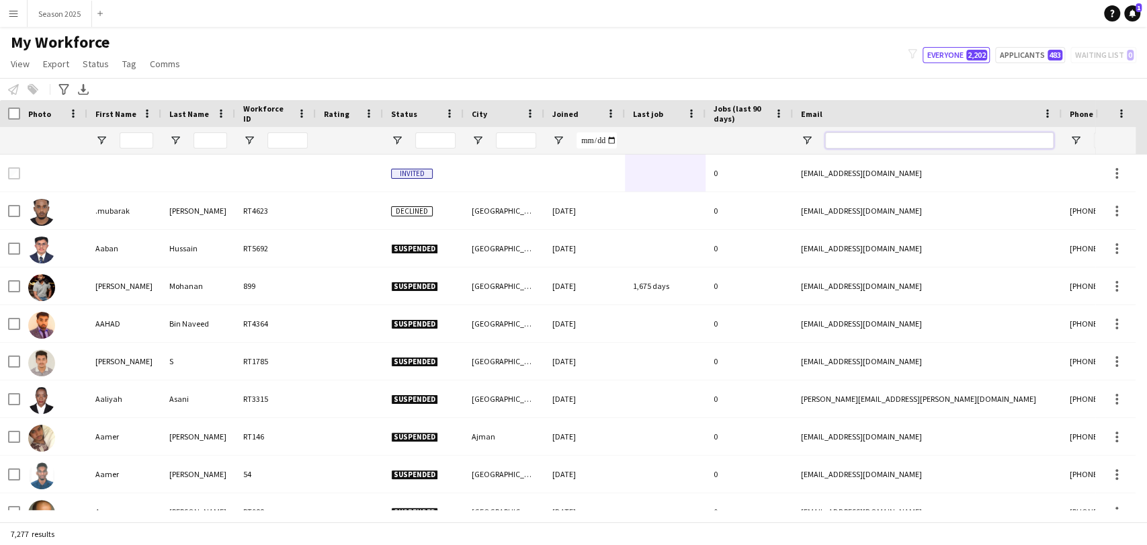
click at [861, 133] on input "Email Filter Input" at bounding box center [939, 140] width 228 height 16
paste input "**********"
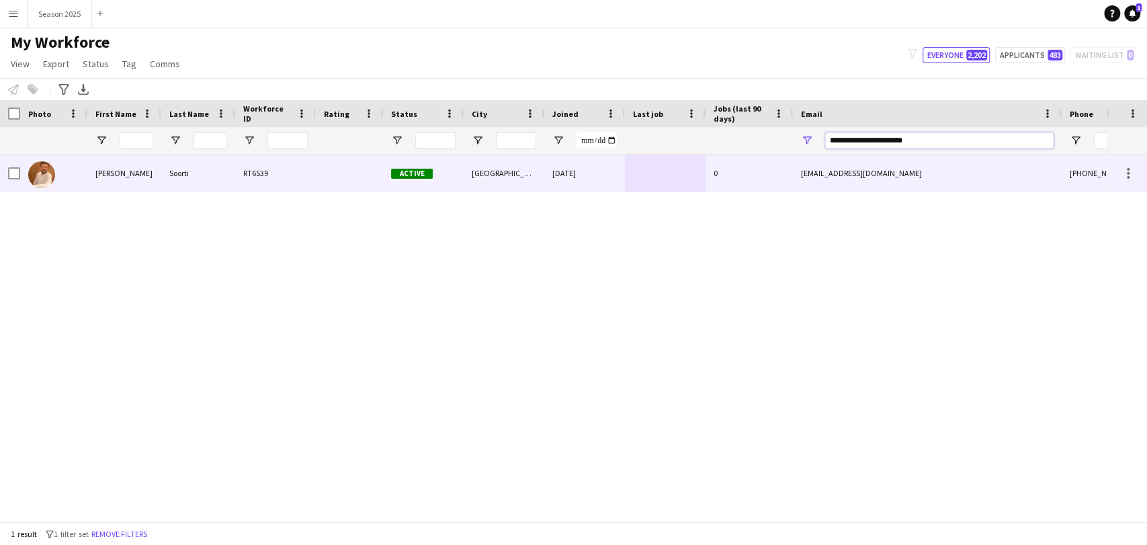
type input "**********"
click at [43, 175] on img at bounding box center [41, 174] width 27 height 27
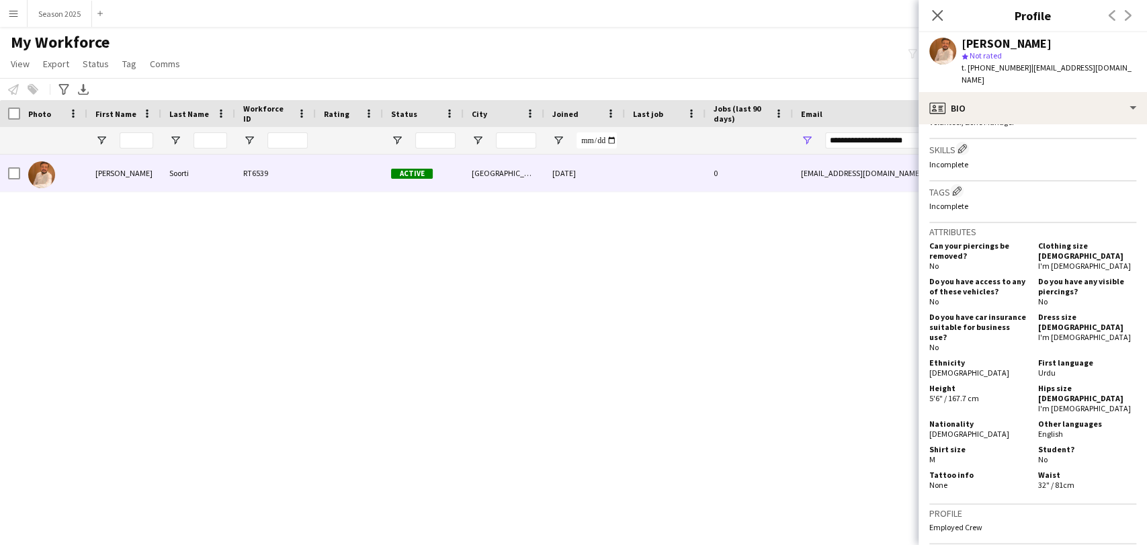
scroll to position [745, 0]
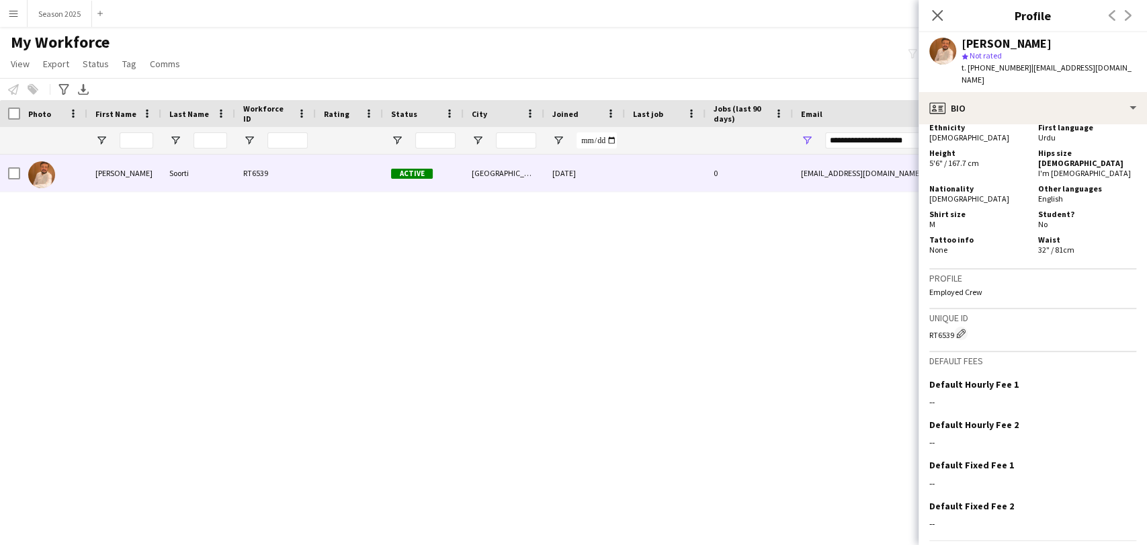
click at [306, 76] on div "My Workforce View Views Default view New view Update view Delete view Edit name…" at bounding box center [573, 55] width 1147 height 46
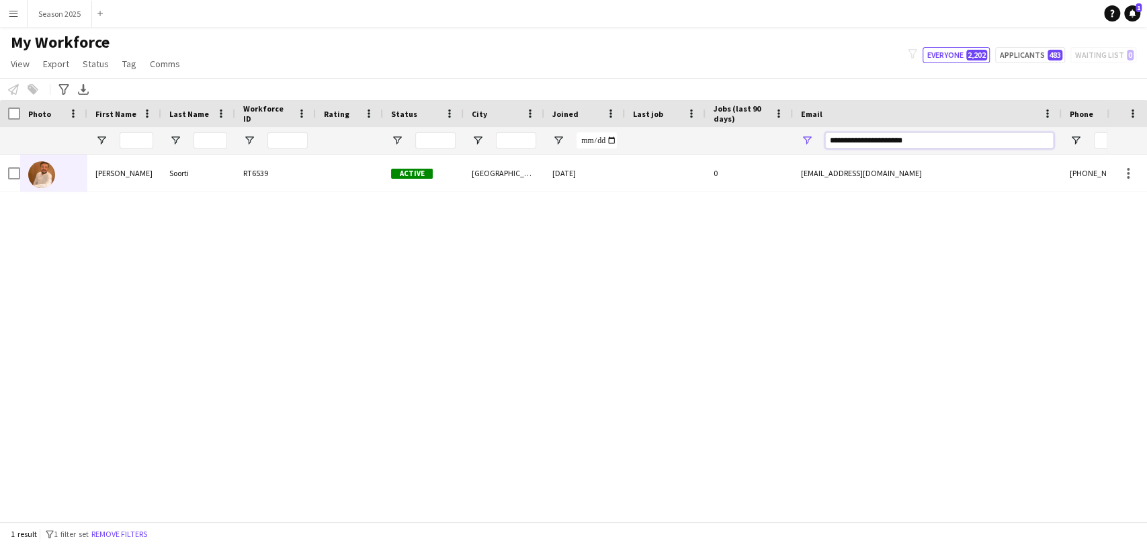
drag, startPoint x: 945, startPoint y: 138, endPoint x: 716, endPoint y: 128, distance: 228.7
click at [716, 128] on div at bounding box center [728, 140] width 1457 height 27
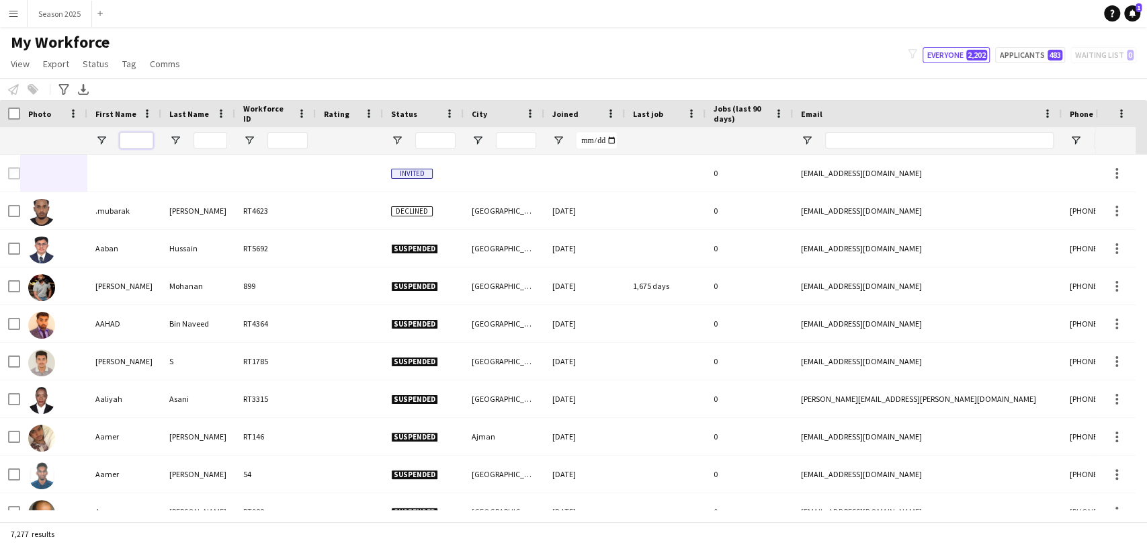
click at [124, 140] on input "First Name Filter Input" at bounding box center [137, 140] width 34 height 16
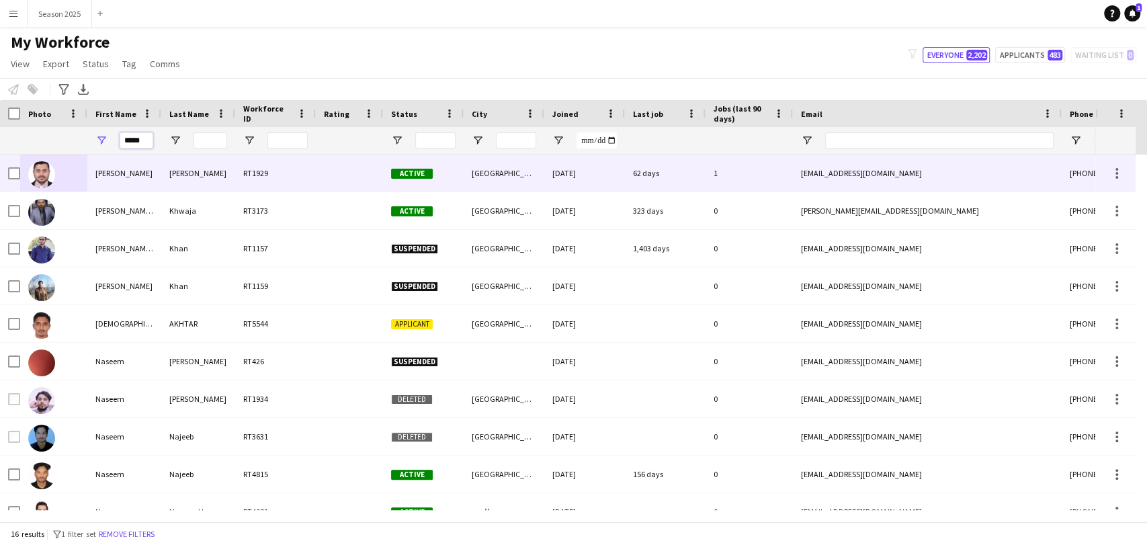
type input "*****"
click at [48, 171] on img at bounding box center [41, 174] width 27 height 27
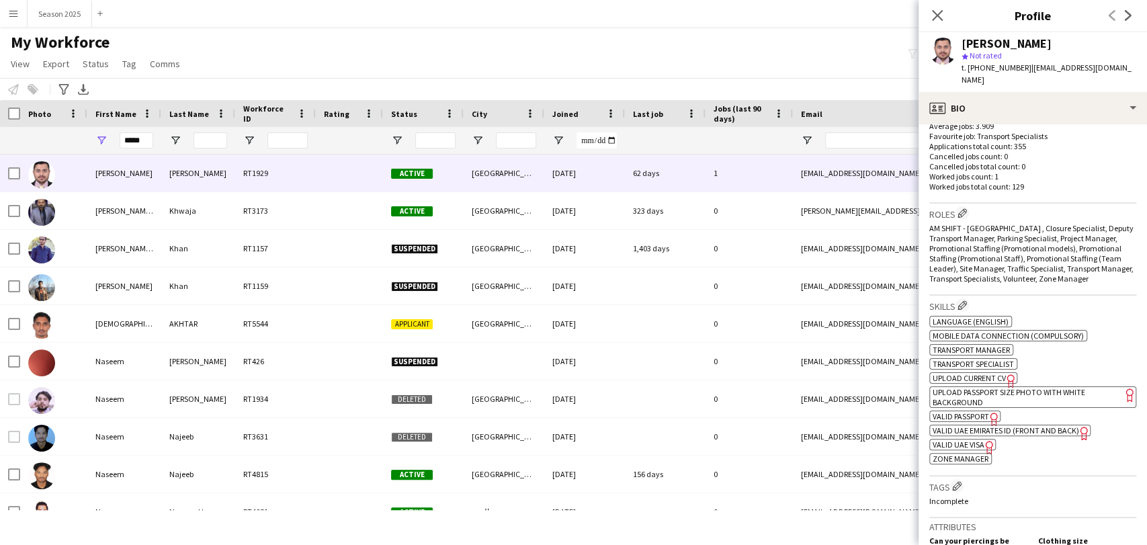
scroll to position [448, 0]
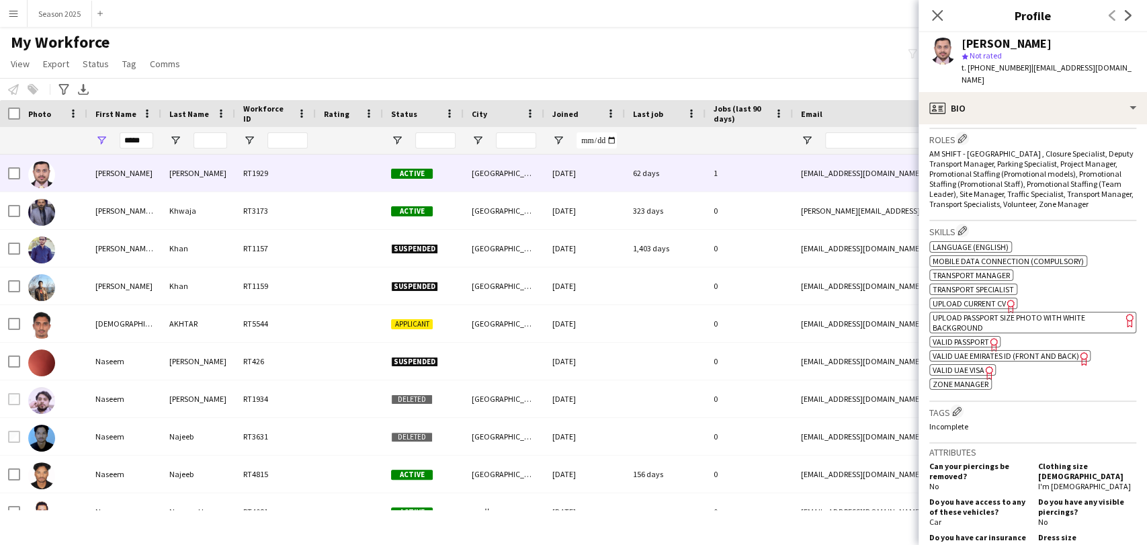
click at [966, 298] on span "UPLOAD CURRENT CV" at bounding box center [969, 303] width 73 height 10
click at [935, 13] on icon at bounding box center [937, 15] width 13 height 13
